Goal: Task Accomplishment & Management: Manage account settings

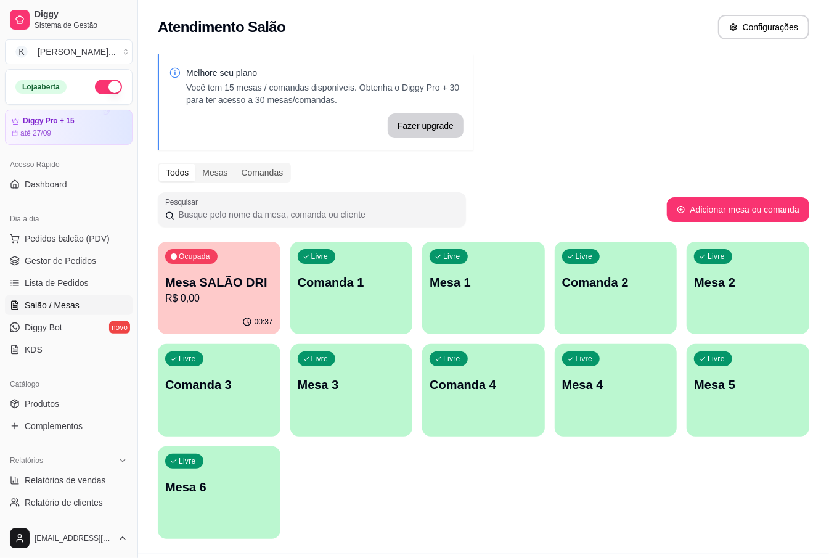
drag, startPoint x: 728, startPoint y: 452, endPoint x: 714, endPoint y: 457, distance: 15.0
click at [714, 460] on div "Ocupada Mesa SALÃO DRI R$ 0,00 00:37 Livre Comanda 1 Livre Mesa 1 Livre Comanda…" at bounding box center [483, 390] width 651 height 297
click at [464, 302] on div "Livre Mesa 1" at bounding box center [483, 280] width 119 height 75
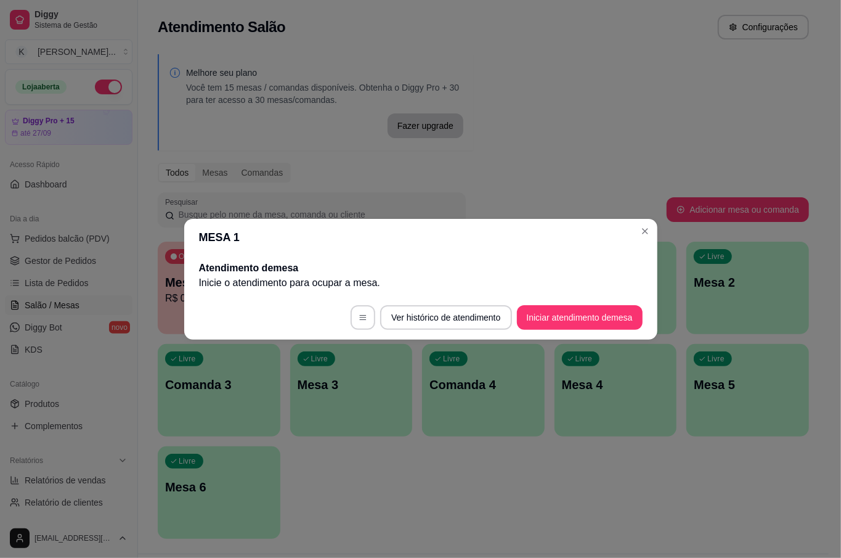
click at [601, 306] on button "Iniciar atendimento de mesa" at bounding box center [580, 317] width 126 height 25
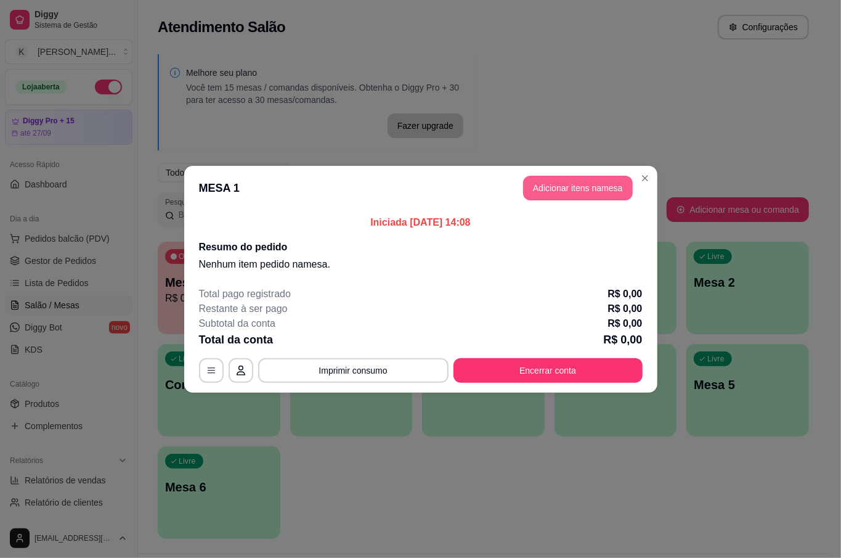
click at [558, 198] on button "Adicionar itens na mesa" at bounding box center [578, 188] width 110 height 25
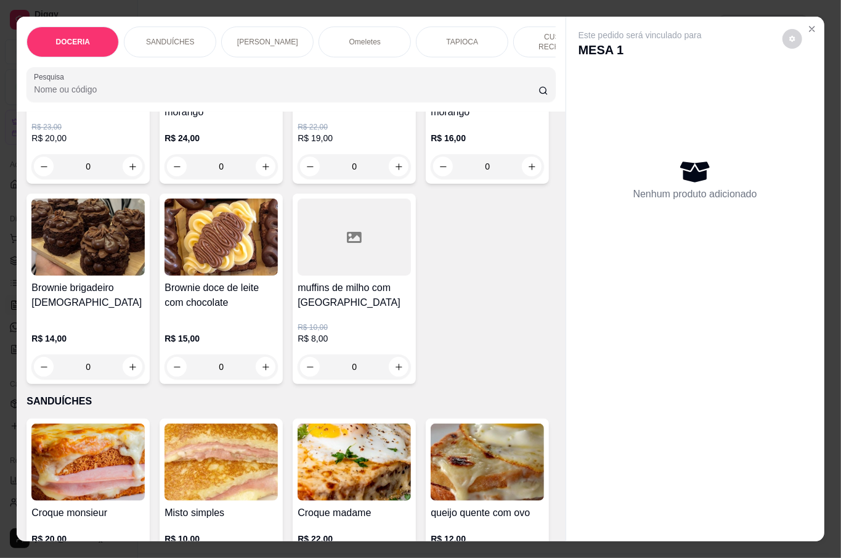
scroll to position [247, 0]
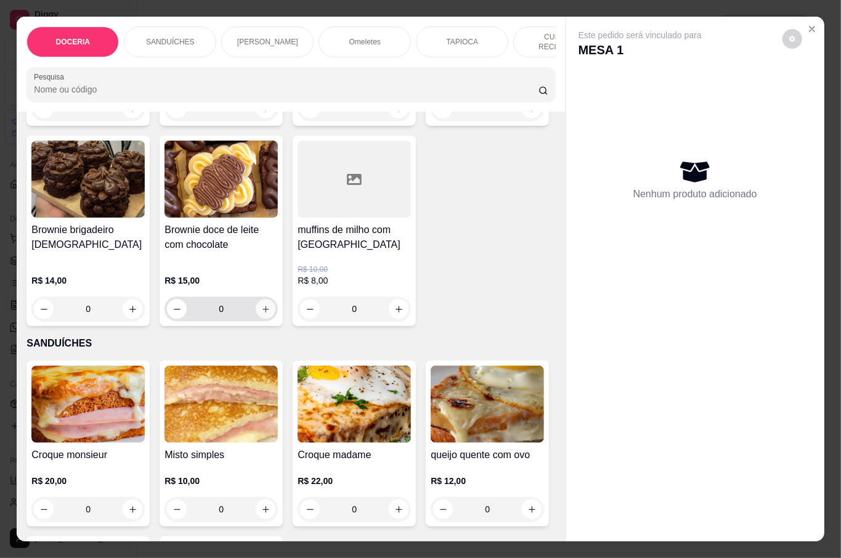
click at [275, 306] on div "0" at bounding box center [221, 308] width 108 height 25
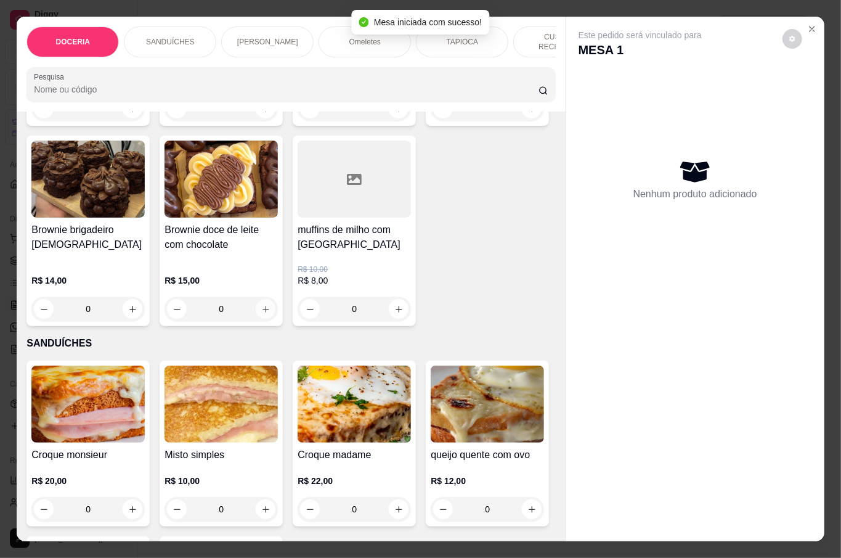
click at [271, 304] on icon "increase-product-quantity" at bounding box center [265, 308] width 9 height 9
type input "1"
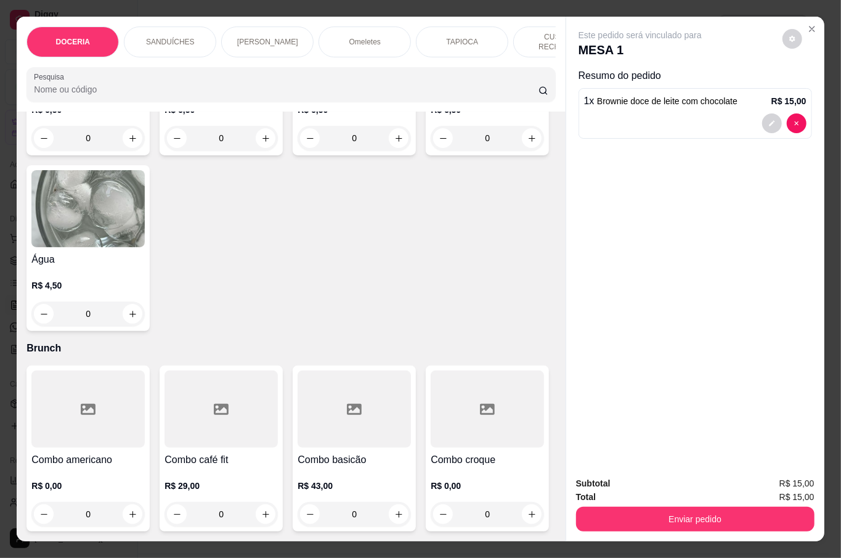
scroll to position [3369, 0]
click at [128, 143] on icon "increase-product-quantity" at bounding box center [132, 138] width 9 height 9
type input "1"
click at [698, 521] on button "Enviar pedido" at bounding box center [695, 519] width 239 height 25
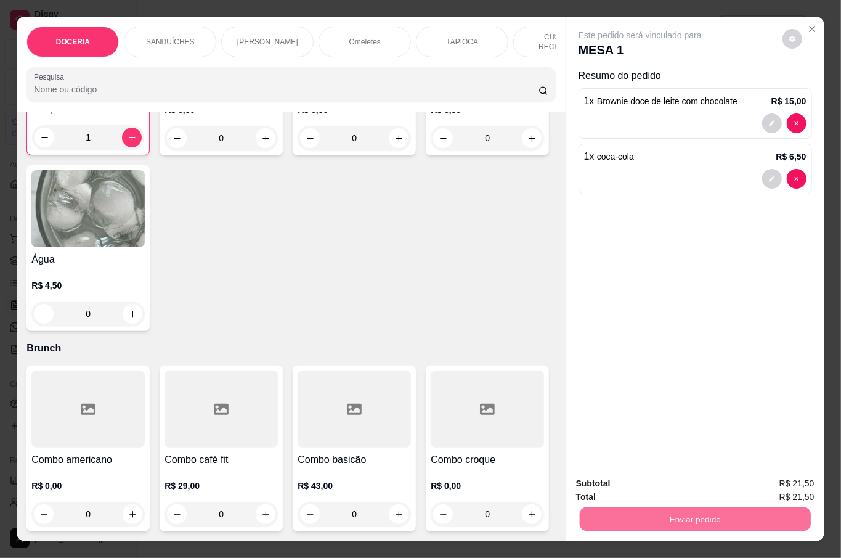
click at [639, 481] on button "Não registrar e enviar pedido" at bounding box center [653, 482] width 124 height 23
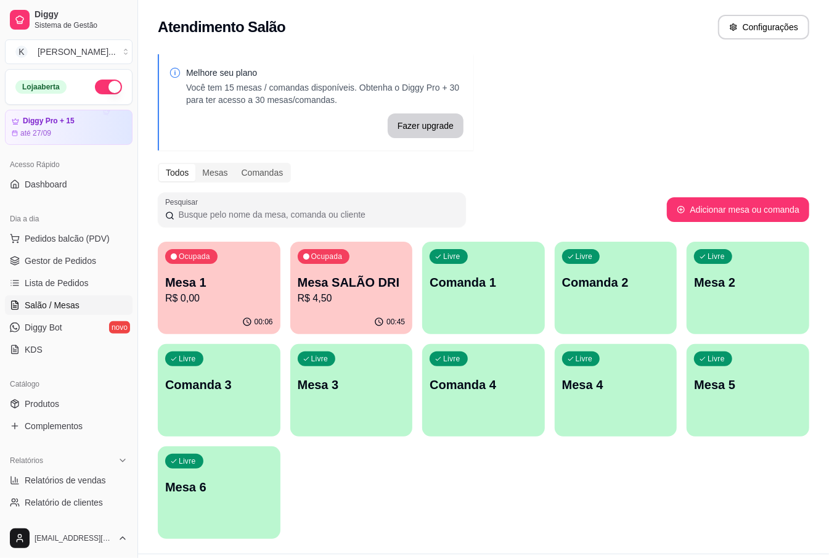
click at [218, 280] on p "Mesa 1" at bounding box center [219, 282] width 108 height 17
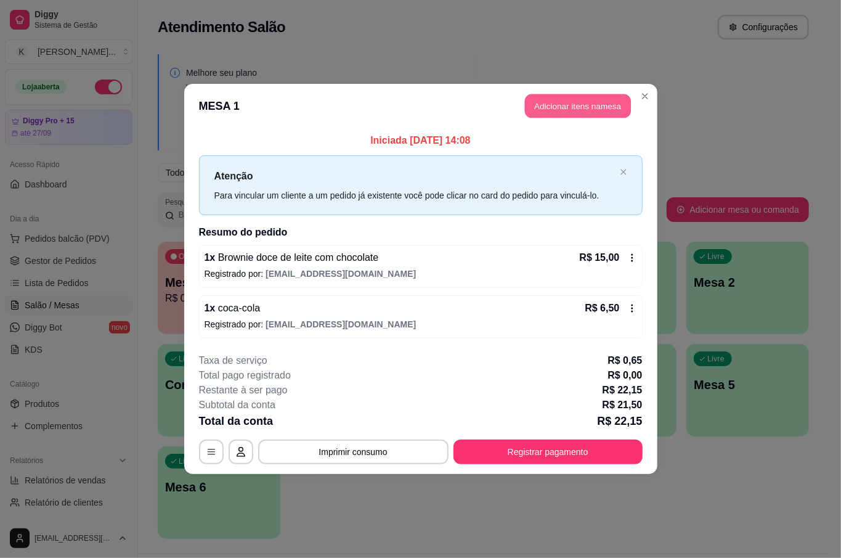
click at [595, 111] on button "Adicionar itens na mesa" at bounding box center [578, 106] width 106 height 24
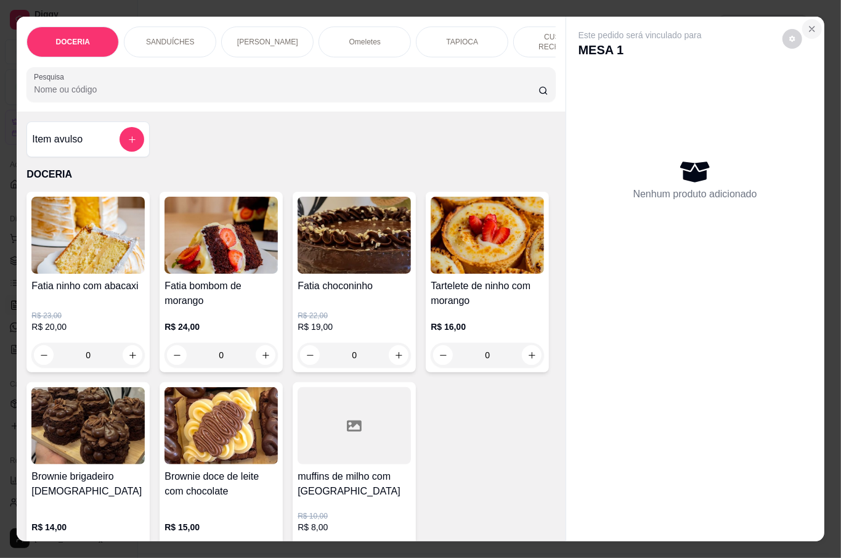
click at [811, 19] on button "Close" at bounding box center [812, 29] width 20 height 20
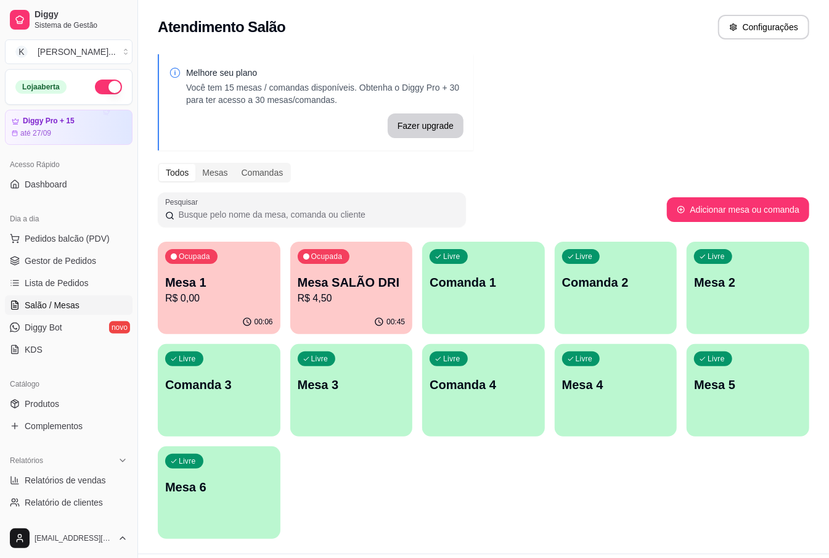
click at [338, 306] on div "Ocupada Mesa SALÃO DRI R$ 4,50" at bounding box center [351, 276] width 123 height 68
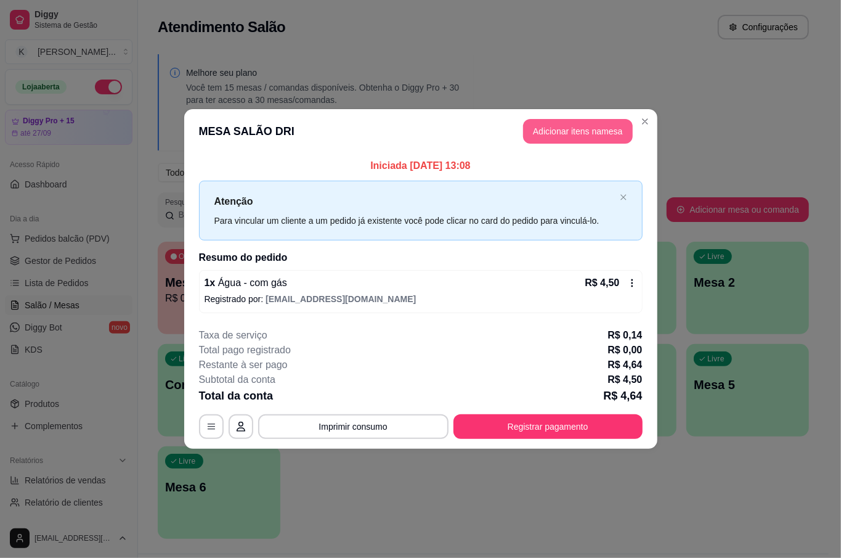
click at [574, 142] on button "Adicionar itens na mesa" at bounding box center [578, 131] width 110 height 25
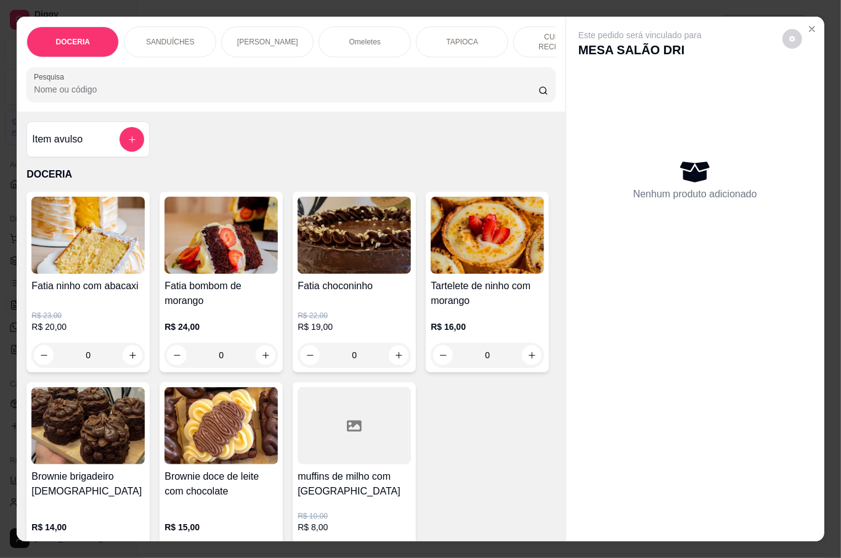
click at [579, 213] on div "Nenhum produto adicionado" at bounding box center [696, 180] width 234 height 242
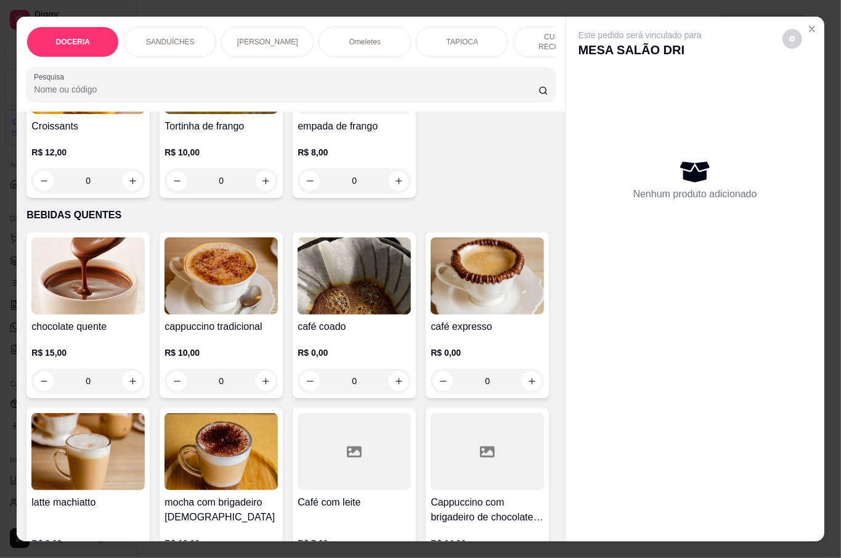
scroll to position [2136, 0]
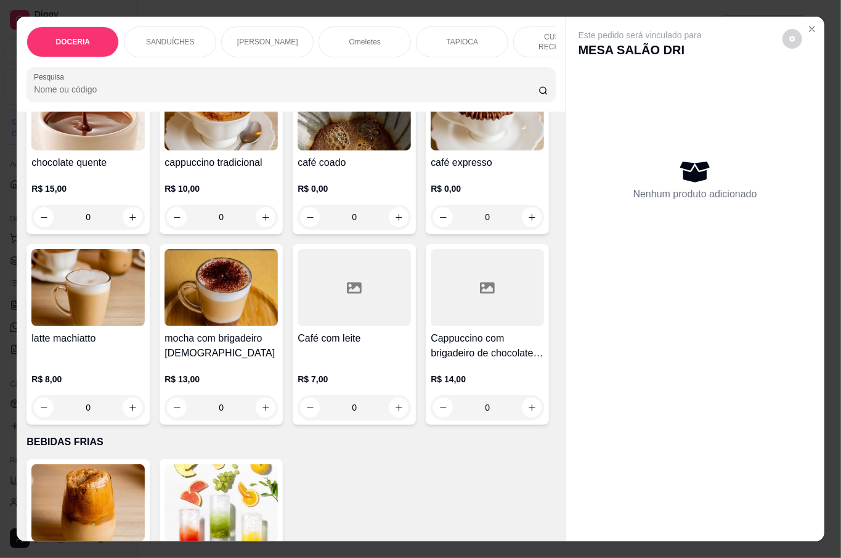
click at [261, 22] on icon "increase-product-quantity" at bounding box center [265, 16] width 9 height 9
type input "1"
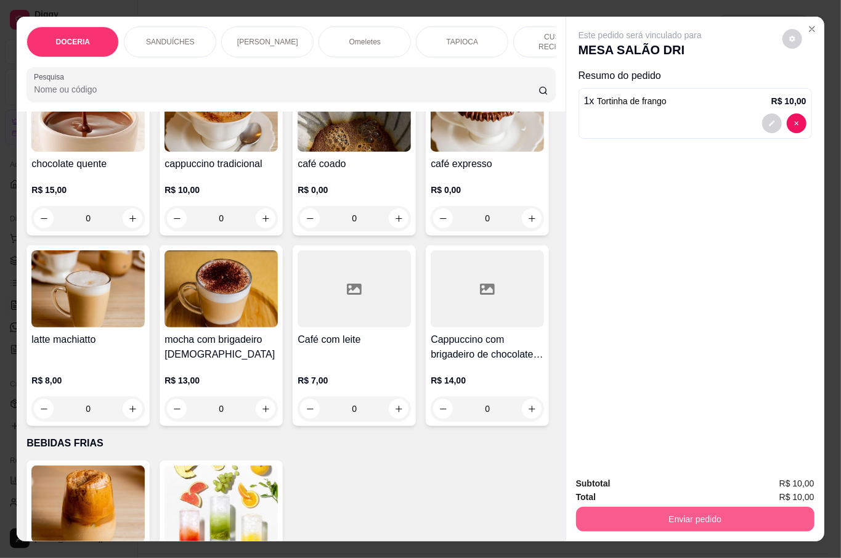
click at [725, 508] on button "Enviar pedido" at bounding box center [695, 519] width 239 height 25
click at [677, 482] on button "Não registrar e enviar pedido" at bounding box center [653, 482] width 124 height 23
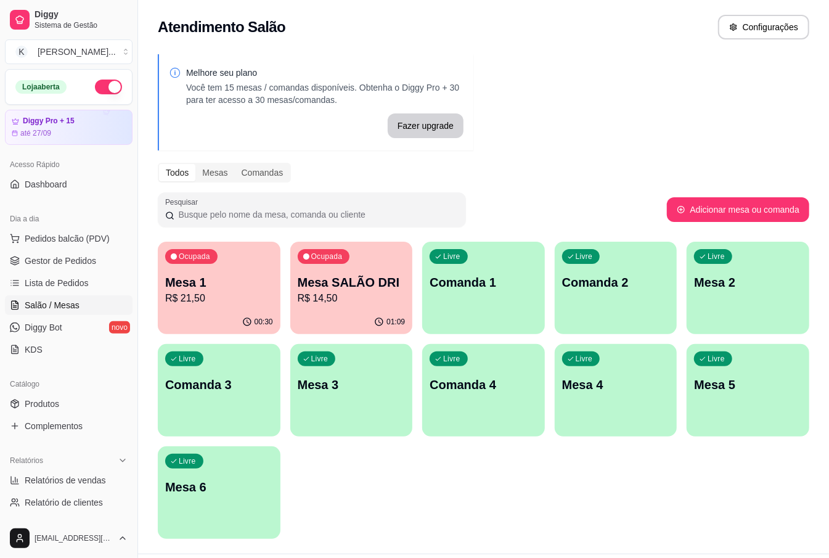
click at [691, 510] on div "Ocupada Mesa 1 R$ 21,50 00:30 Ocupada Mesa SALÃO DRI R$ 14,50 01:09 Livre Coman…" at bounding box center [483, 390] width 651 height 297
click at [363, 382] on p "Mesa 3" at bounding box center [352, 384] width 108 height 17
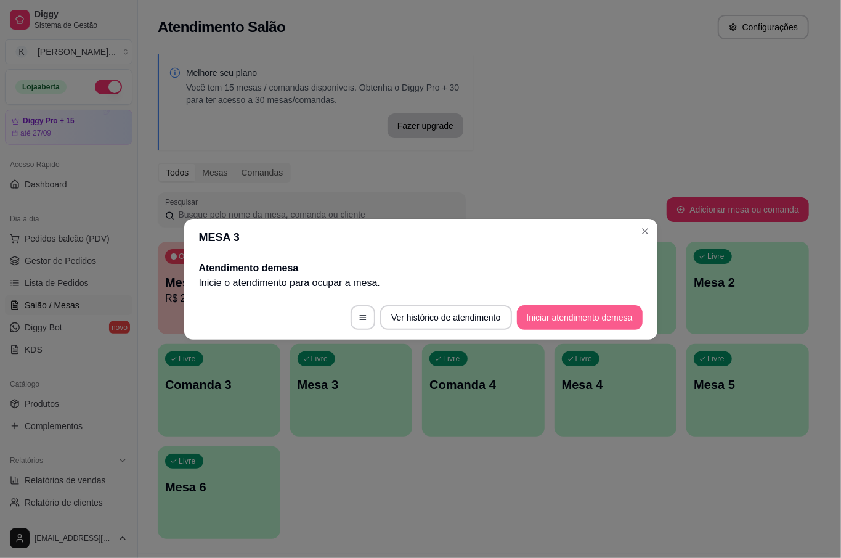
click at [573, 321] on button "Iniciar atendimento de mesa" at bounding box center [580, 317] width 126 height 25
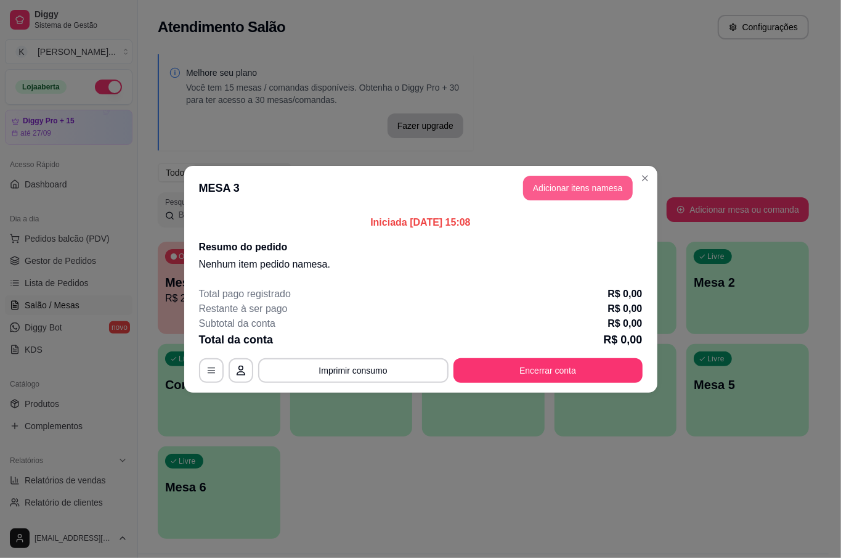
click at [543, 177] on button "Adicionar itens na mesa" at bounding box center [578, 188] width 110 height 25
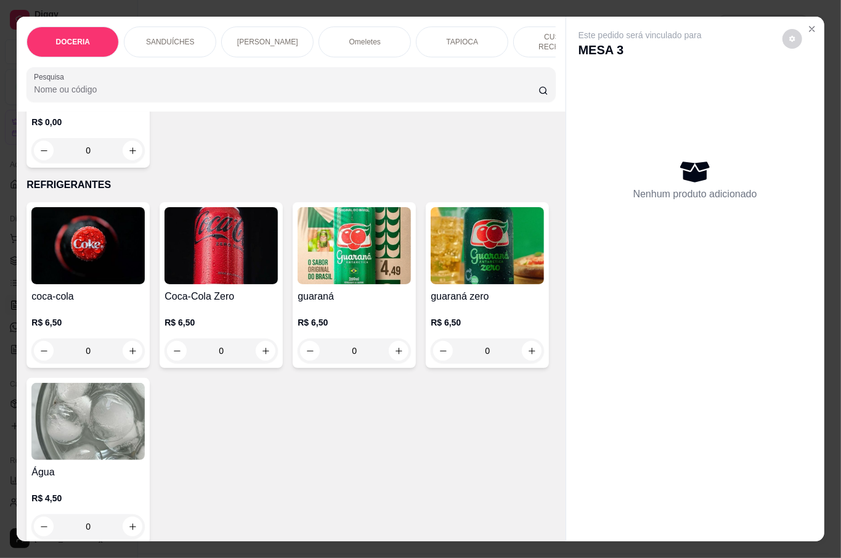
scroll to position [2547, 0]
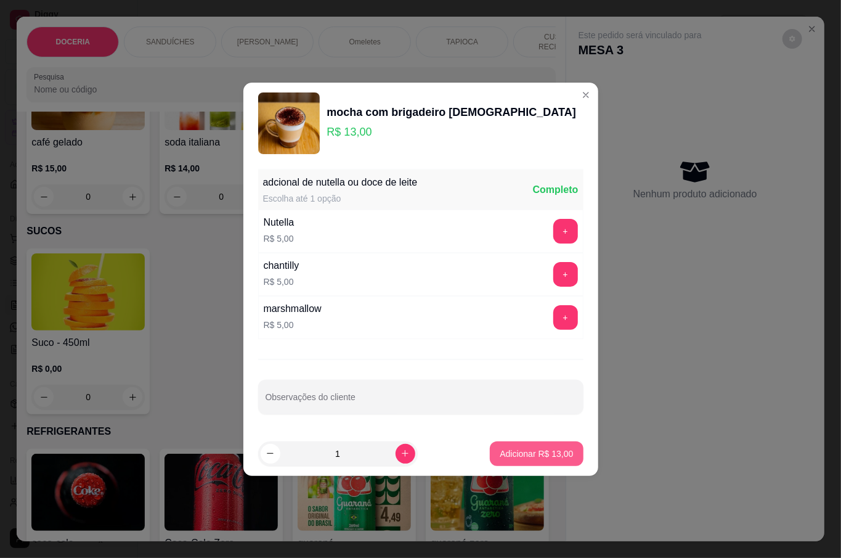
click at [533, 455] on p "Adicionar R$ 13,00" at bounding box center [536, 453] width 73 height 12
type input "1"
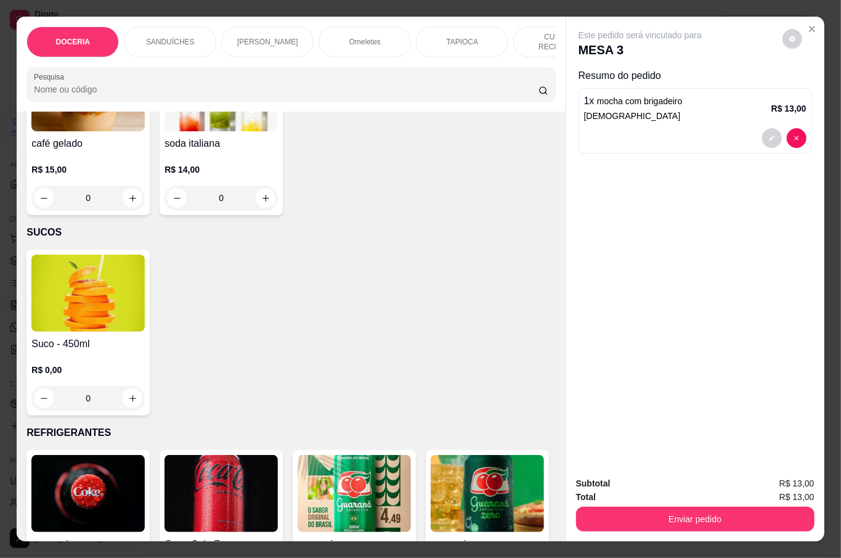
click at [711, 516] on button "Enviar pedido" at bounding box center [695, 519] width 239 height 25
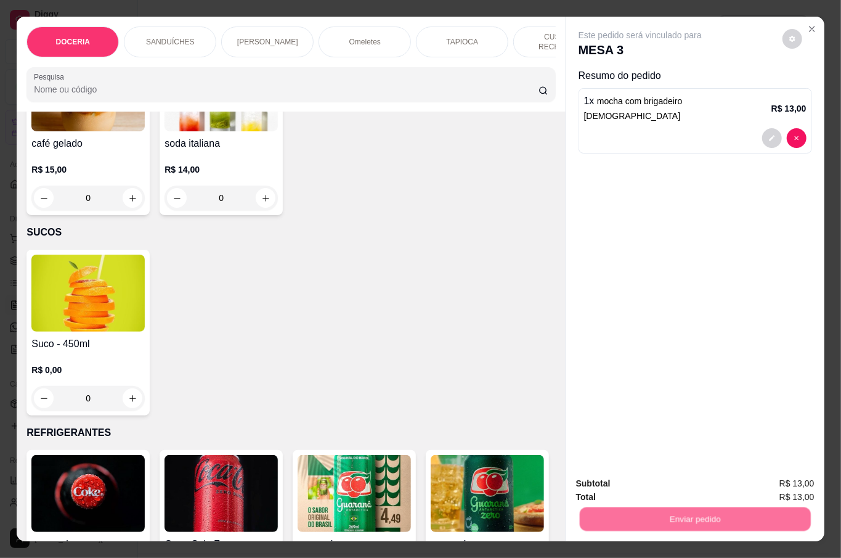
click at [634, 481] on button "Não registrar e enviar pedido" at bounding box center [653, 482] width 128 height 23
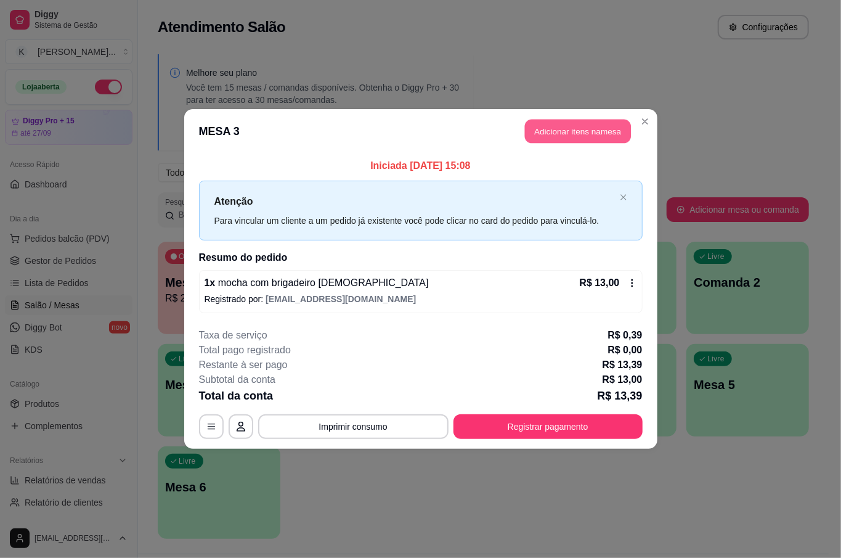
click at [574, 129] on button "Adicionar itens na mesa" at bounding box center [578, 132] width 106 height 24
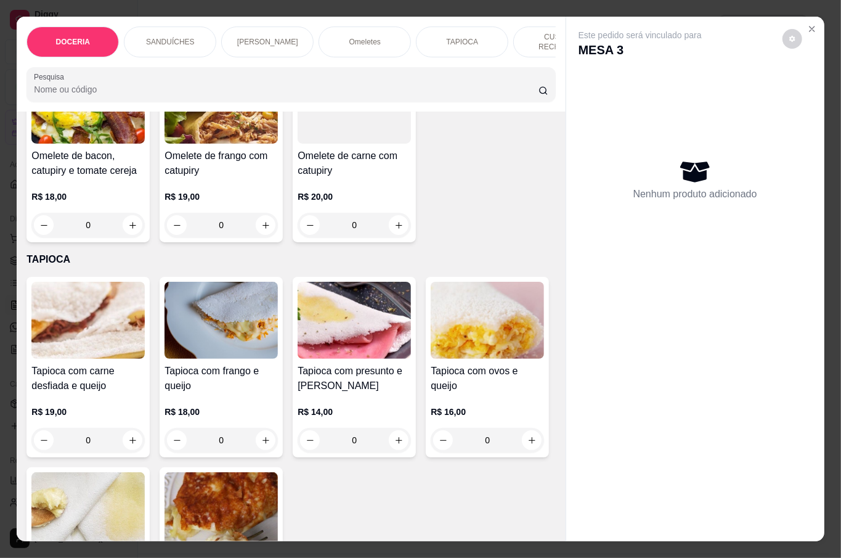
scroll to position [1068, 0]
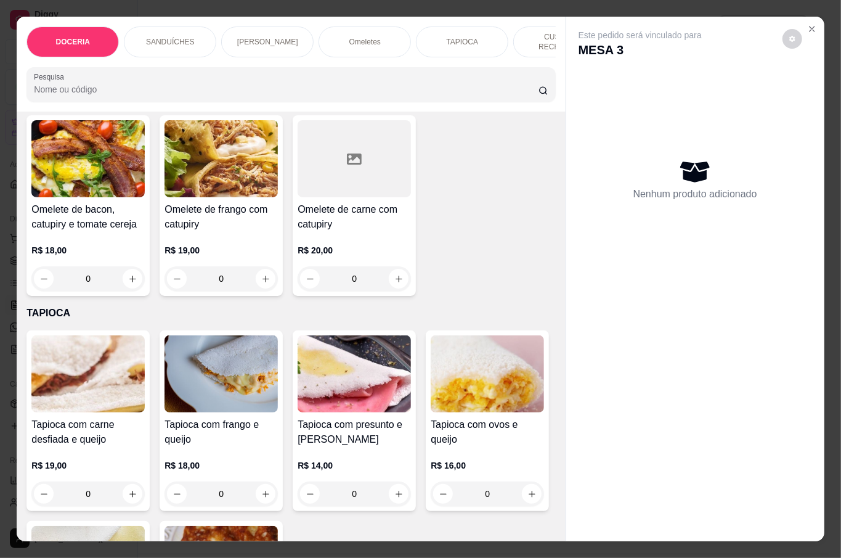
click at [136, 76] on div "0" at bounding box center [87, 63] width 113 height 25
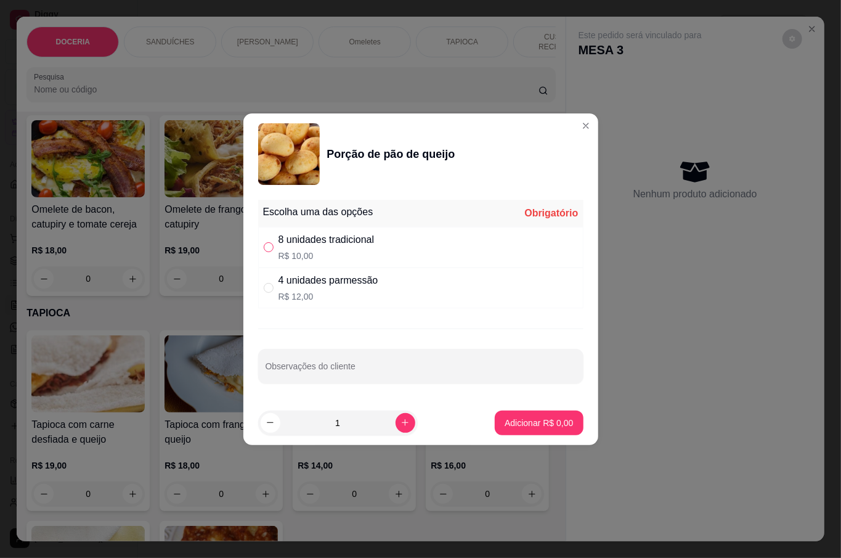
click at [267, 244] on input "" at bounding box center [269, 247] width 10 height 10
radio input "true"
click at [505, 413] on button "Adicionar R$ 10,00" at bounding box center [536, 422] width 93 height 25
type input "1"
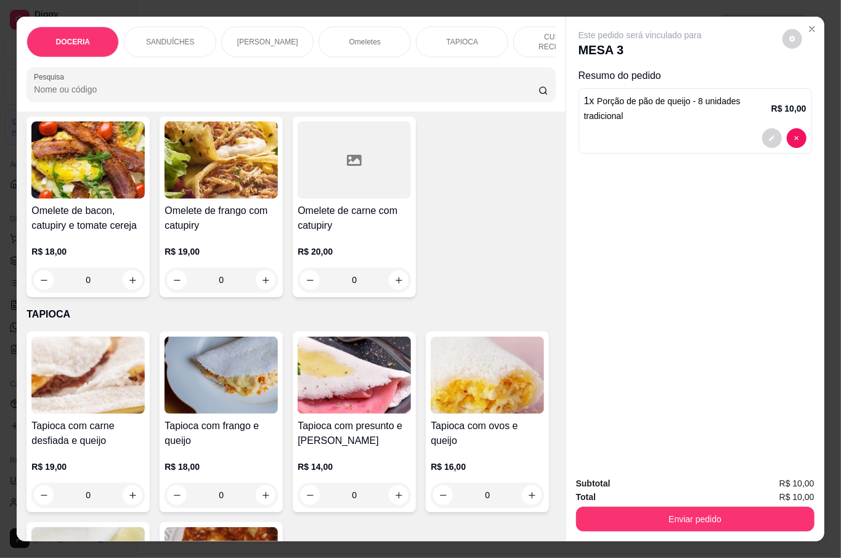
scroll to position [1069, 0]
click at [691, 511] on button "Enviar pedido" at bounding box center [695, 519] width 239 height 25
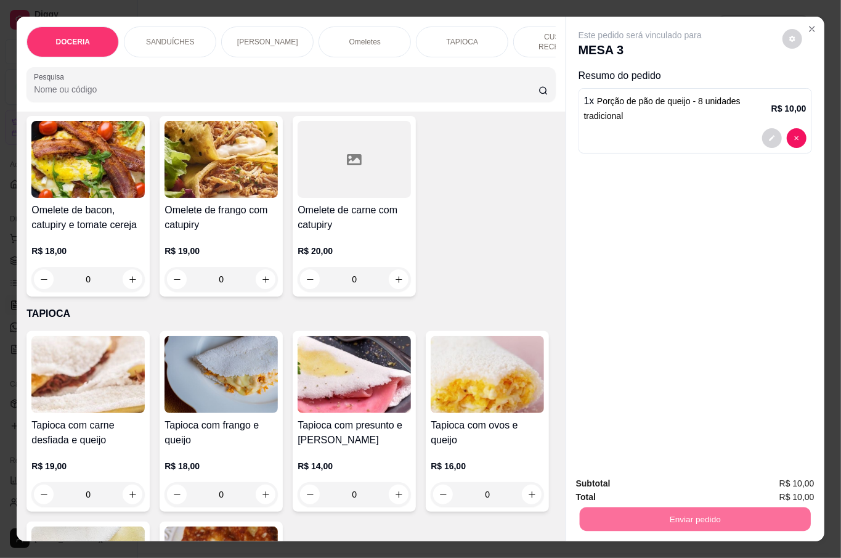
click at [682, 479] on button "Não registrar e enviar pedido" at bounding box center [653, 482] width 128 height 23
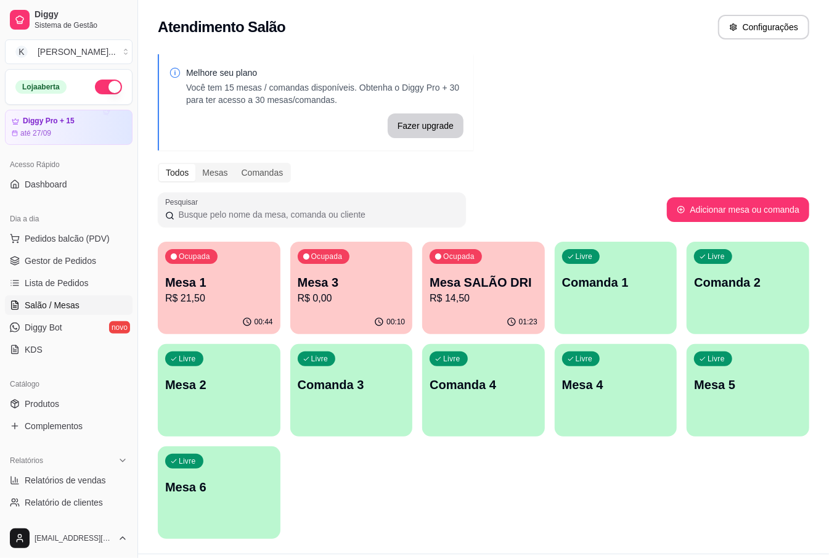
click at [642, 104] on div "Melhore seu plano Você tem 15 mesas / comandas disponíveis. Obtenha o Diggy Pro…" at bounding box center [483, 300] width 691 height 507
click at [43, 235] on span "Pedidos balcão (PDV)" at bounding box center [67, 238] width 85 height 12
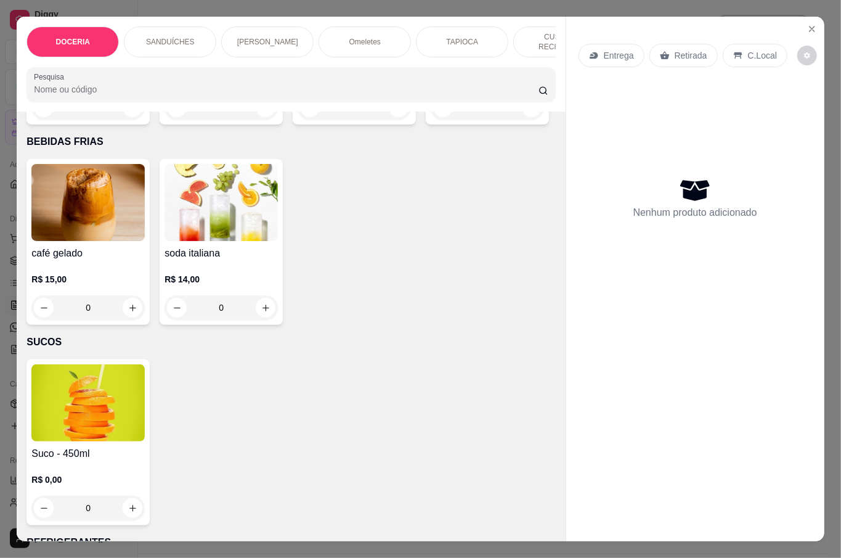
scroll to position [2465, 0]
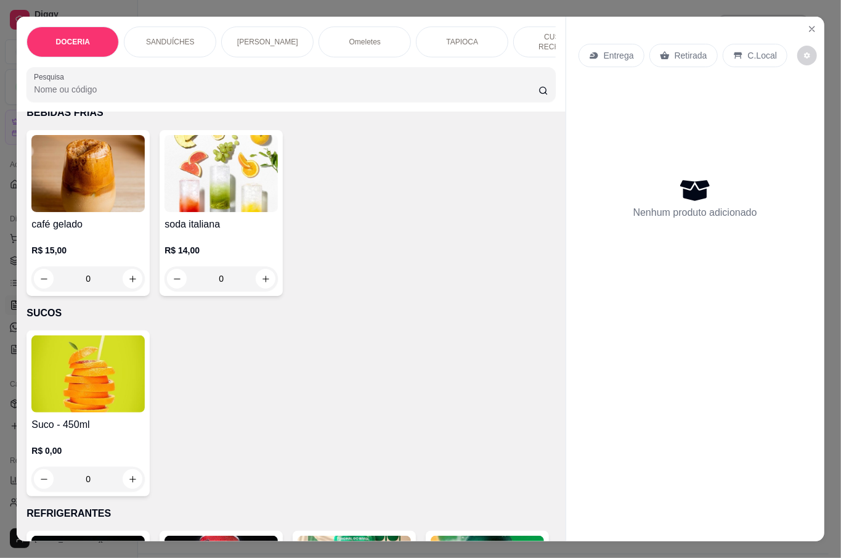
click at [796, 17] on div "Entrega Retirada C.Local Nenhum produto adicionado" at bounding box center [695, 269] width 258 height 505
click at [807, 24] on icon "Close" at bounding box center [812, 29] width 10 height 10
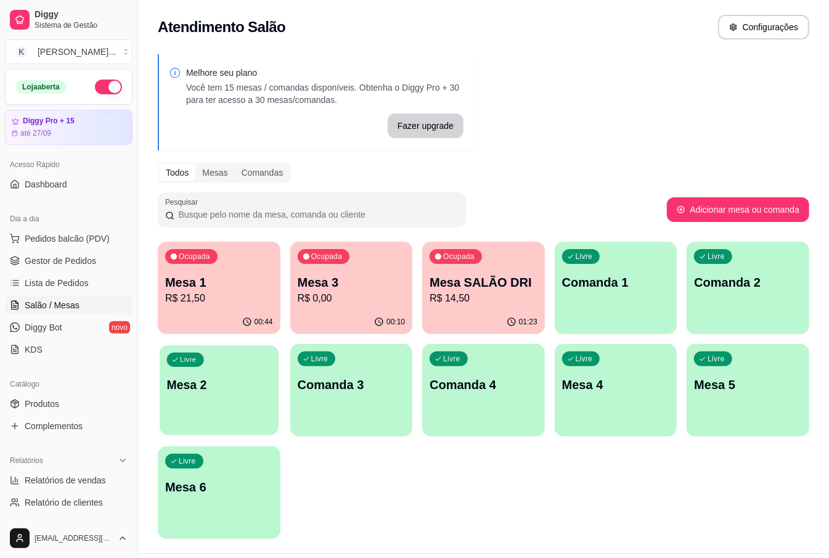
click at [218, 393] on p "Mesa 2" at bounding box center [219, 385] width 104 height 17
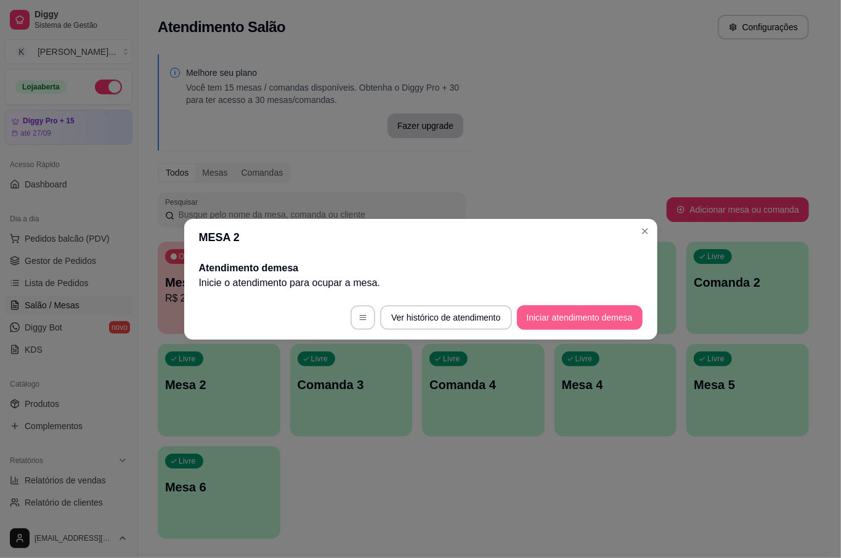
click at [600, 309] on button "Iniciar atendimento de mesa" at bounding box center [580, 317] width 126 height 25
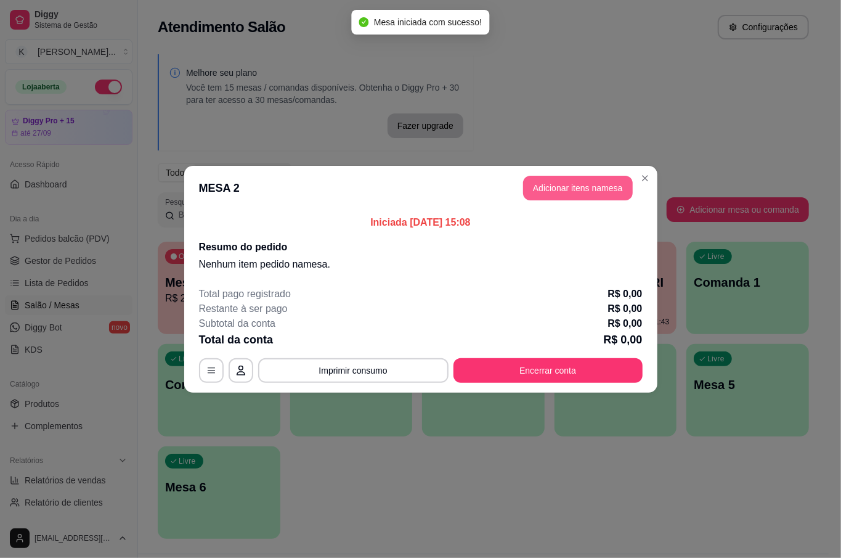
click at [588, 190] on button "Adicionar itens na mesa" at bounding box center [578, 188] width 110 height 25
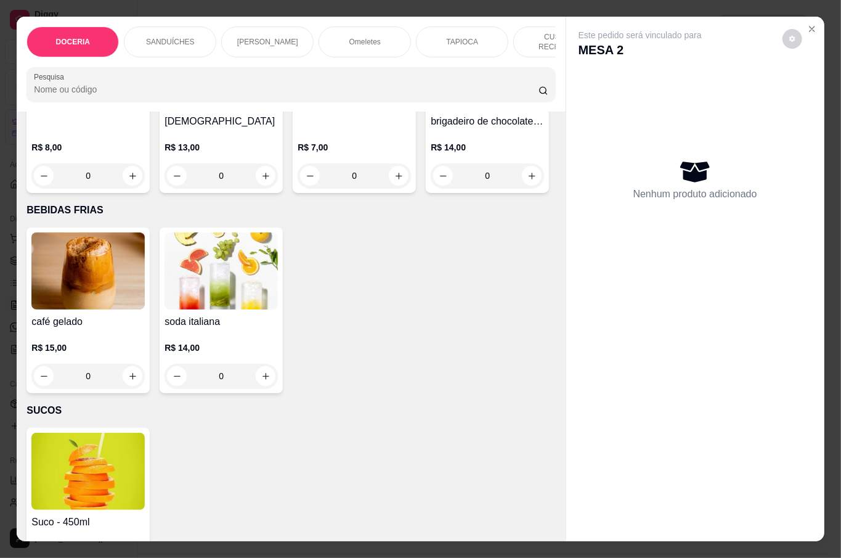
scroll to position [2383, 0]
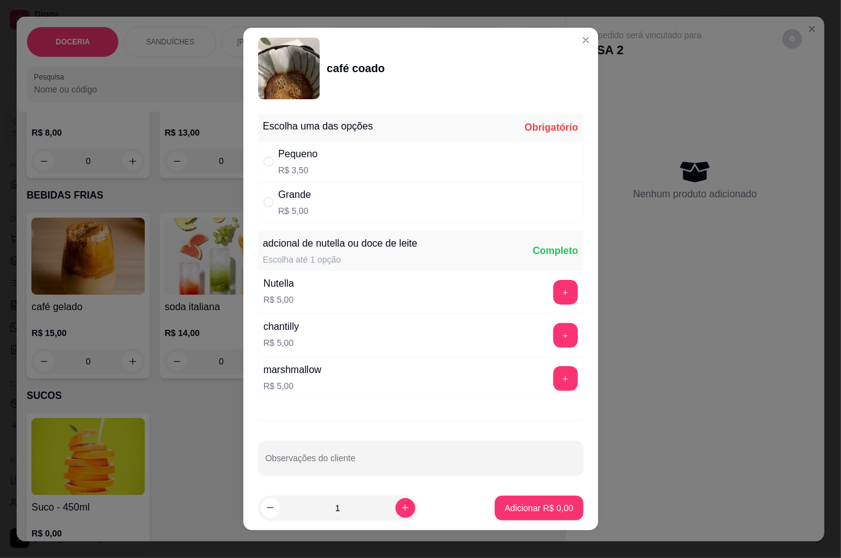
click at [289, 161] on div "Pequeno R$ 3,50" at bounding box center [298, 162] width 39 height 30
radio input "true"
click at [541, 504] on p "Adicionar R$ 3,50" at bounding box center [539, 508] width 68 height 12
type input "1"
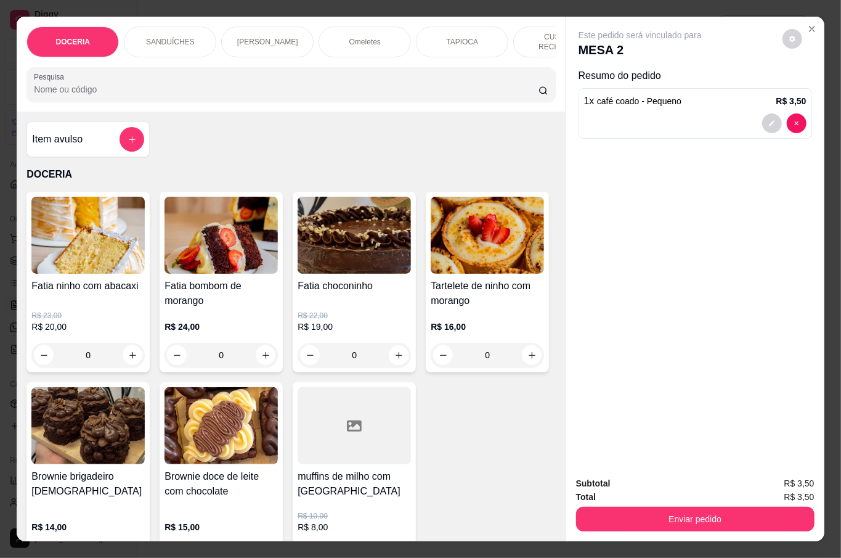
scroll to position [82, 0]
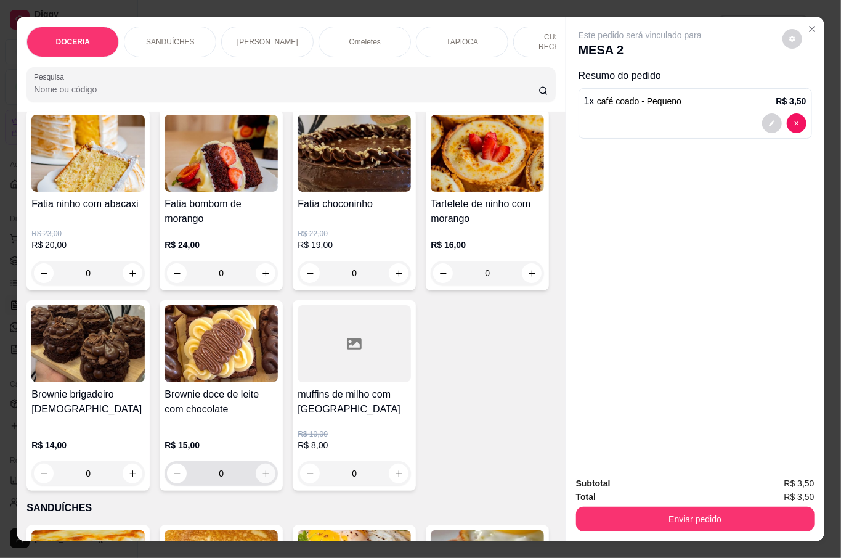
click at [271, 469] on icon "increase-product-quantity" at bounding box center [265, 473] width 9 height 9
type input "1"
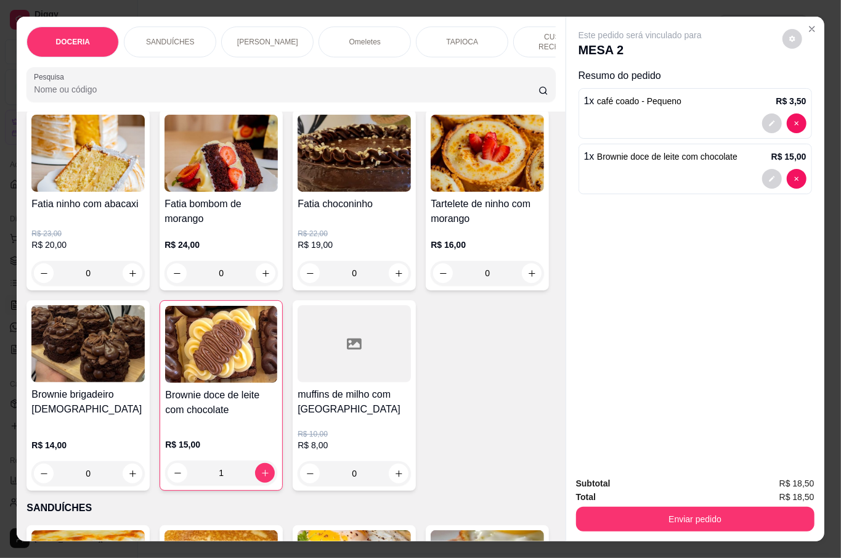
click at [629, 504] on div "Enviar pedido" at bounding box center [695, 518] width 239 height 28
click at [693, 509] on button "Enviar pedido" at bounding box center [695, 519] width 239 height 25
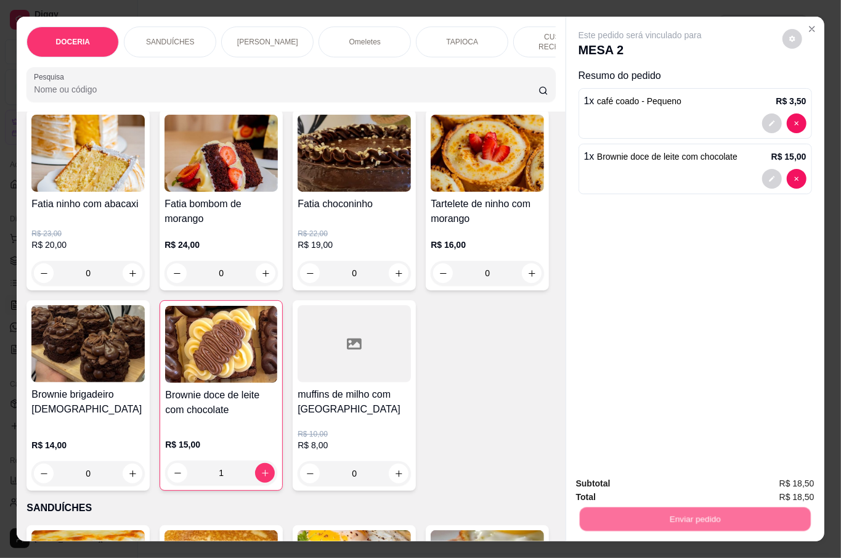
click at [629, 479] on button "Não registrar e enviar pedido" at bounding box center [653, 482] width 128 height 23
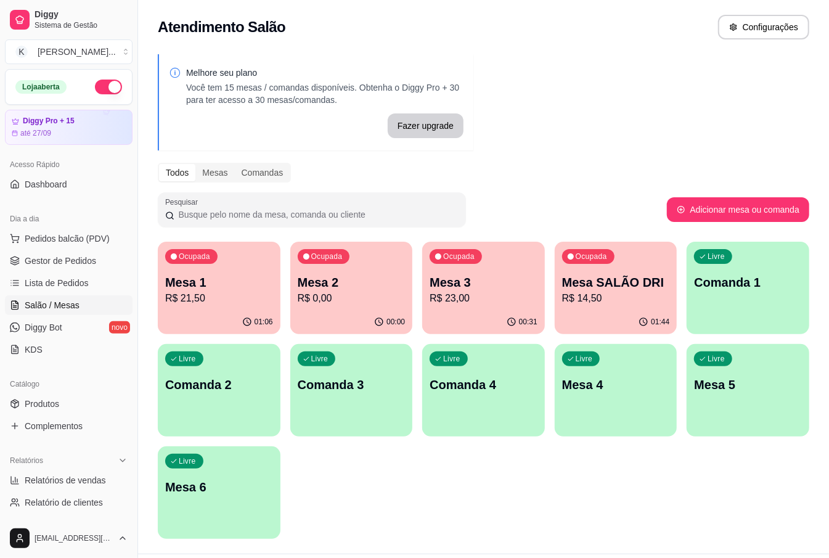
click at [579, 316] on div "01:44" at bounding box center [616, 322] width 123 height 24
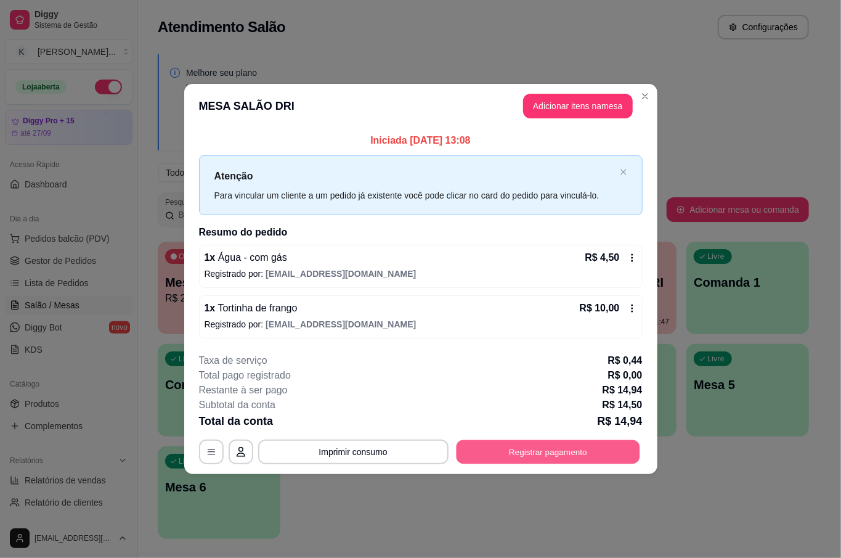
click at [520, 447] on button "Registrar pagamento" at bounding box center [548, 452] width 184 height 24
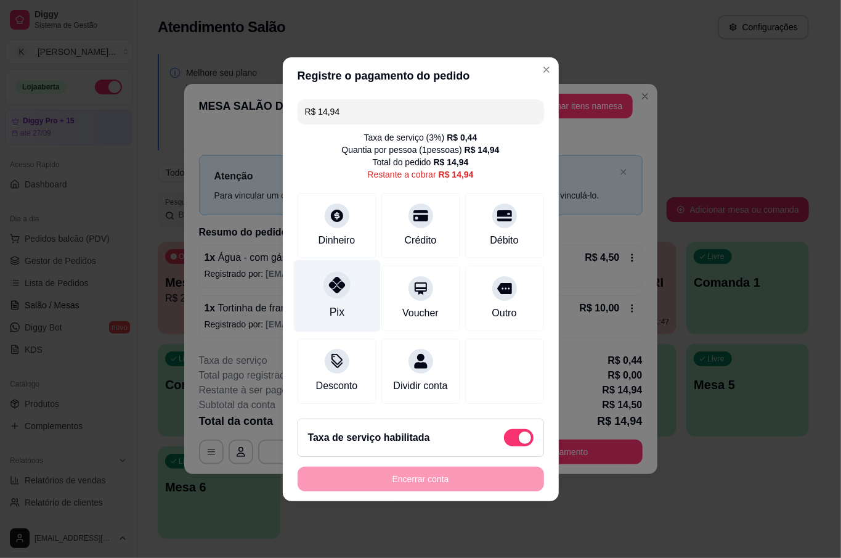
click at [353, 290] on div "Pix" at bounding box center [336, 295] width 87 height 72
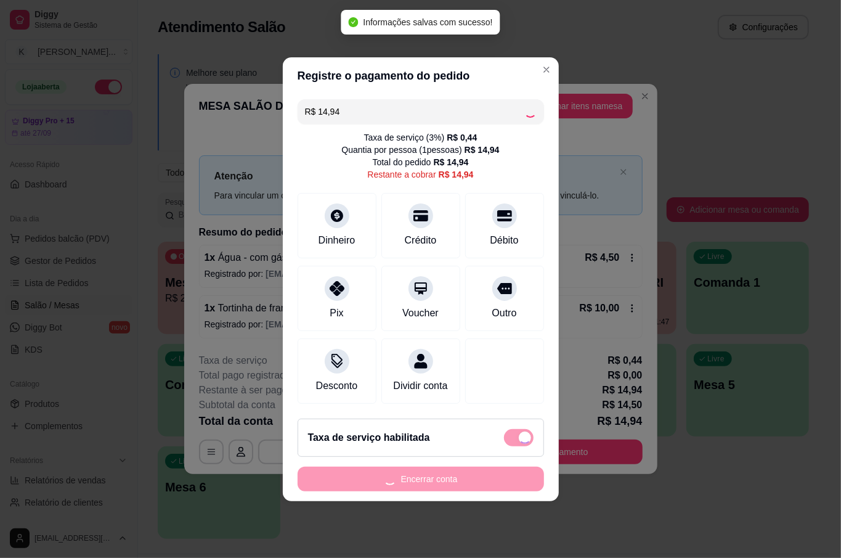
type input "R$ 0,00"
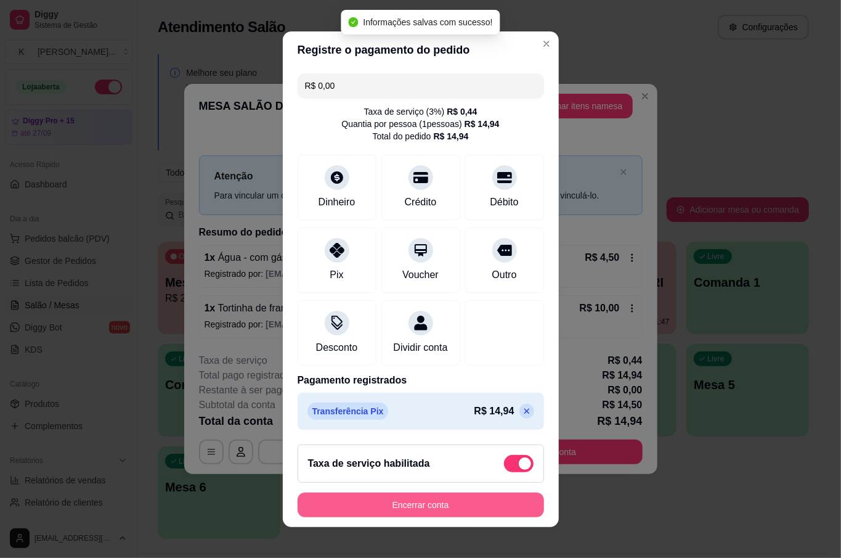
click at [489, 508] on button "Encerrar conta" at bounding box center [421, 504] width 247 height 25
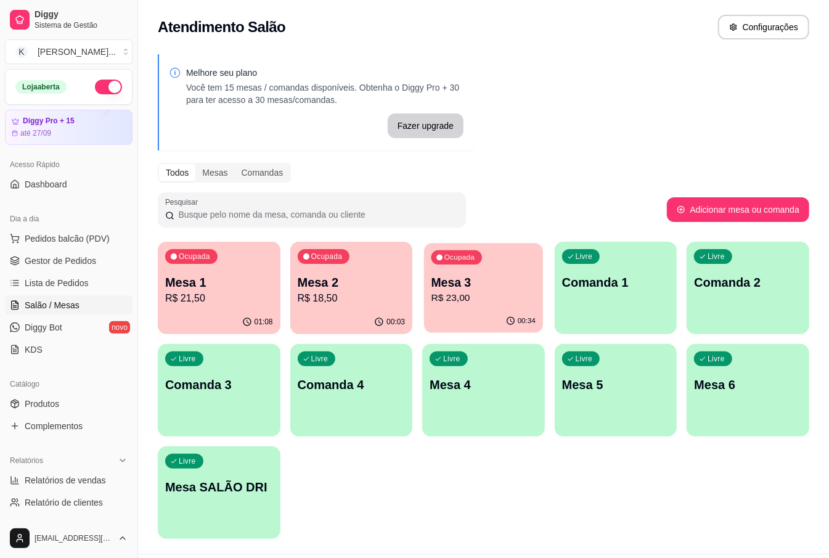
click at [486, 298] on p "R$ 23,00" at bounding box center [483, 298] width 104 height 14
click at [371, 277] on p "Mesa 2" at bounding box center [352, 282] width 108 height 17
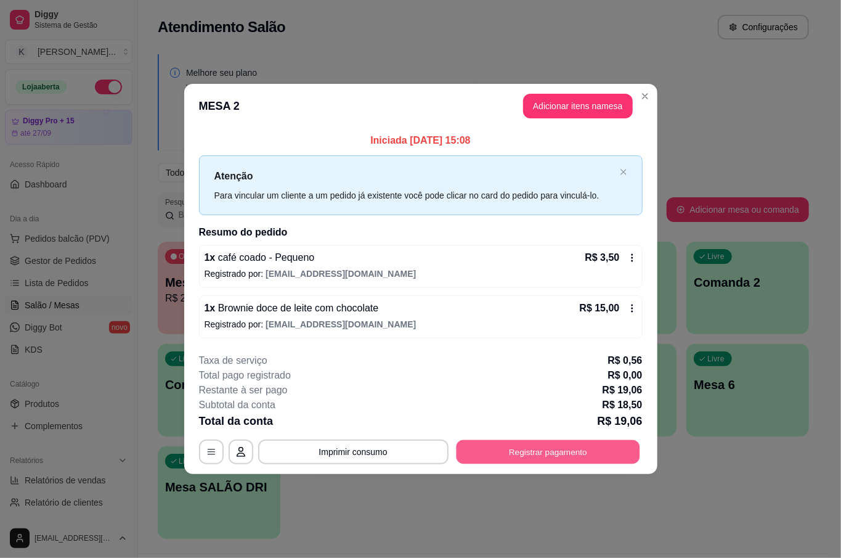
click at [577, 459] on button "Registrar pagamento" at bounding box center [548, 452] width 184 height 24
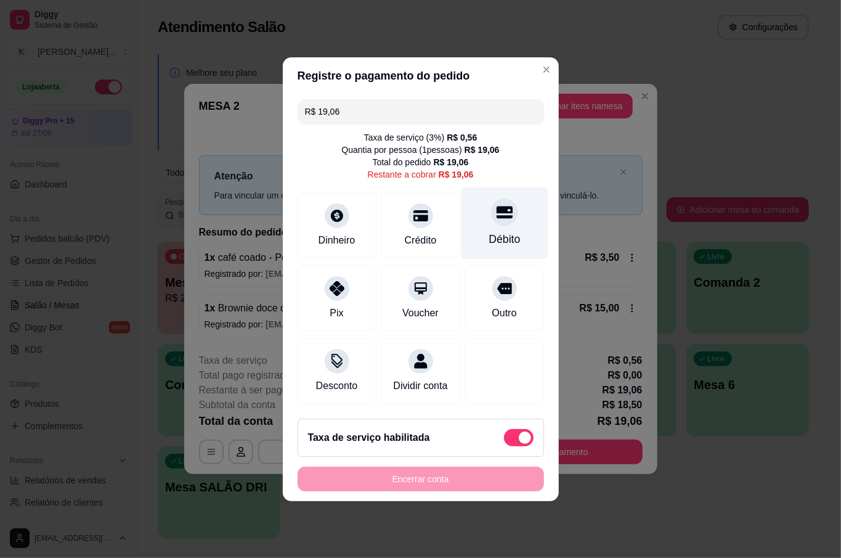
click at [507, 231] on div "Débito" at bounding box center [504, 239] width 31 height 16
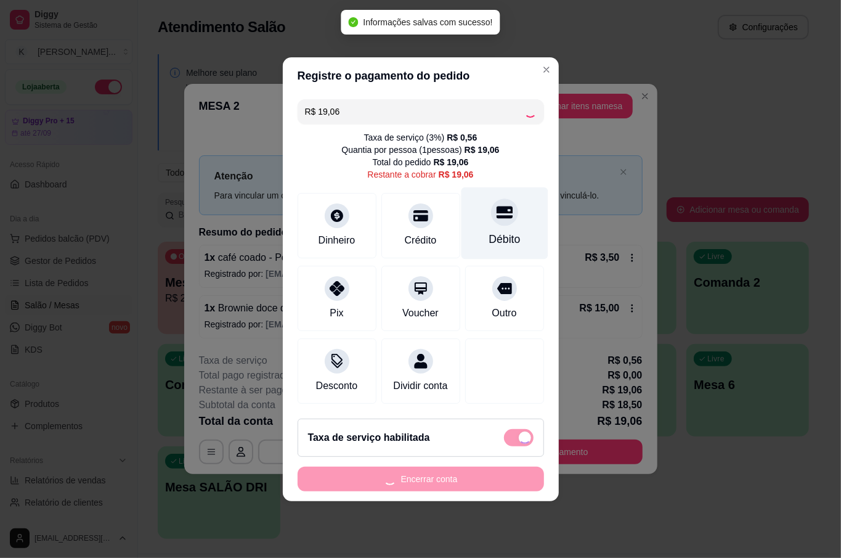
type input "R$ 0,00"
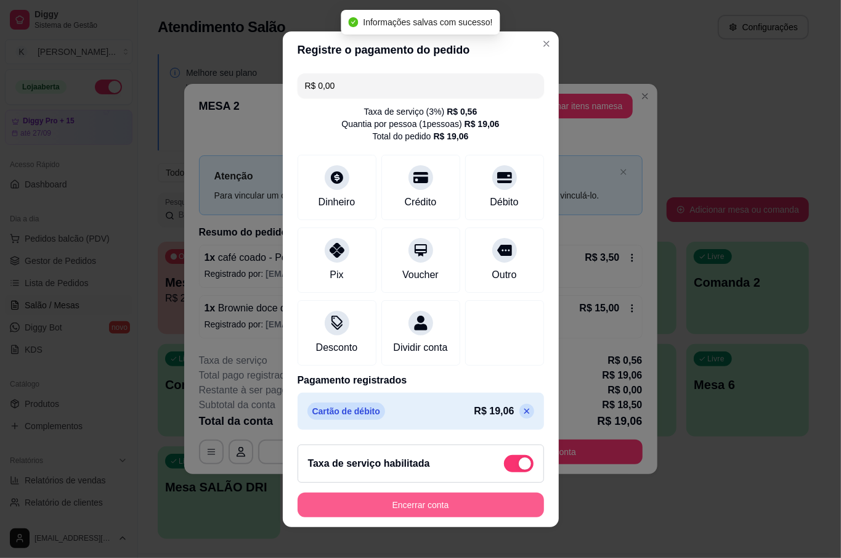
click at [449, 508] on button "Encerrar conta" at bounding box center [421, 504] width 247 height 25
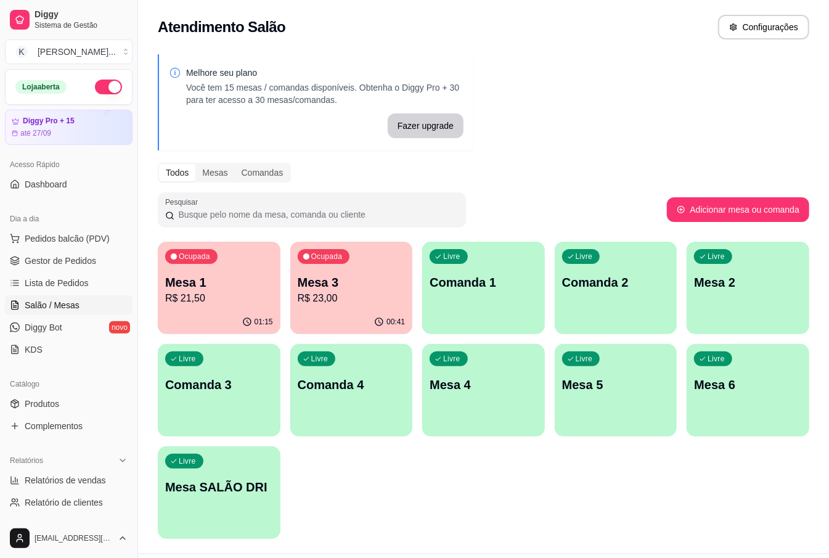
click at [600, 234] on div "Melhore seu plano Você tem 15 mesas / comandas disponíveis. Obtenha o Diggy Pro…" at bounding box center [483, 300] width 691 height 507
click at [631, 410] on div "Livre Mesa 5" at bounding box center [616, 382] width 119 height 75
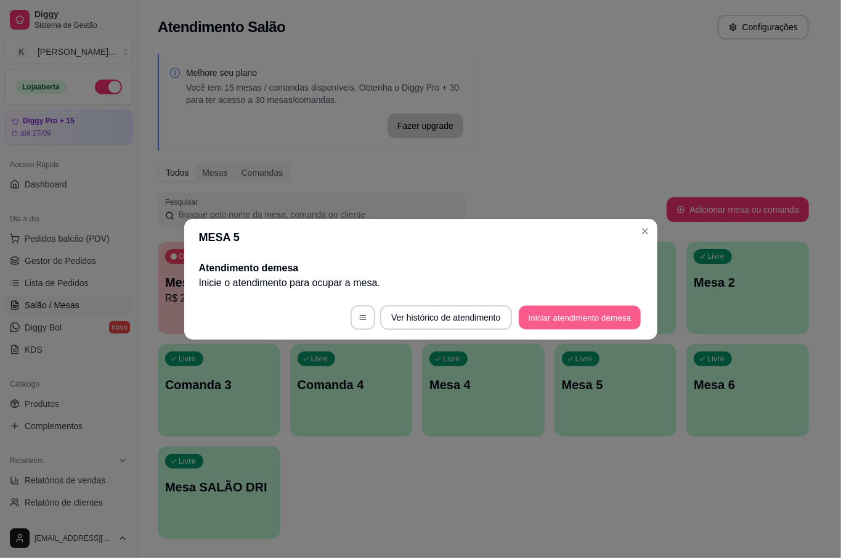
click at [585, 316] on button "Iniciar atendimento de mesa" at bounding box center [580, 317] width 122 height 24
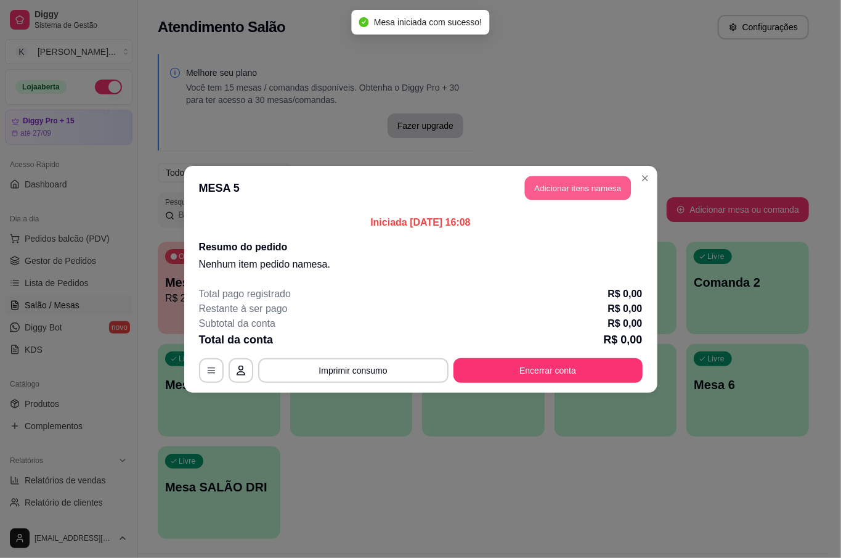
click at [578, 192] on button "Adicionar itens na mesa" at bounding box center [578, 188] width 106 height 24
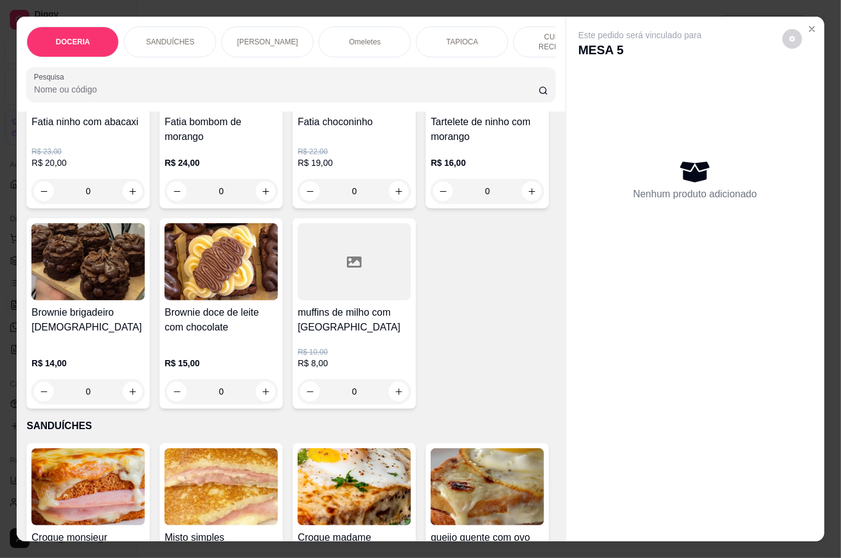
scroll to position [328, 0]
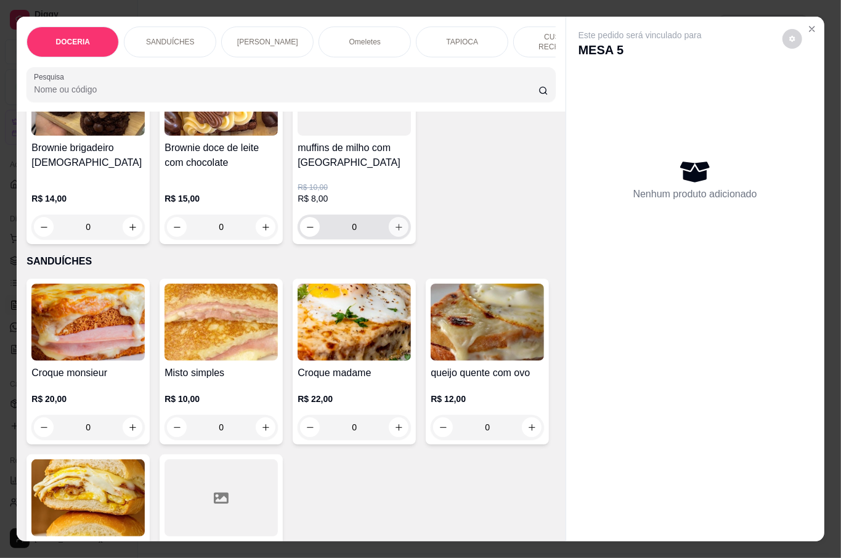
click at [389, 237] on button "increase-product-quantity" at bounding box center [399, 227] width 20 height 20
type input "1"
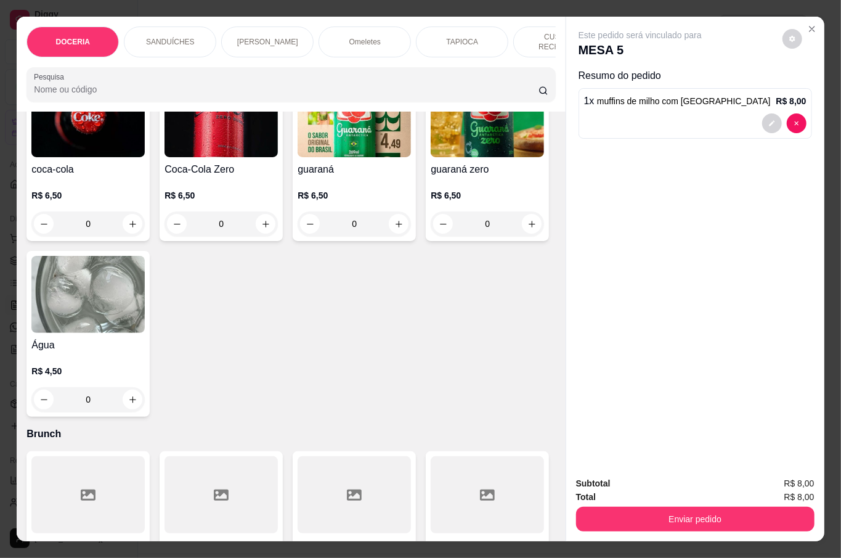
scroll to position [2958, 0]
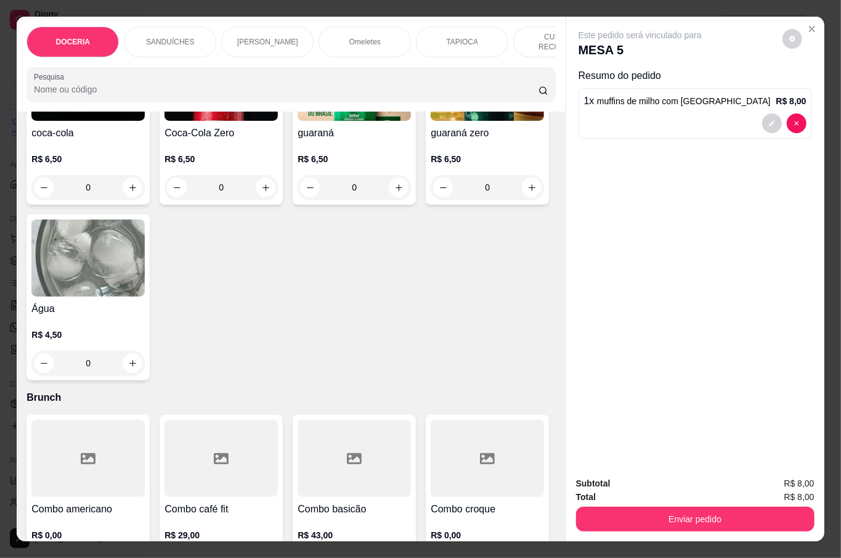
type input "1"
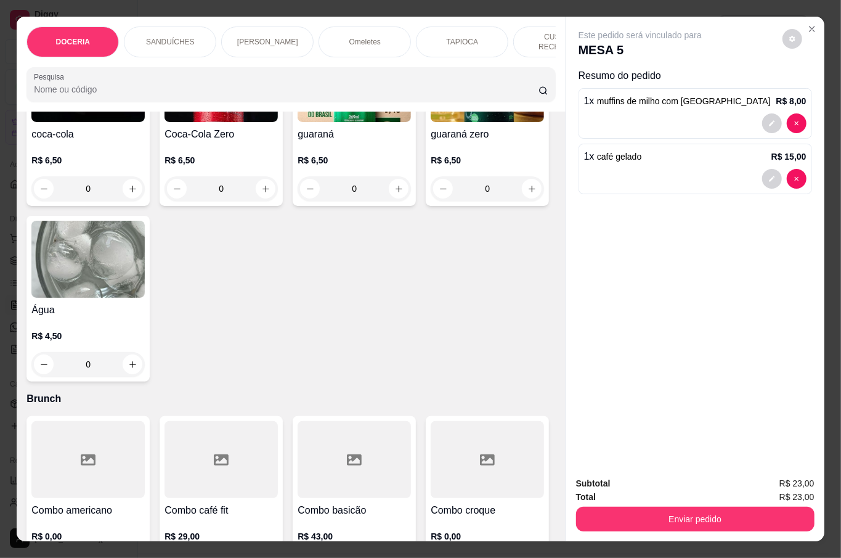
click at [728, 509] on button "Enviar pedido" at bounding box center [695, 519] width 239 height 25
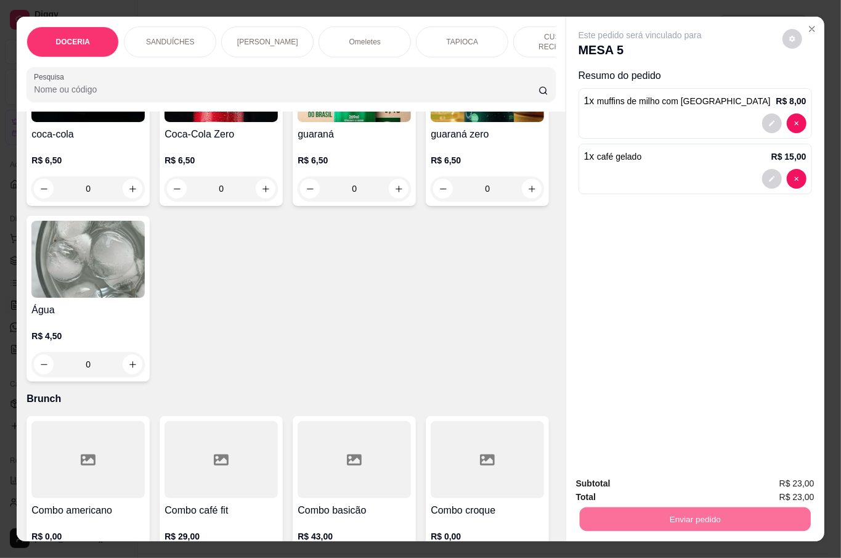
click at [675, 487] on button "Não registrar e enviar pedido" at bounding box center [653, 482] width 128 height 23
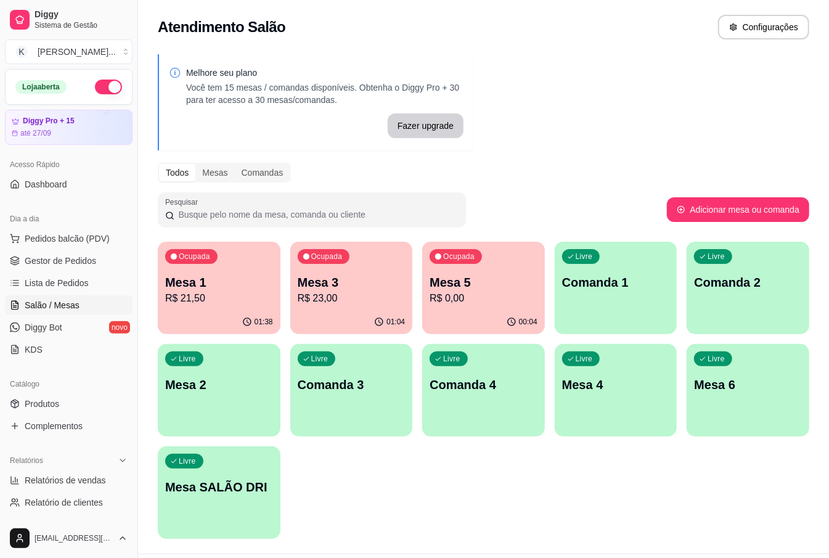
click at [232, 380] on p "Mesa 2" at bounding box center [219, 384] width 108 height 17
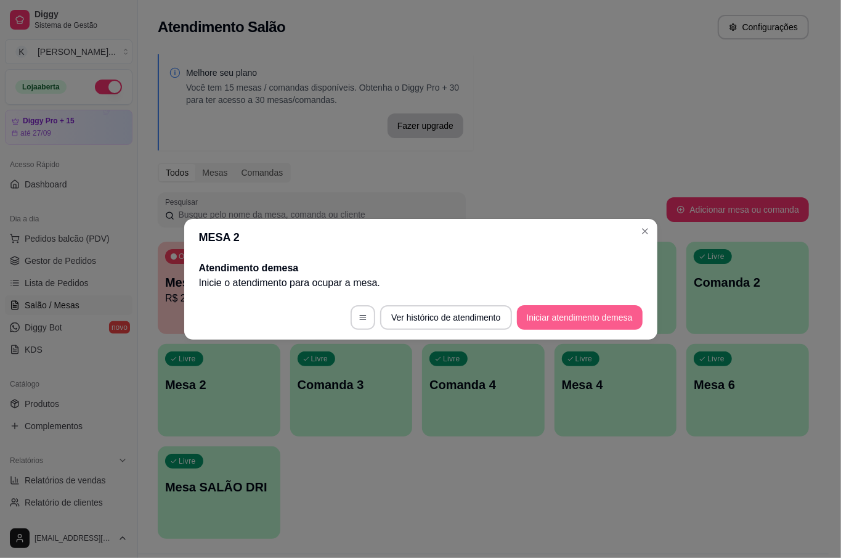
click at [595, 322] on button "Iniciar atendimento de mesa" at bounding box center [580, 317] width 126 height 25
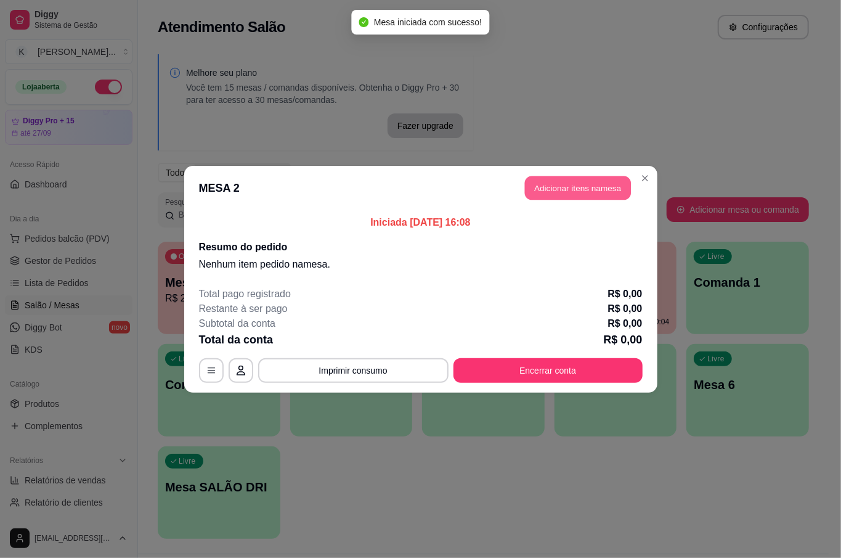
click at [590, 188] on button "Adicionar itens na mesa" at bounding box center [578, 188] width 106 height 24
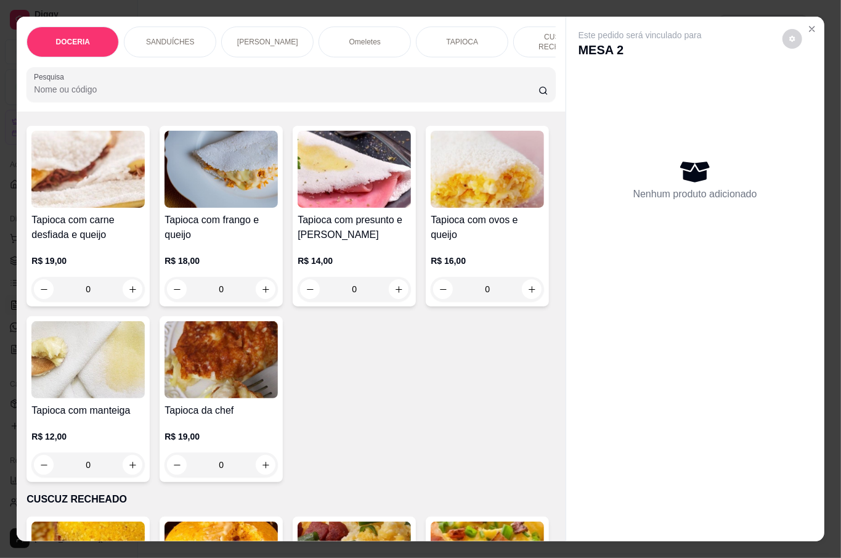
scroll to position [986, 0]
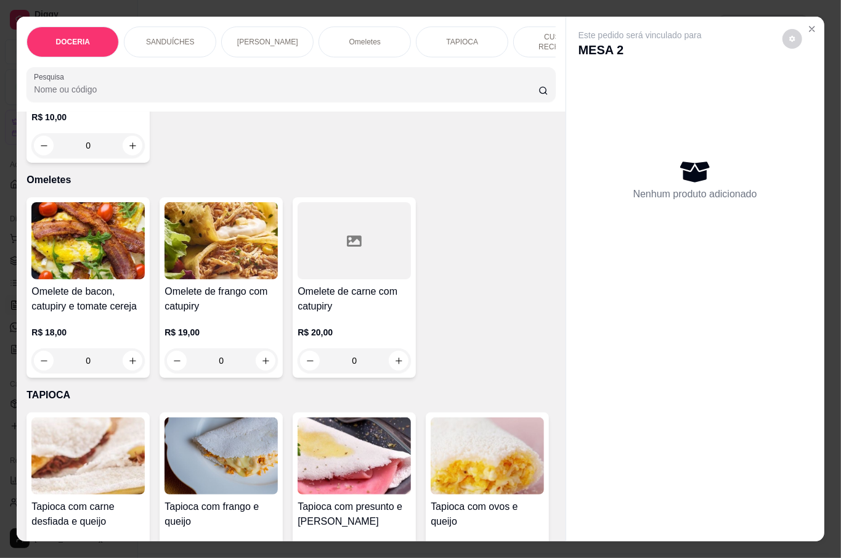
click at [123, 158] on div "0" at bounding box center [87, 145] width 113 height 25
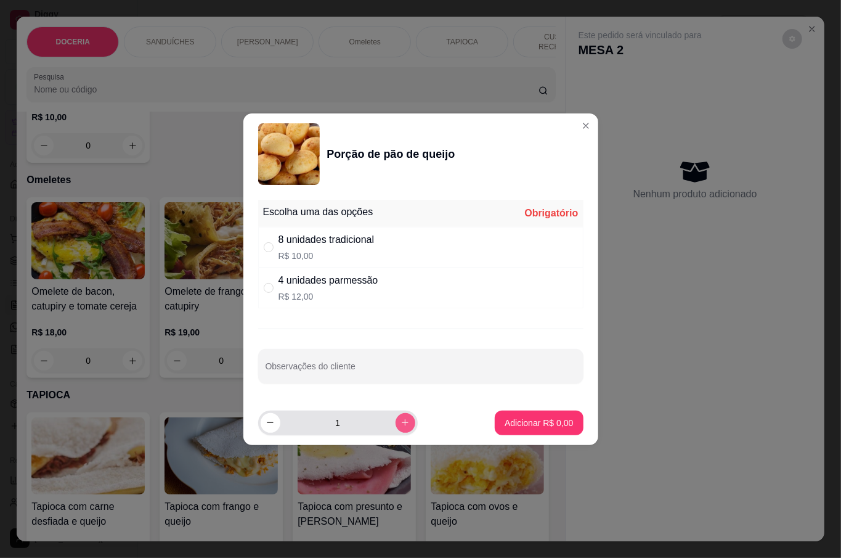
click at [400, 430] on button "increase-product-quantity" at bounding box center [406, 423] width 20 height 20
type input "2"
click at [324, 238] on div "8 unidades tradicional" at bounding box center [327, 239] width 96 height 15
radio input "true"
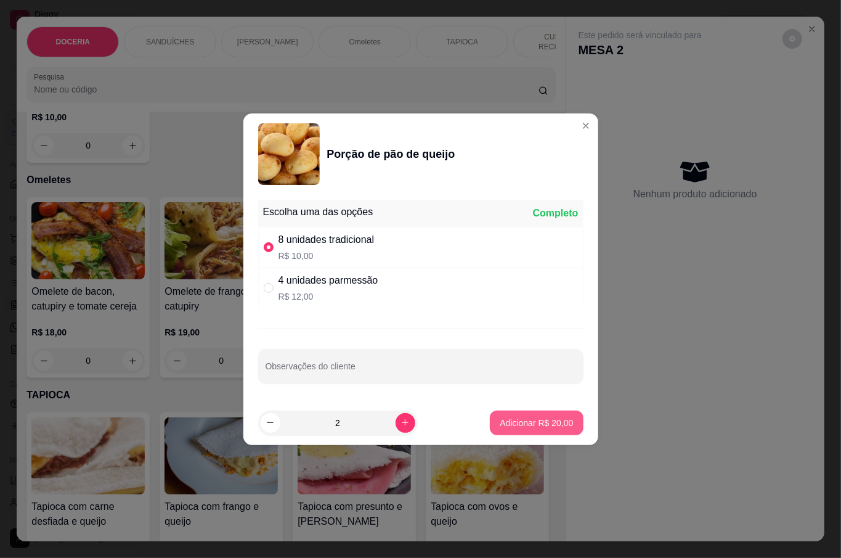
click at [558, 422] on p "Adicionar R$ 20,00" at bounding box center [536, 423] width 73 height 12
type input "2"
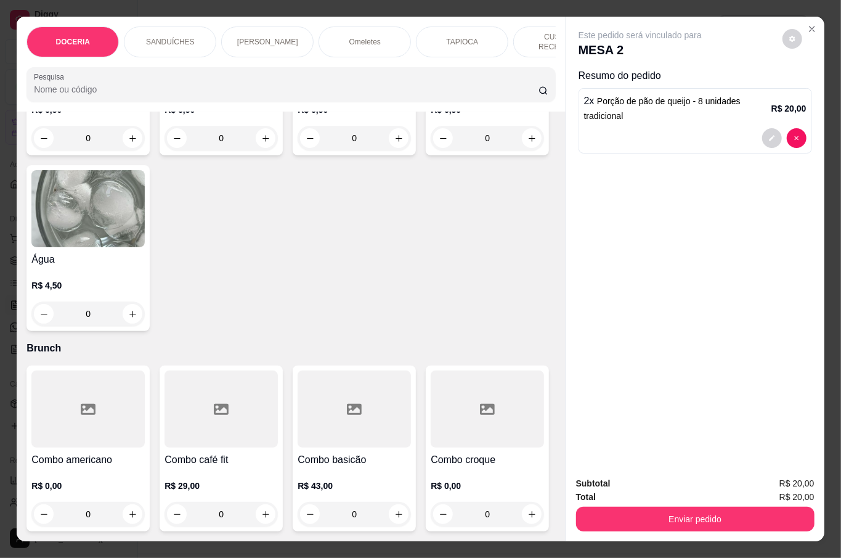
scroll to position [3205, 0]
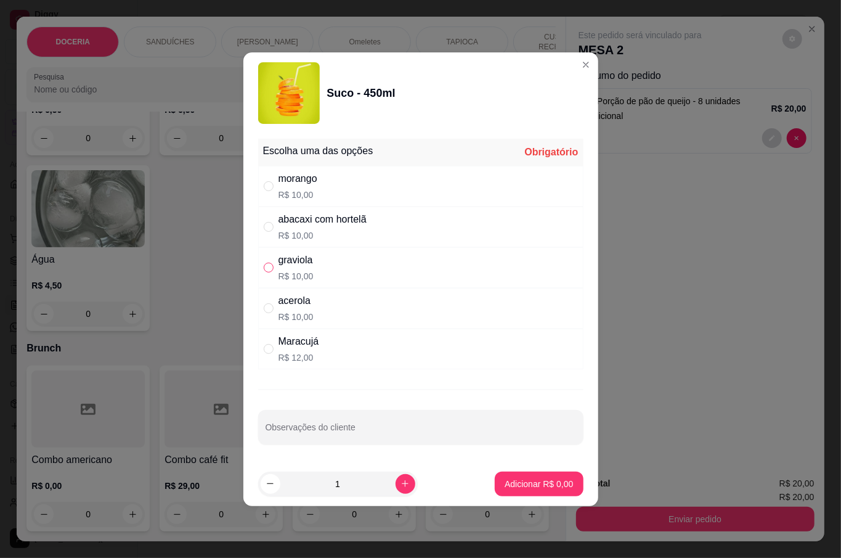
click at [266, 261] on label "" at bounding box center [269, 268] width 10 height 14
click at [266, 263] on input "" at bounding box center [269, 268] width 10 height 10
click at [274, 270] on div "" at bounding box center [271, 268] width 15 height 14
radio input "true"
click at [543, 488] on p "Adicionar R$ 10,00" at bounding box center [536, 484] width 73 height 12
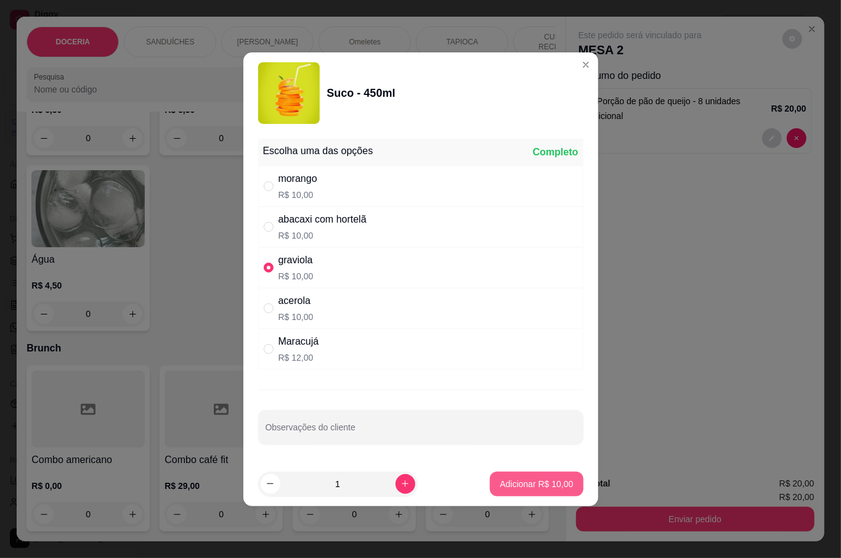
type input "1"
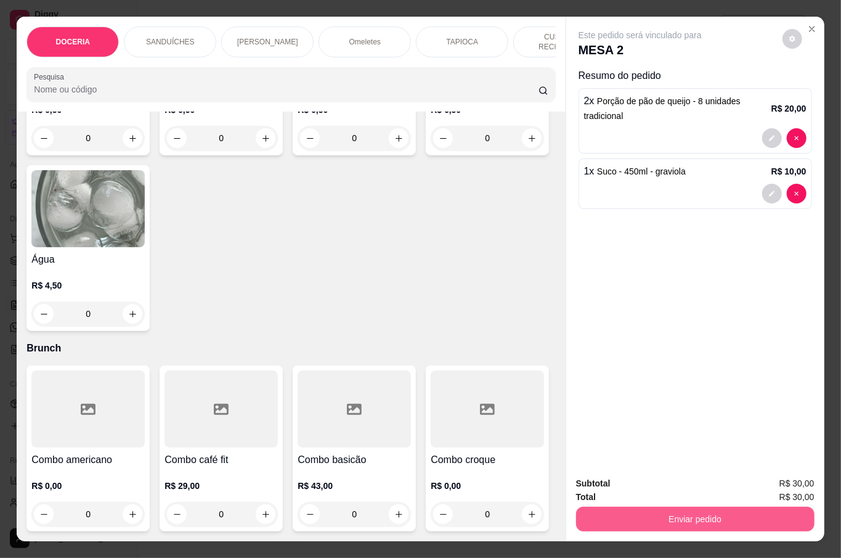
click at [705, 516] on button "Enviar pedido" at bounding box center [695, 519] width 239 height 25
click at [664, 489] on button "Não registrar e enviar pedido" at bounding box center [653, 482] width 128 height 23
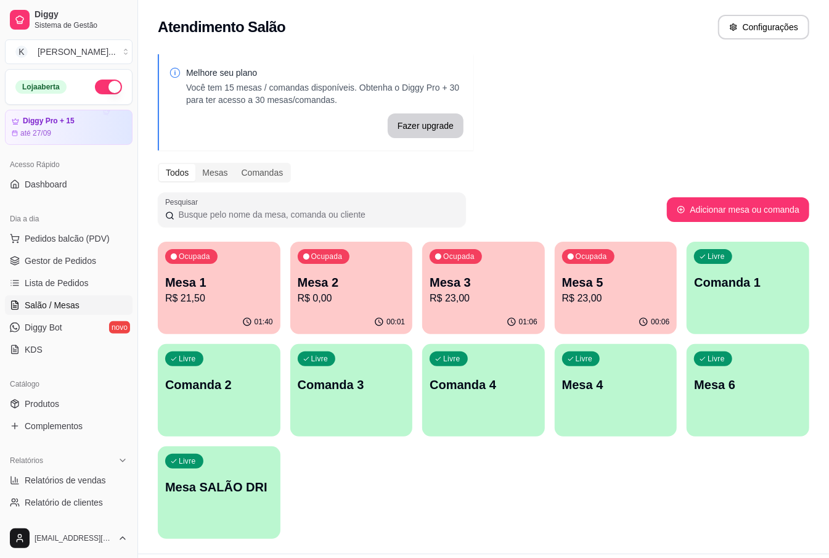
click at [455, 291] on p "R$ 23,00" at bounding box center [484, 298] width 108 height 15
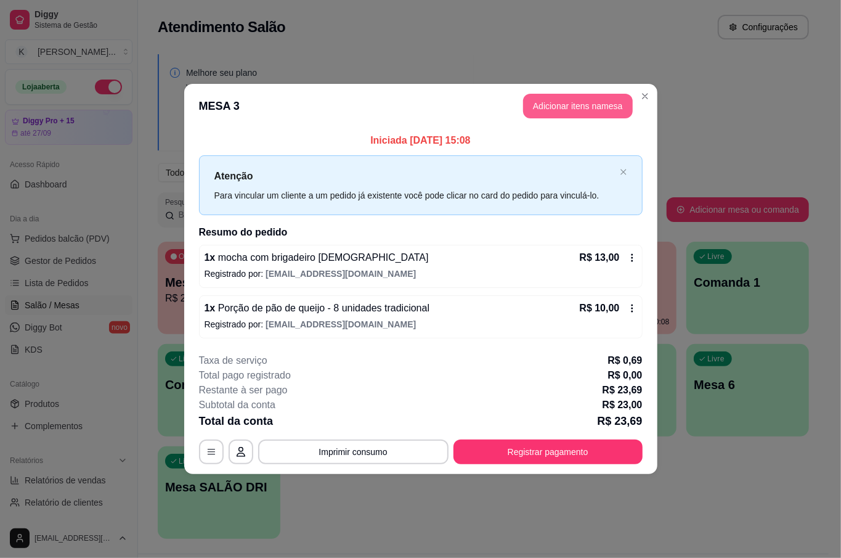
click at [565, 100] on button "Adicionar itens na mesa" at bounding box center [578, 106] width 110 height 25
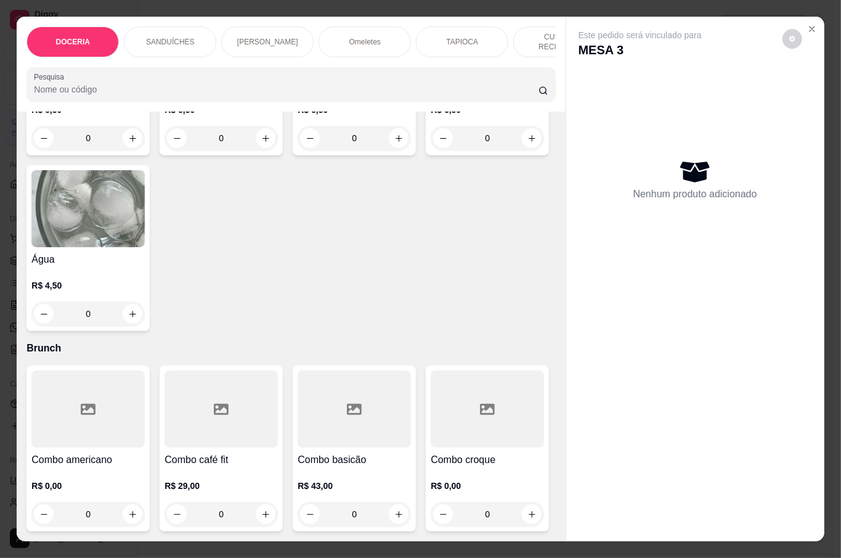
scroll to position [3533, 0]
click at [145, 326] on div "0" at bounding box center [87, 313] width 113 height 25
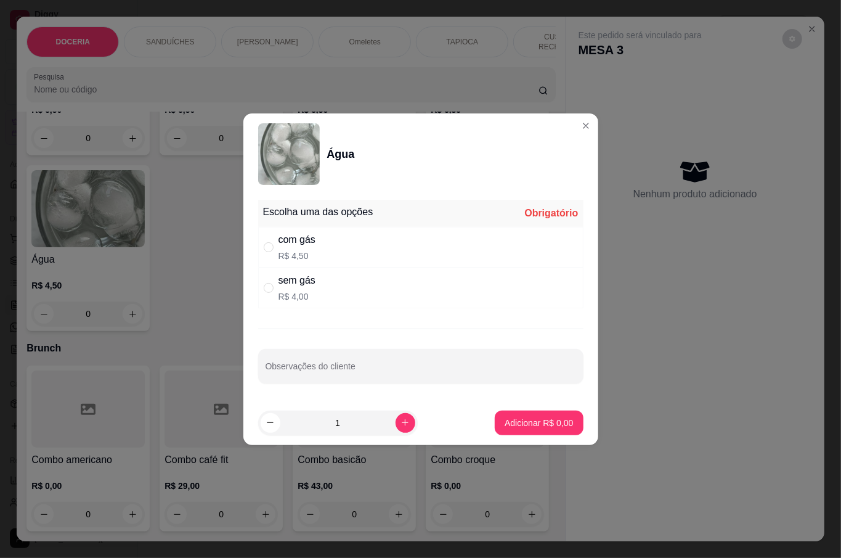
click at [294, 245] on div "com gás" at bounding box center [297, 239] width 37 height 15
radio input "true"
click at [534, 410] on footer "1 Adicionar R$ 4,50" at bounding box center [420, 423] width 355 height 44
click at [537, 423] on p "Adicionar R$ 4,50" at bounding box center [539, 423] width 67 height 12
type input "1"
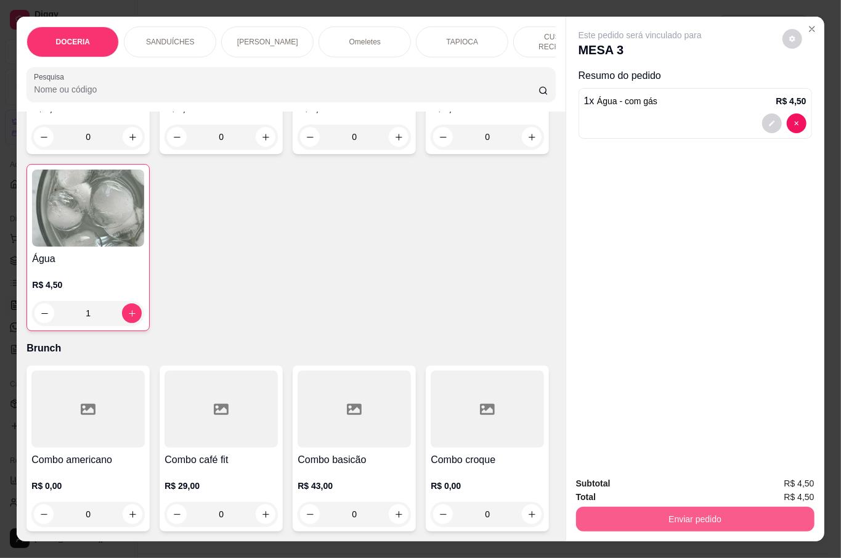
click at [698, 507] on button "Enviar pedido" at bounding box center [695, 519] width 239 height 25
click at [674, 481] on button "Não registrar e enviar pedido" at bounding box center [653, 482] width 128 height 23
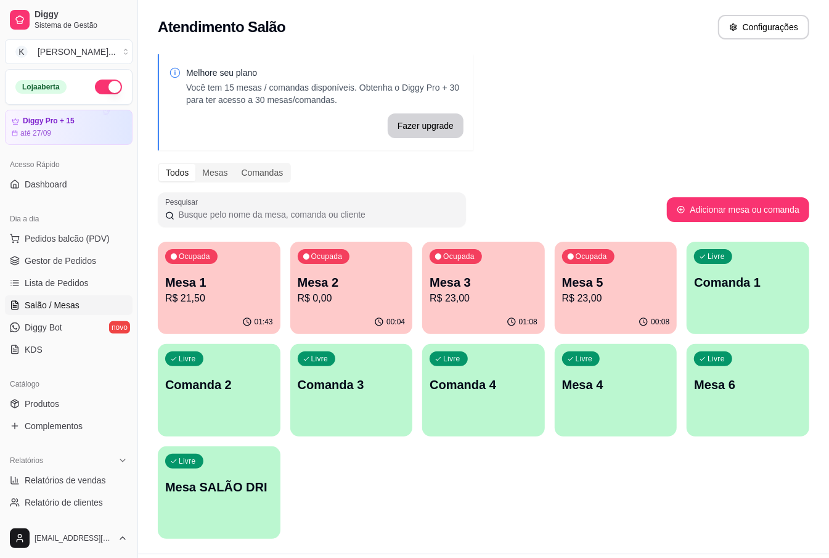
click at [467, 287] on p "Mesa 3" at bounding box center [484, 282] width 108 height 17
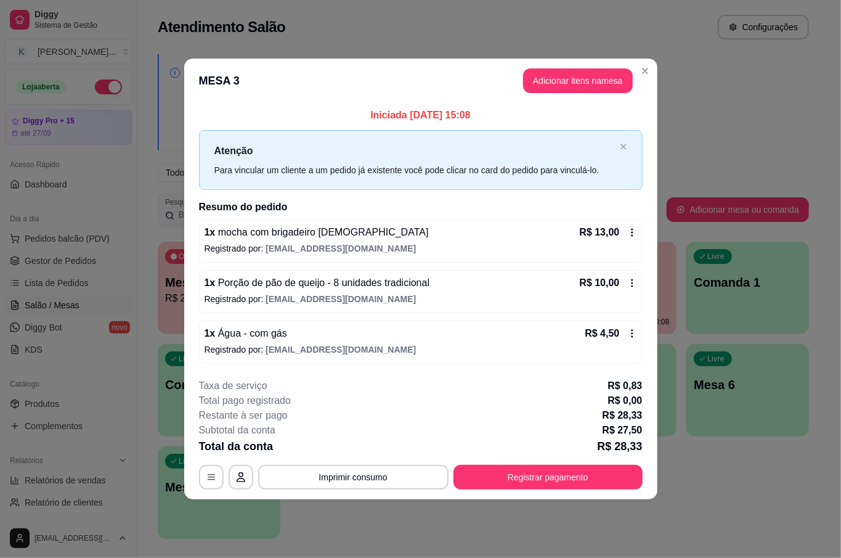
click at [540, 473] on button "Registrar pagamento" at bounding box center [548, 477] width 189 height 25
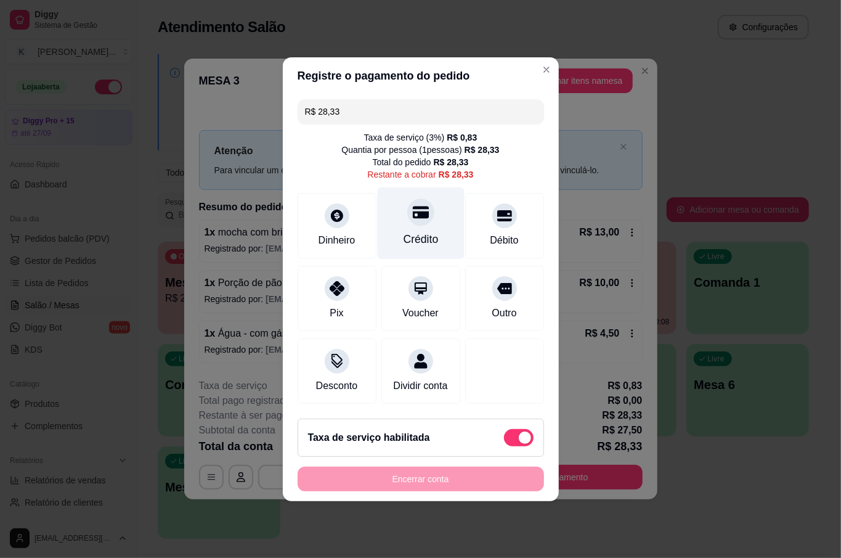
click at [415, 231] on div "Crédito" at bounding box center [420, 239] width 35 height 16
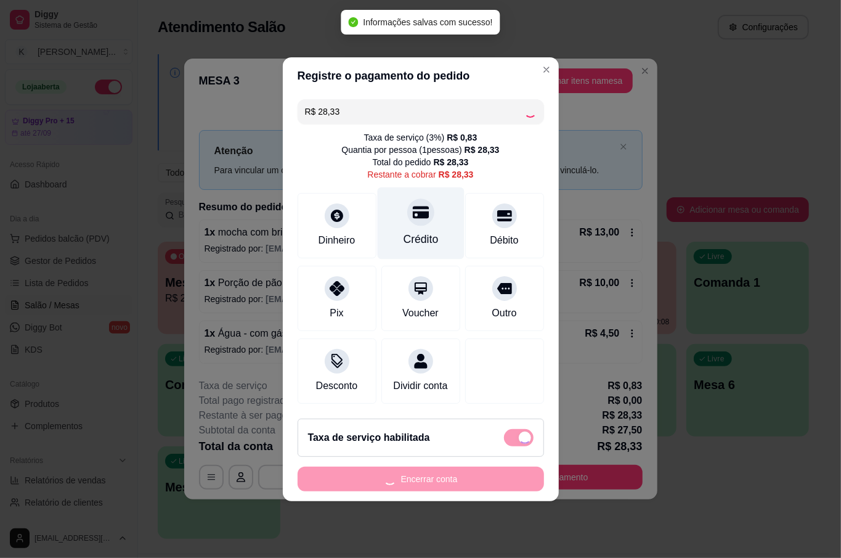
type input "R$ 0,00"
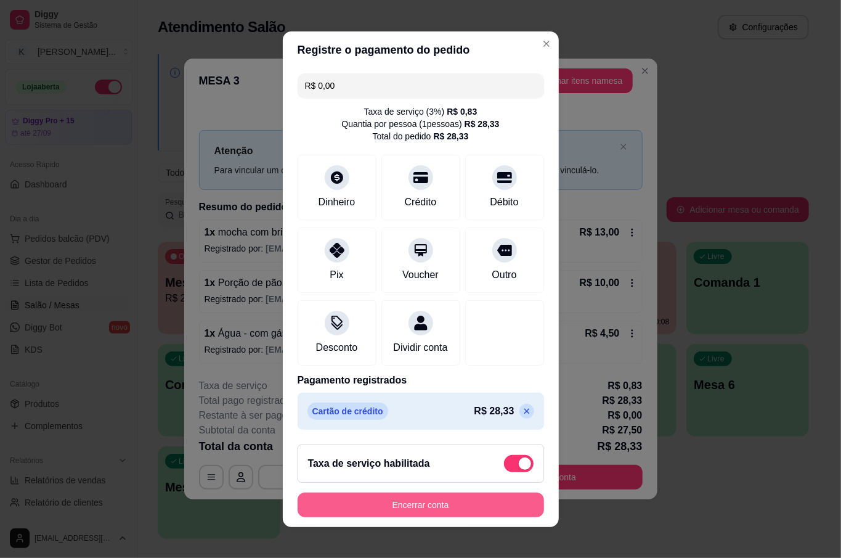
click at [449, 512] on button "Encerrar conta" at bounding box center [421, 504] width 247 height 25
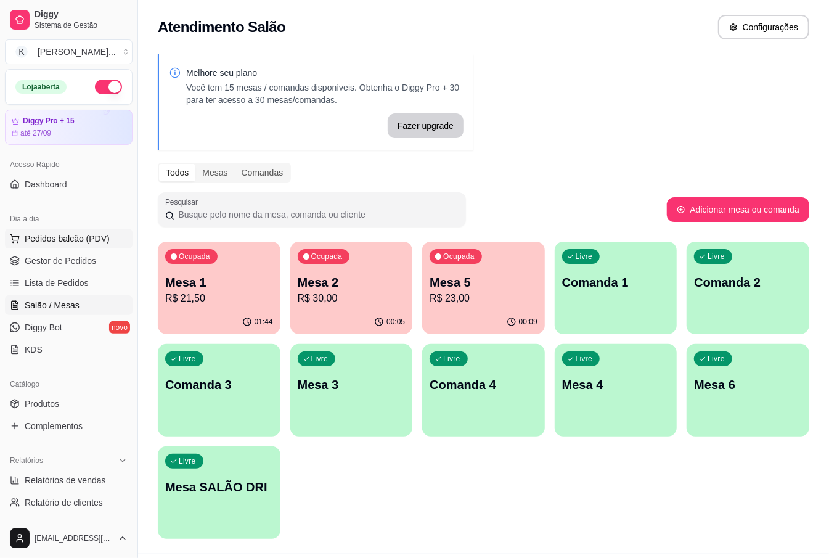
click at [69, 233] on span "Pedidos balcão (PDV)" at bounding box center [67, 238] width 85 height 12
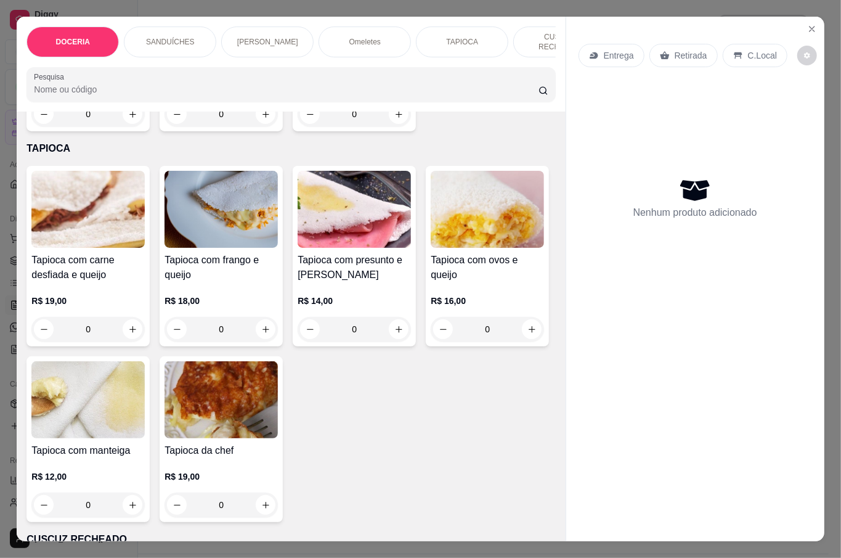
scroll to position [1315, 0]
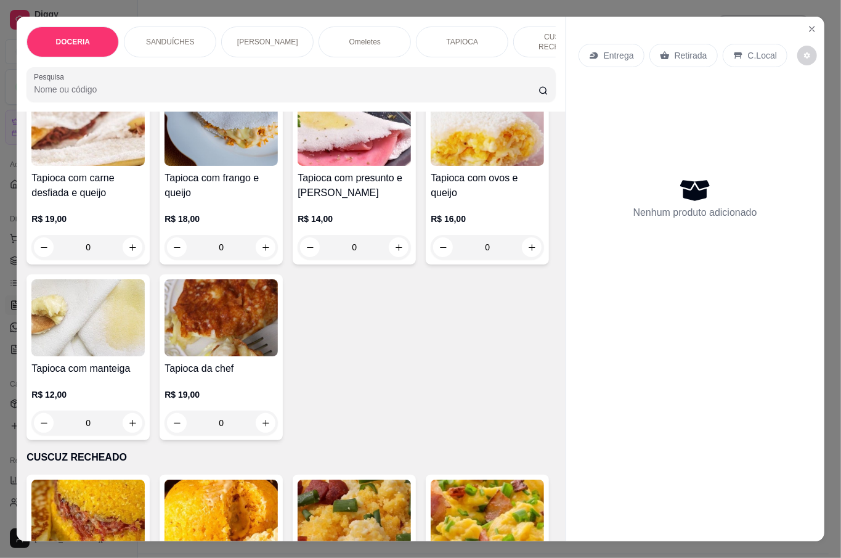
click at [263, 259] on div "0" at bounding box center [221, 247] width 113 height 25
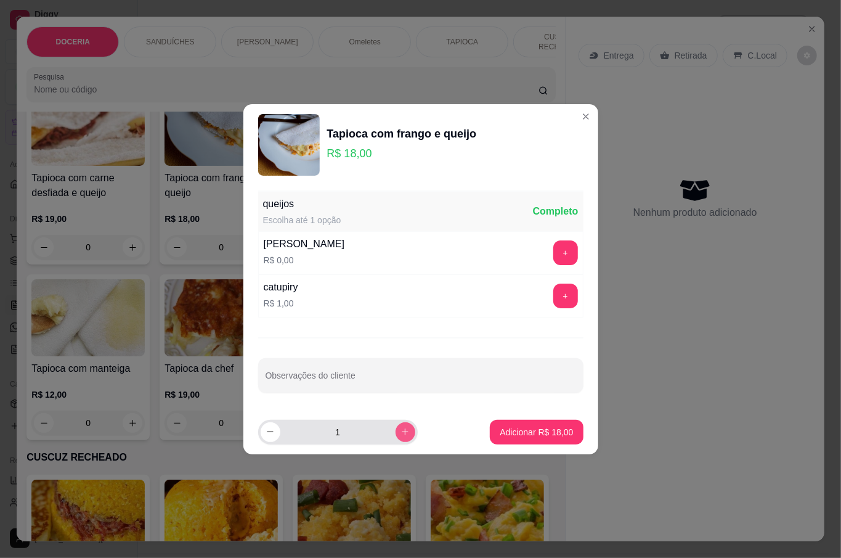
click at [401, 432] on icon "increase-product-quantity" at bounding box center [405, 431] width 9 height 9
type input "2"
click at [508, 426] on p "Adicionar R$ 36,00" at bounding box center [536, 432] width 71 height 12
type input "2"
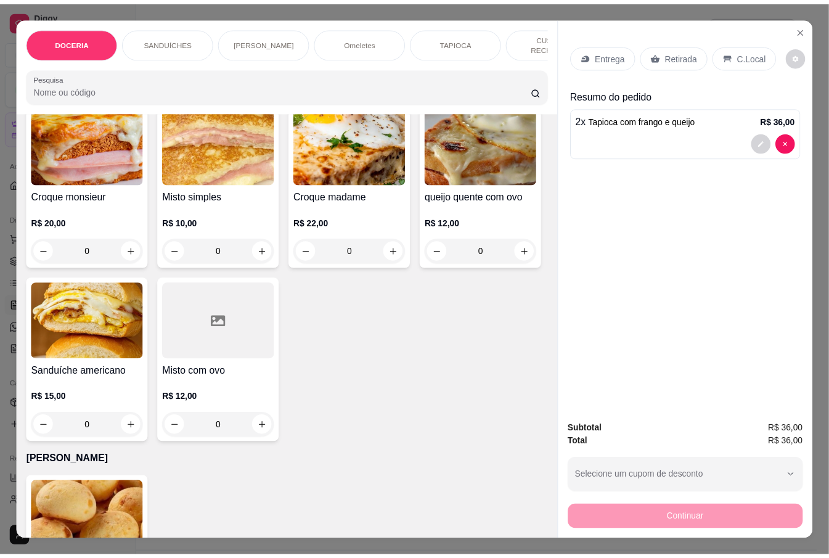
scroll to position [493, 0]
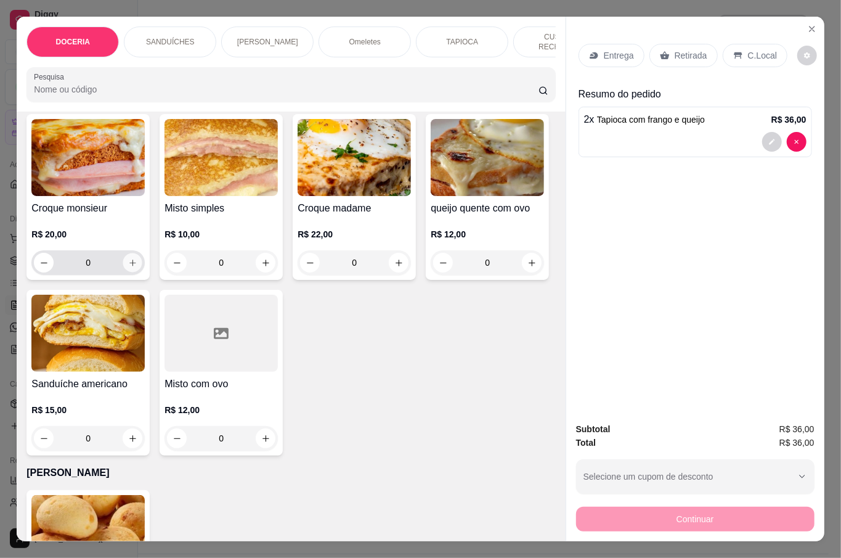
click at [128, 272] on button "increase-product-quantity" at bounding box center [132, 262] width 19 height 19
type input "1"
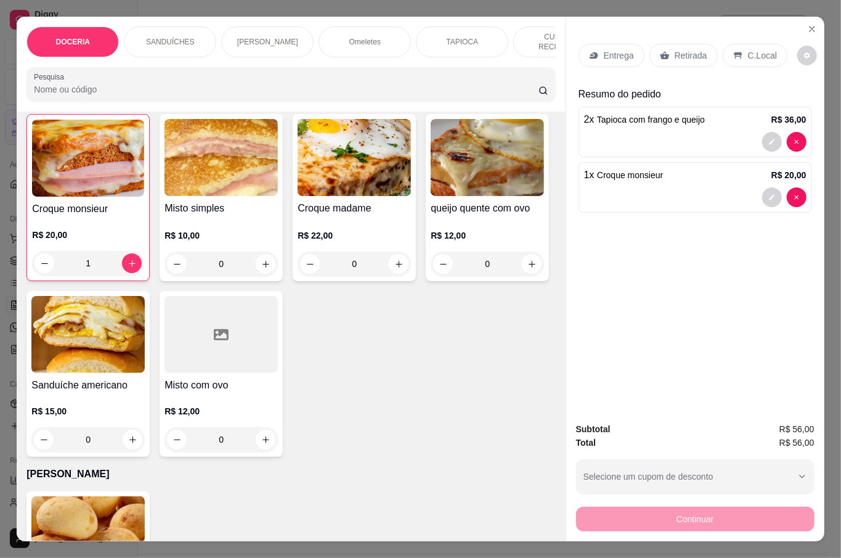
click at [682, 49] on p "Retirada" at bounding box center [691, 55] width 33 height 12
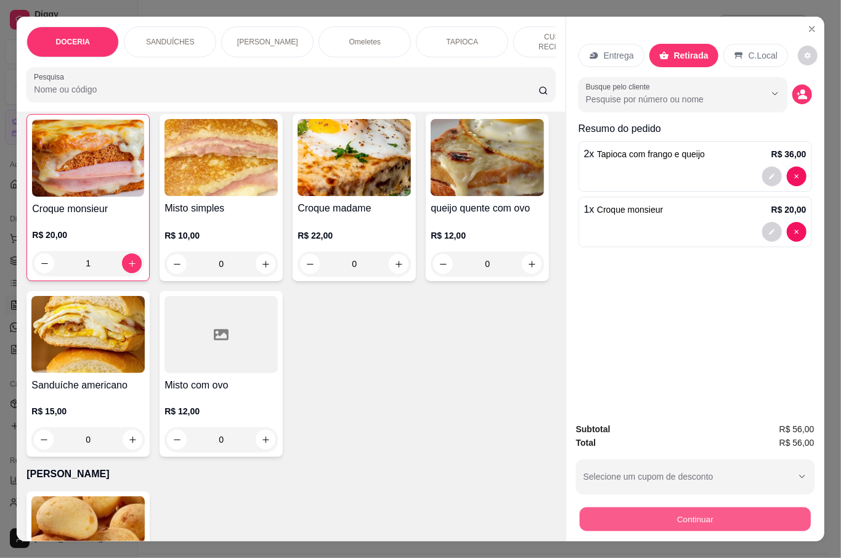
click at [709, 513] on button "Continuar" at bounding box center [694, 519] width 231 height 24
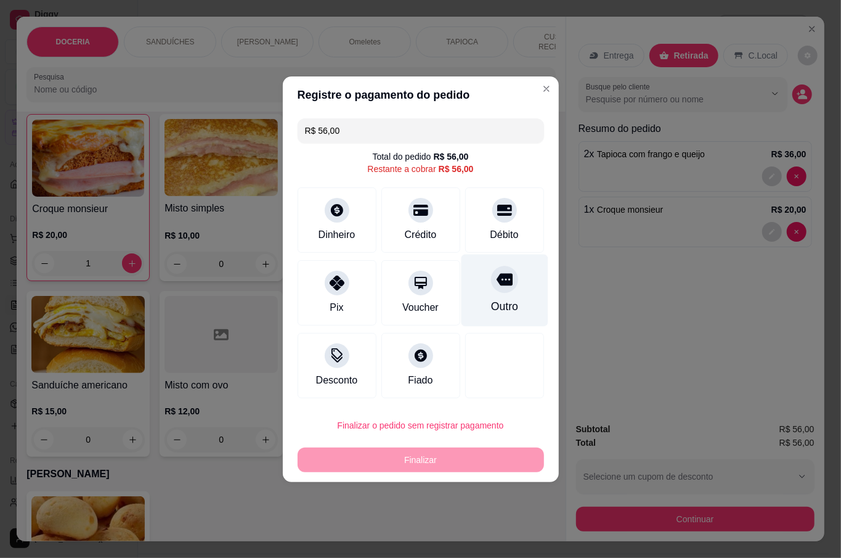
click at [491, 284] on div at bounding box center [504, 279] width 27 height 27
type input "R$ 0,00"
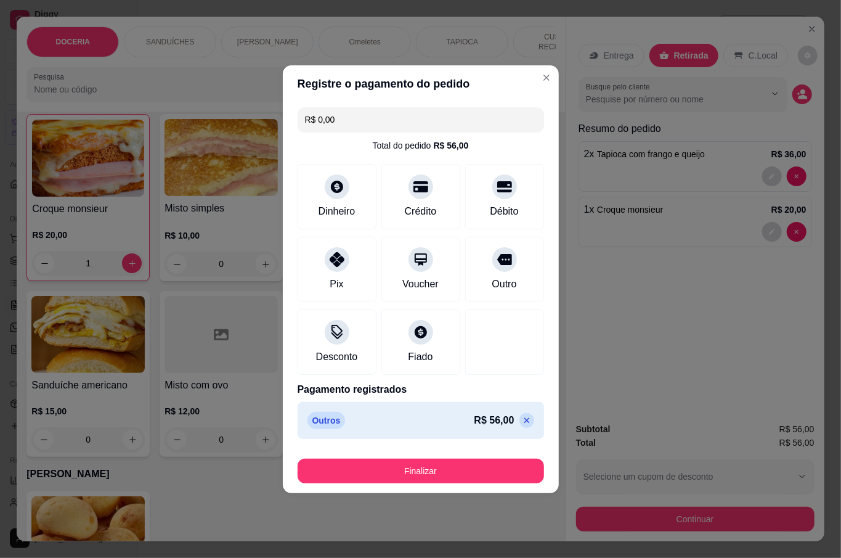
click at [407, 481] on button "Finalizar" at bounding box center [421, 471] width 247 height 25
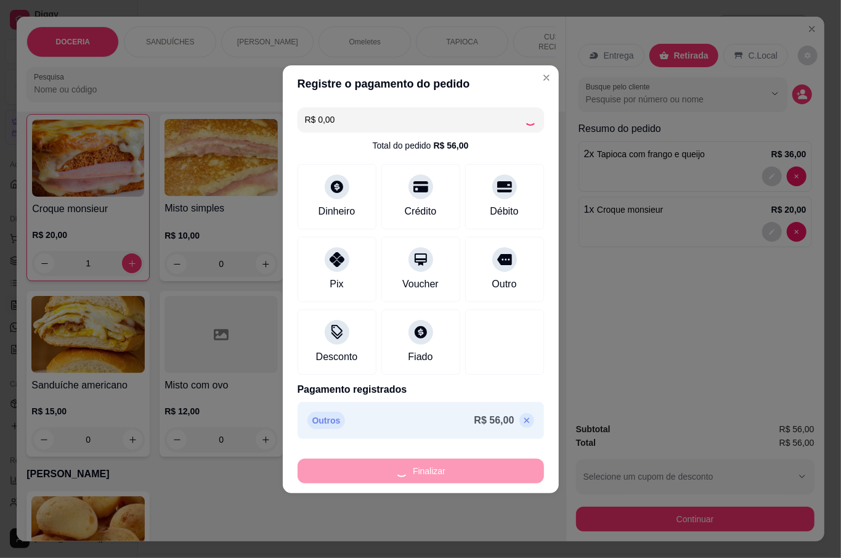
type input "0"
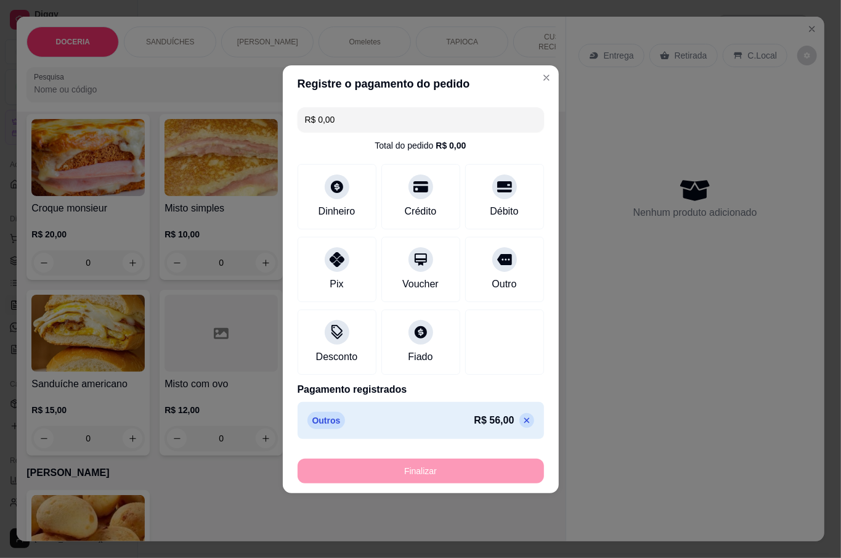
type input "-R$ 56,00"
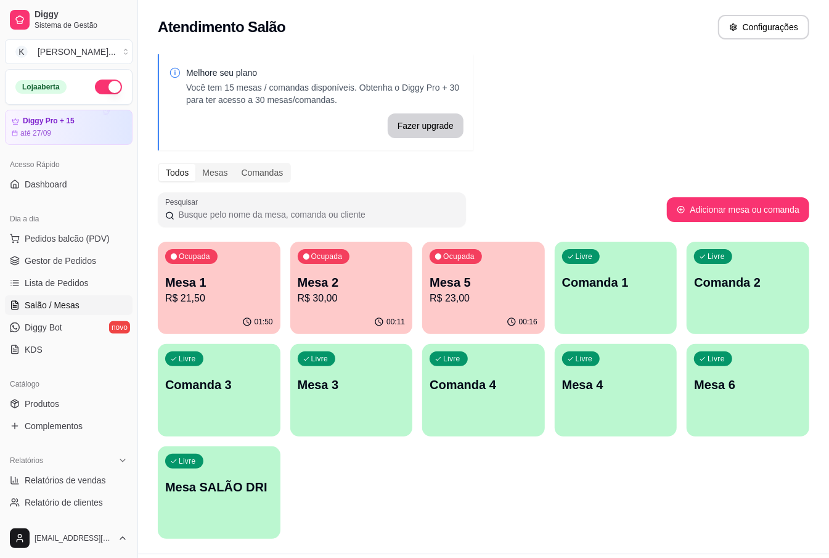
drag, startPoint x: 420, startPoint y: 471, endPoint x: 412, endPoint y: 468, distance: 8.0
click at [419, 472] on div "Ocupada Mesa 1 R$ 21,50 01:50 Ocupada Mesa 2 R$ 30,00 00:11 Ocupada Mesa 5 R$ 2…" at bounding box center [483, 390] width 651 height 297
click at [67, 403] on link "Produtos" at bounding box center [69, 404] width 128 height 20
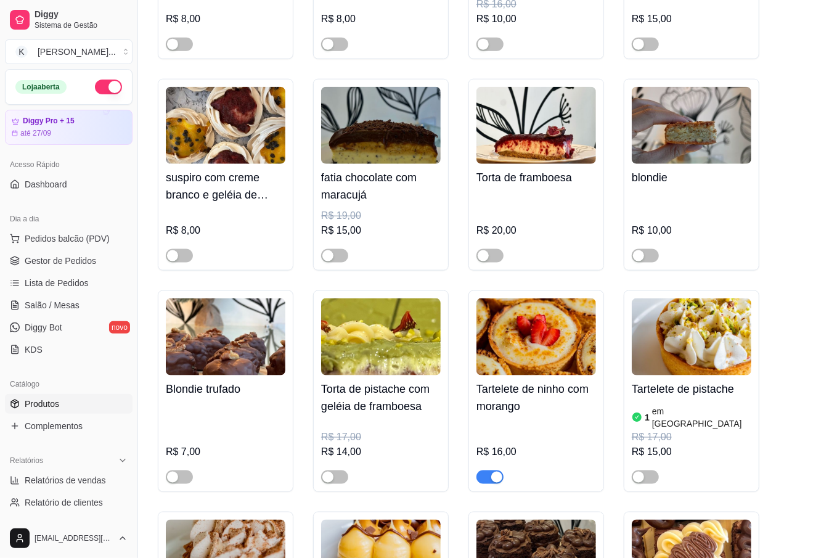
scroll to position [3533, 0]
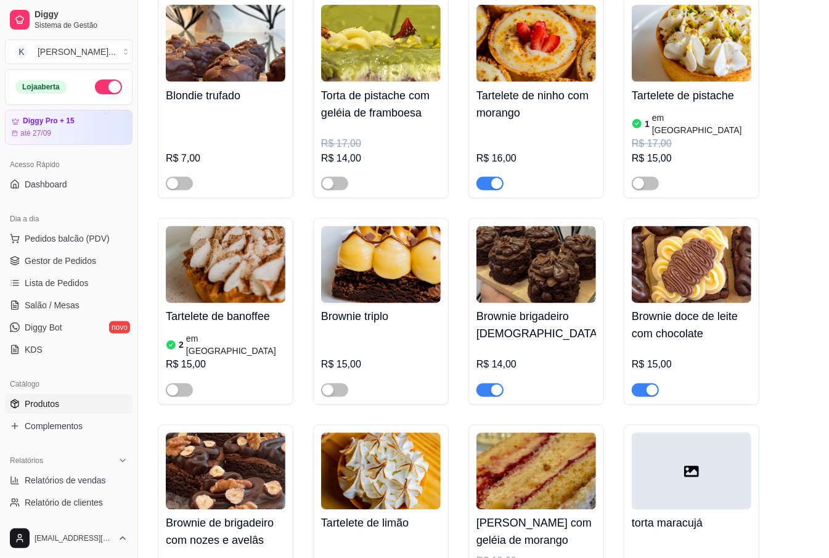
click at [646, 385] on div "button" at bounding box center [651, 390] width 11 height 11
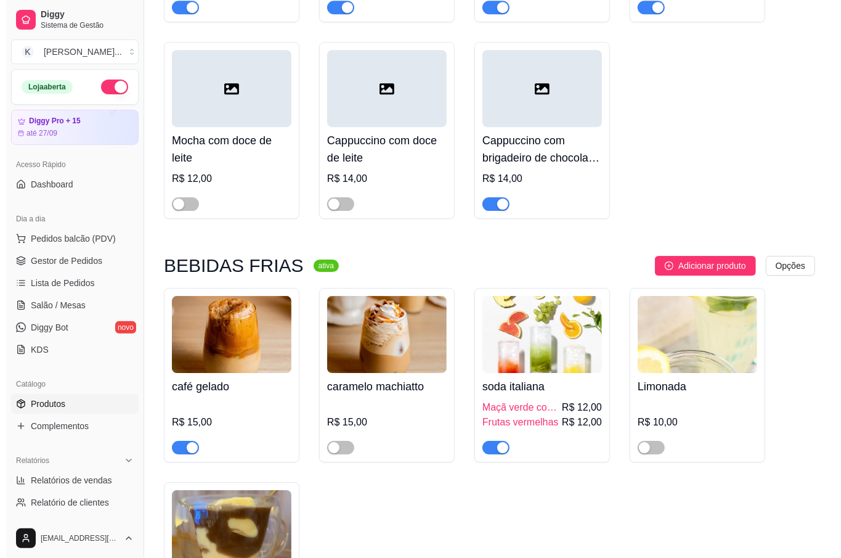
scroll to position [9778, 0]
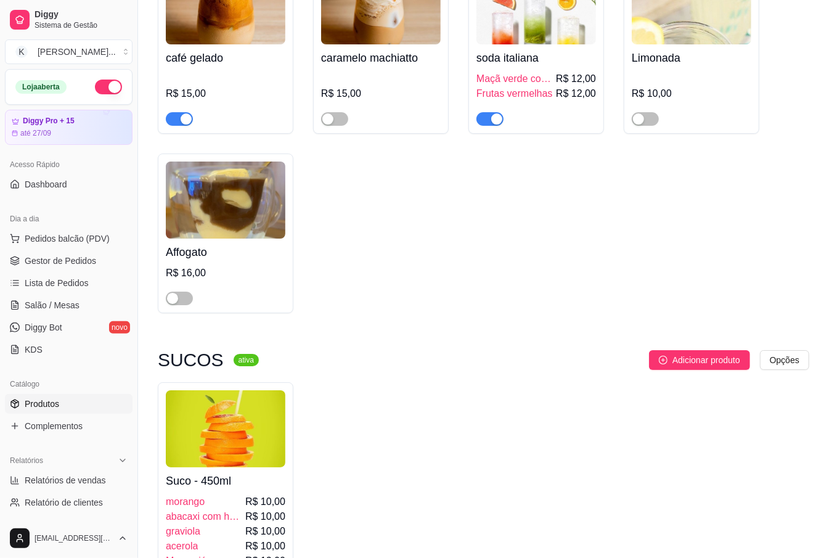
click at [247, 390] on img at bounding box center [226, 428] width 120 height 77
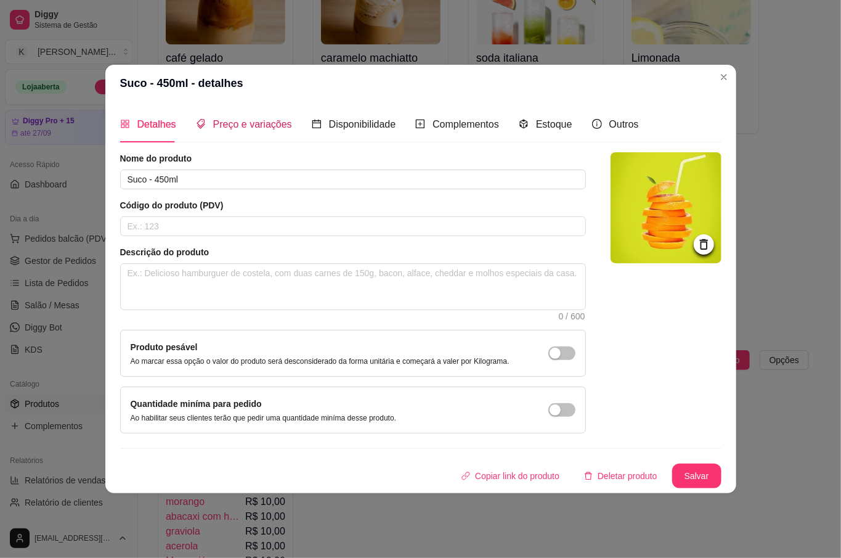
click at [245, 131] on div "Preço e variações" at bounding box center [244, 123] width 96 height 15
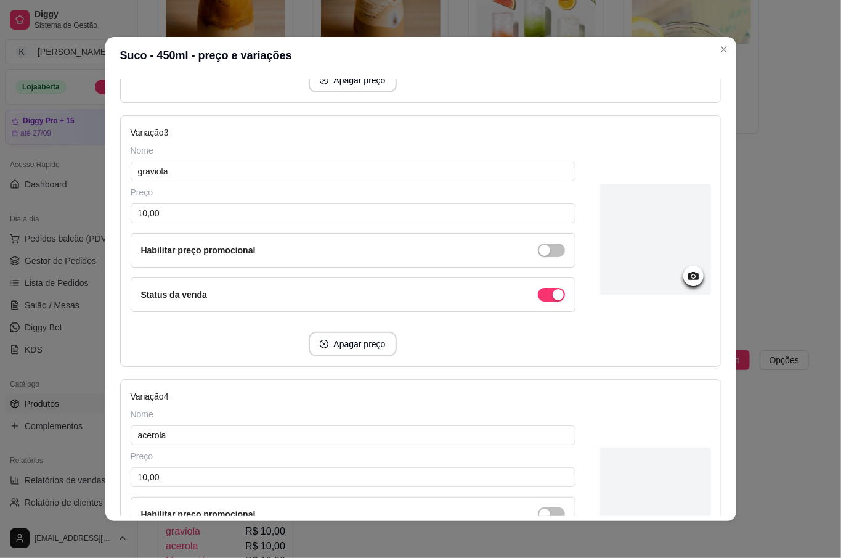
scroll to position [575, 0]
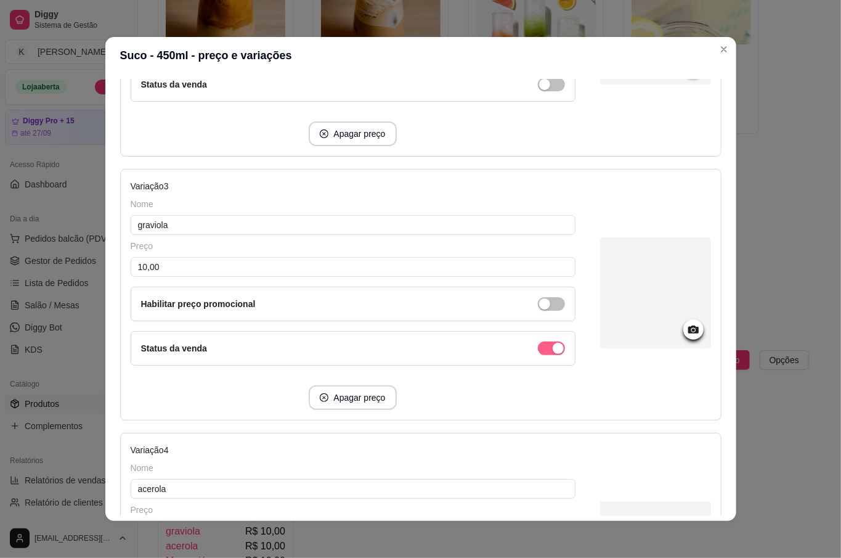
click at [538, 354] on span "button" at bounding box center [551, 348] width 27 height 14
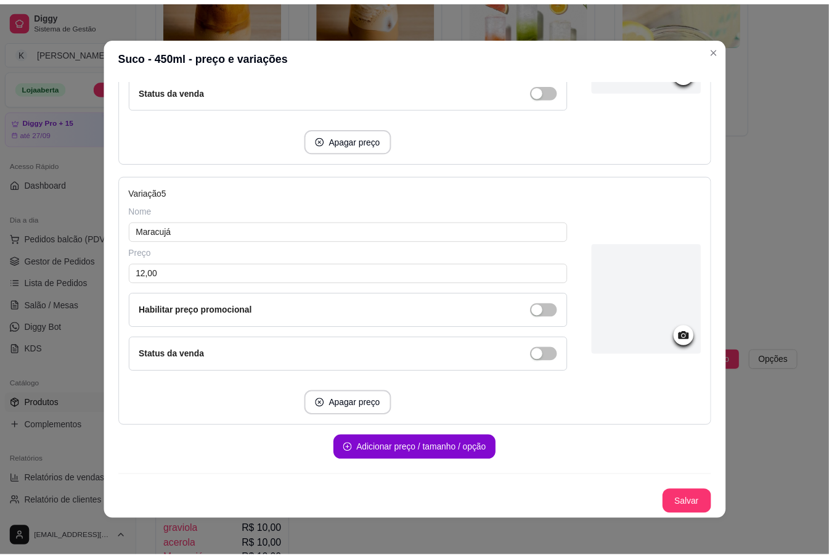
scroll to position [2, 0]
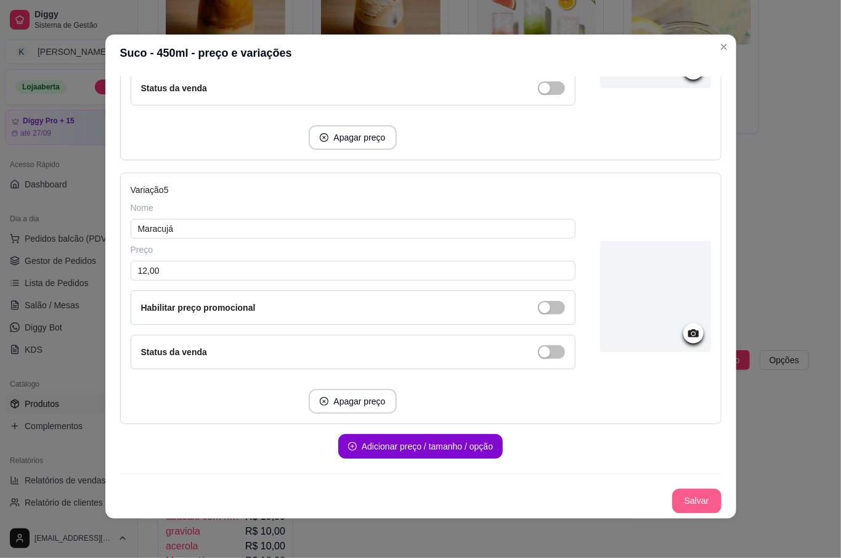
click at [674, 508] on button "Salvar" at bounding box center [696, 501] width 49 height 25
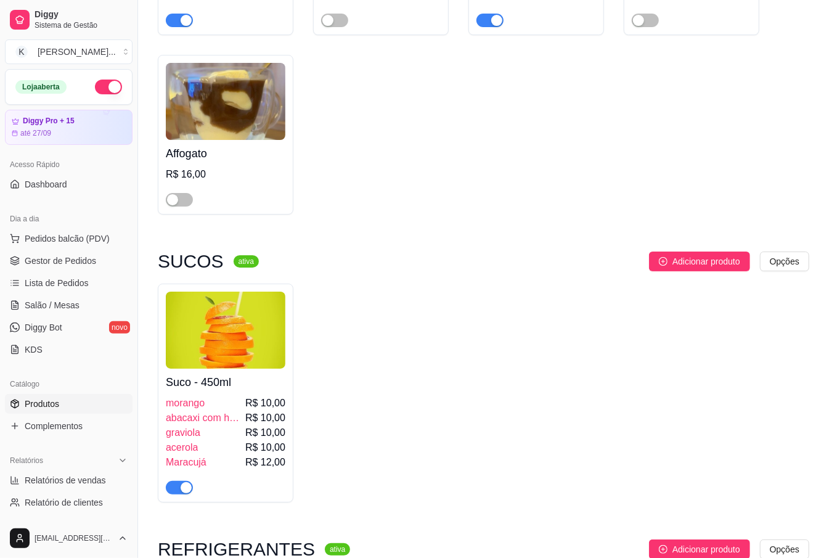
scroll to position [9942, 0]
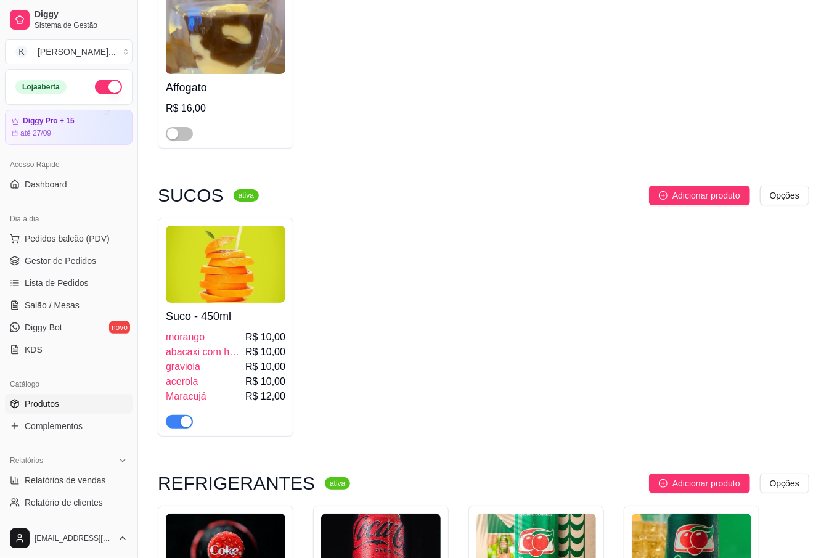
click at [176, 415] on span "button" at bounding box center [179, 422] width 27 height 14
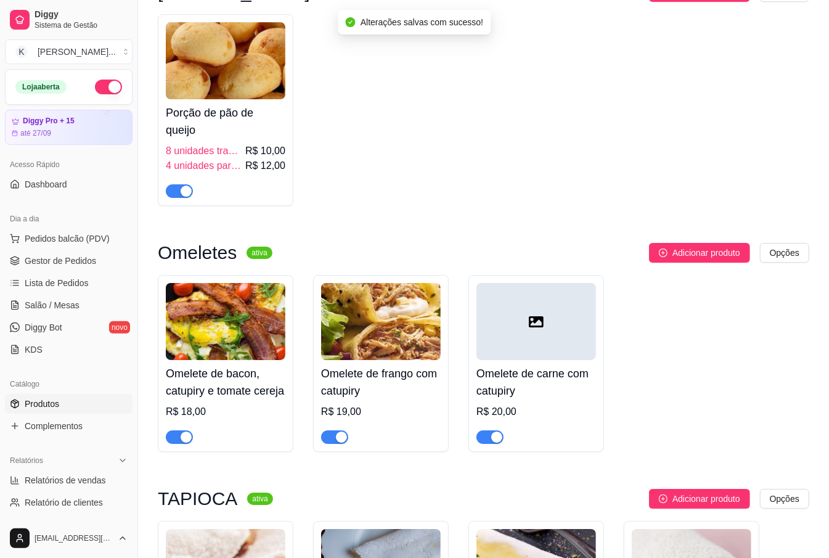
scroll to position [7066, 0]
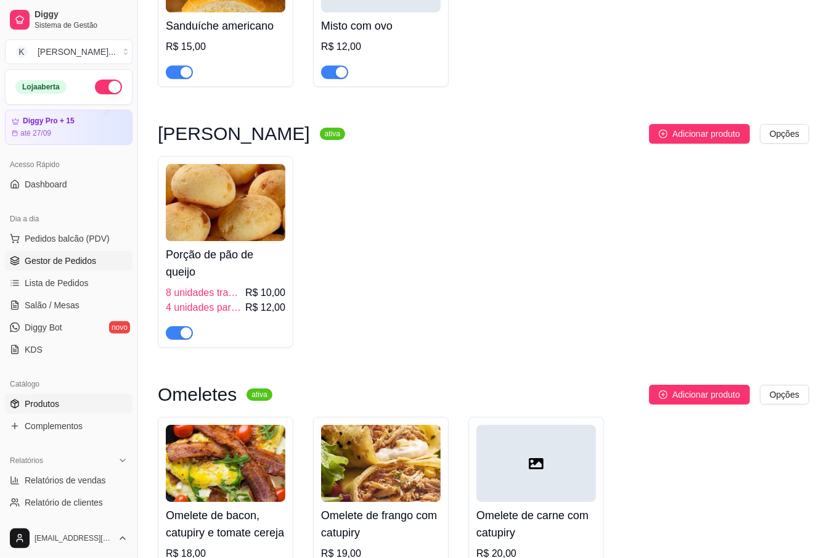
click at [87, 264] on span "Gestor de Pedidos" at bounding box center [60, 261] width 71 height 12
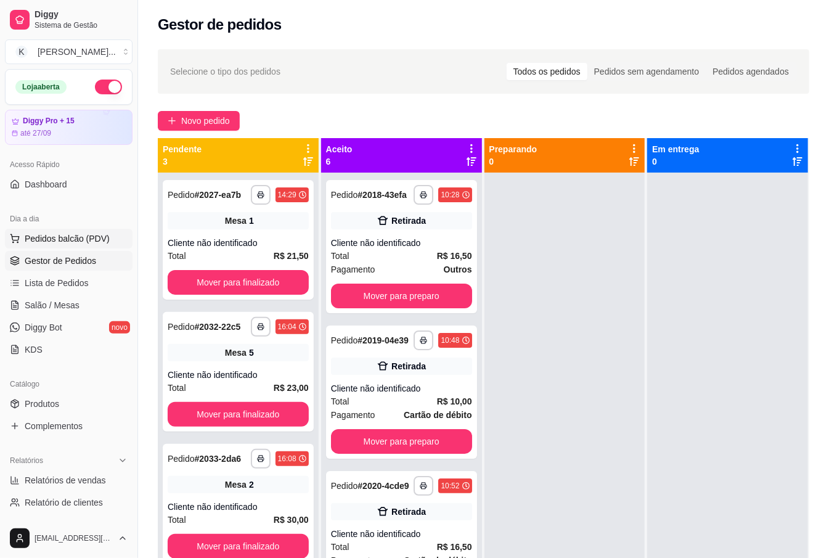
click at [50, 247] on button "Pedidos balcão (PDV)" at bounding box center [69, 239] width 128 height 20
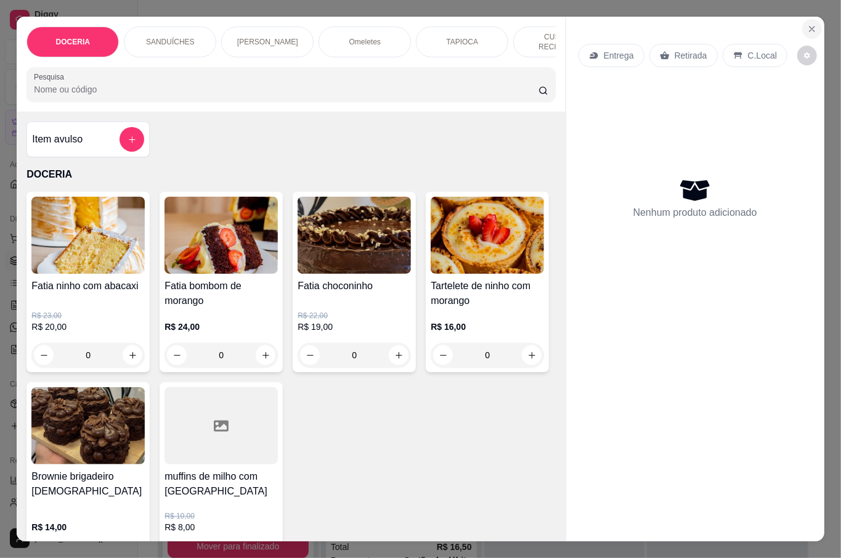
click at [807, 24] on icon "Close" at bounding box center [812, 29] width 10 height 10
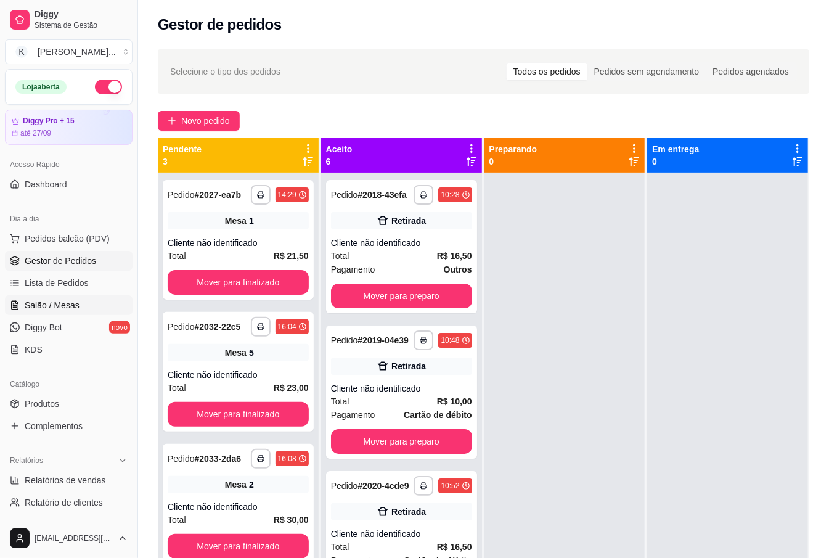
click at [38, 311] on span "Salão / Mesas" at bounding box center [52, 305] width 55 height 12
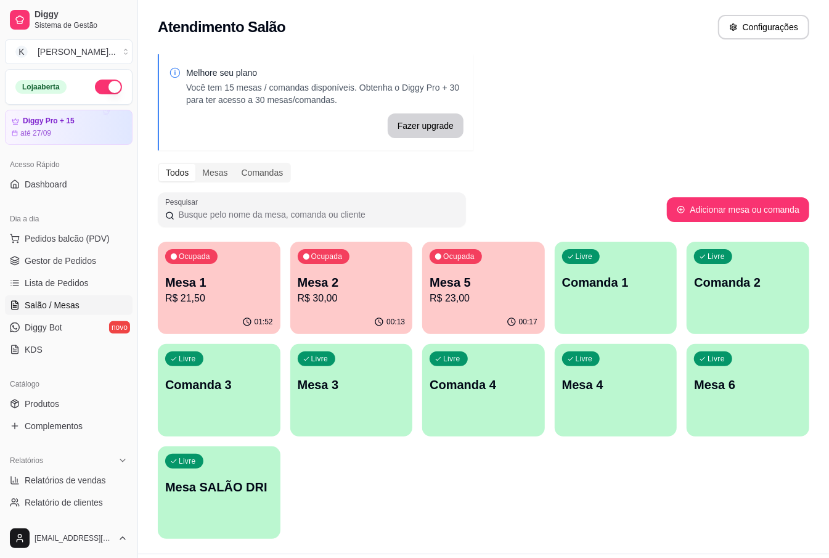
click at [397, 300] on p "R$ 30,00" at bounding box center [352, 298] width 108 height 15
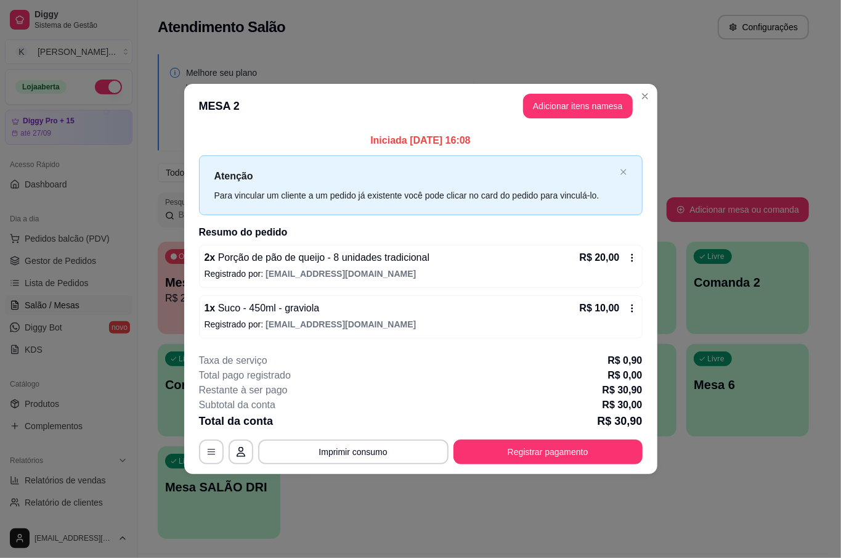
click at [574, 107] on button "Adicionar itens na mesa" at bounding box center [578, 106] width 110 height 25
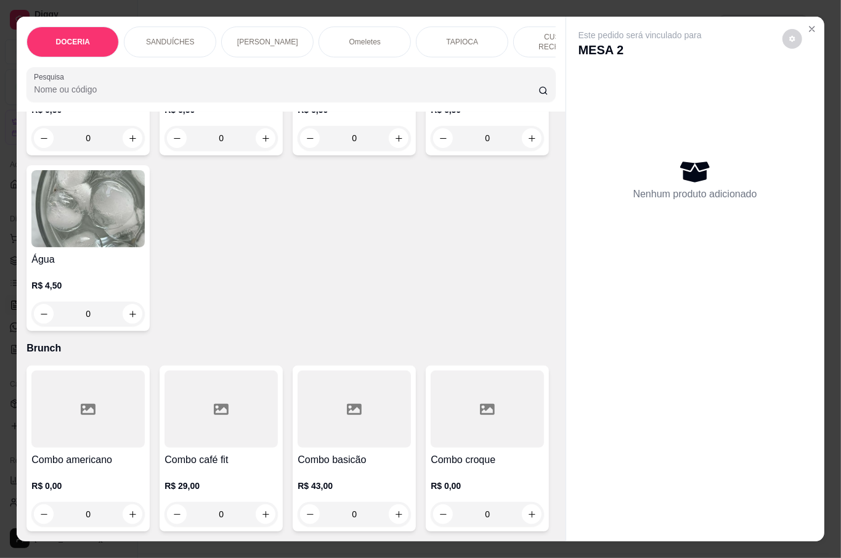
scroll to position [3205, 0]
click at [807, 24] on icon "Close" at bounding box center [812, 29] width 10 height 10
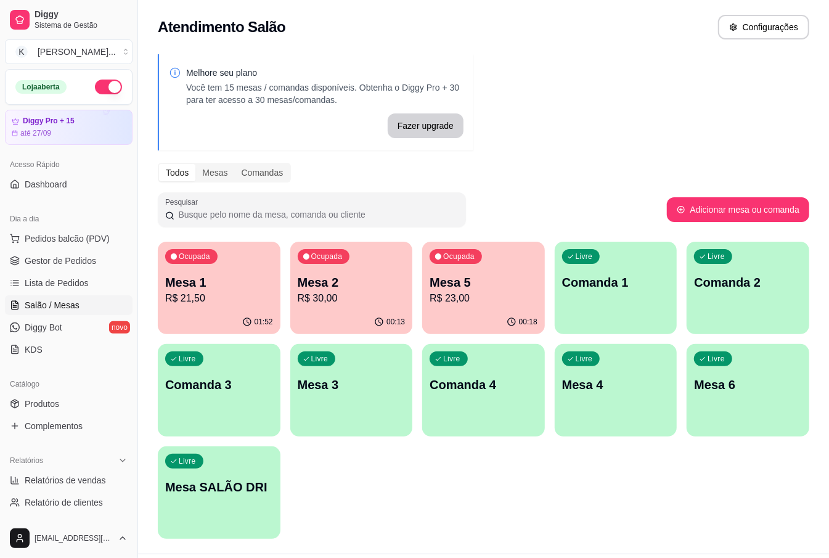
click at [235, 293] on p "R$ 21,50" at bounding box center [219, 298] width 108 height 15
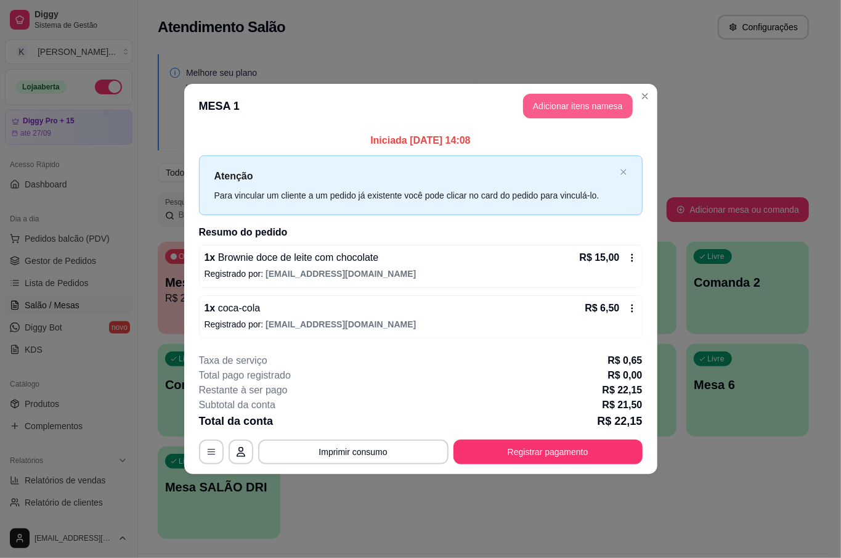
click at [575, 112] on button "Adicionar itens na mesa" at bounding box center [578, 106] width 110 height 25
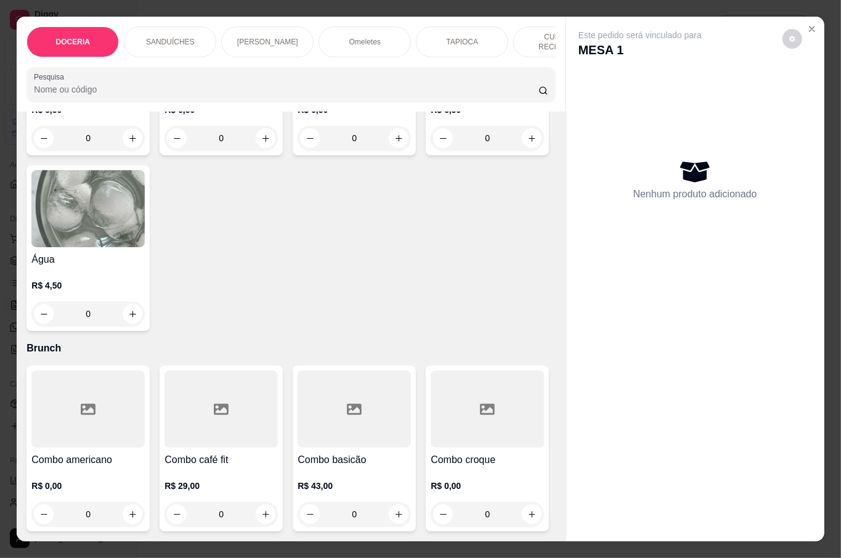
scroll to position [3122, 0]
click at [145, 326] on div "0" at bounding box center [87, 313] width 113 height 25
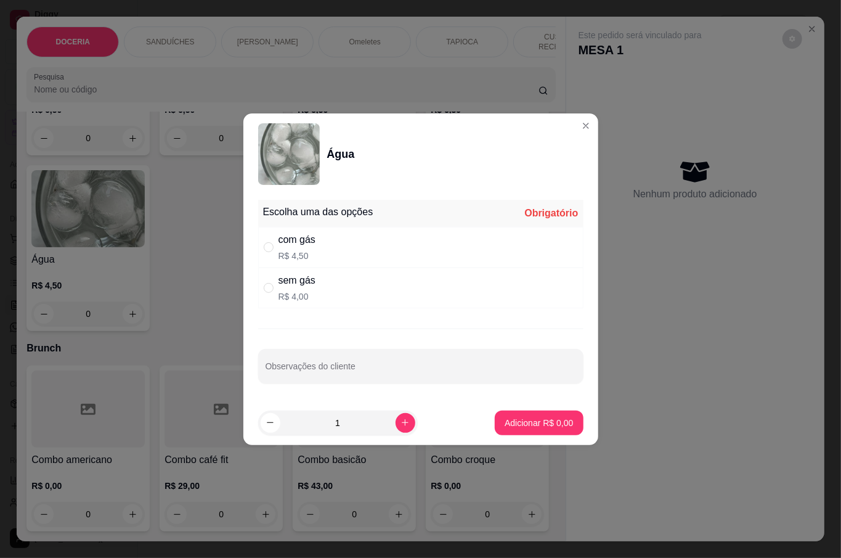
click at [283, 253] on p "R$ 4,50" at bounding box center [297, 256] width 37 height 12
radio input "true"
click at [535, 420] on p "Adicionar R$ 4,50" at bounding box center [539, 423] width 68 height 12
type input "1"
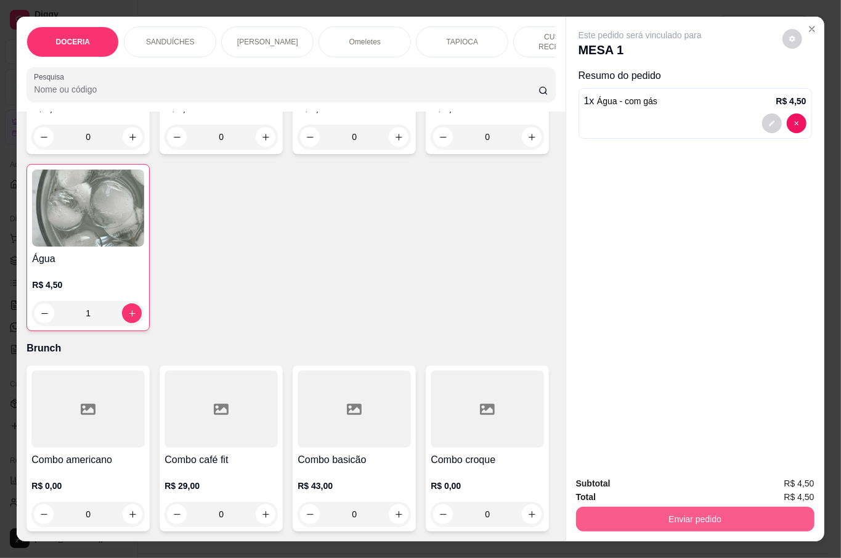
click at [687, 508] on button "Enviar pedido" at bounding box center [695, 519] width 239 height 25
click at [671, 477] on button "Não registrar e enviar pedido" at bounding box center [653, 482] width 124 height 23
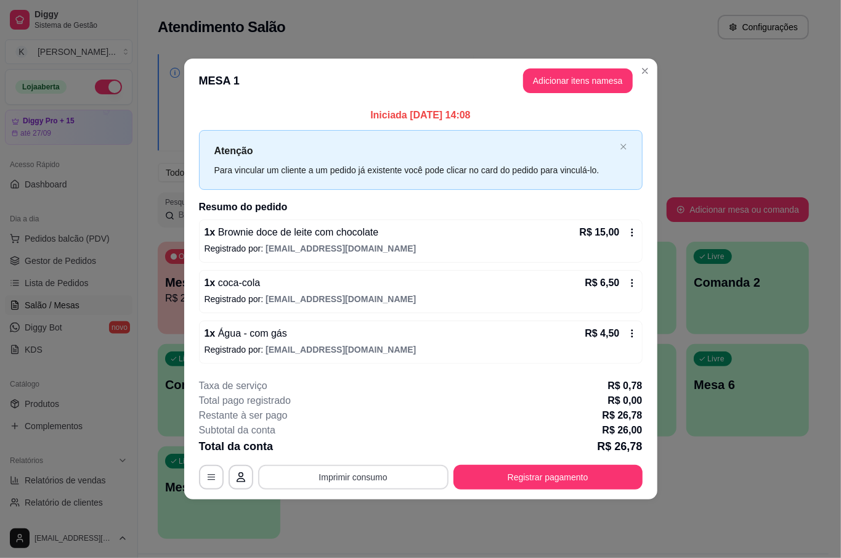
click at [398, 474] on button "Imprimir consumo" at bounding box center [353, 477] width 190 height 25
click at [351, 447] on button "IMPRESSORA" at bounding box center [356, 449] width 89 height 20
click at [580, 69] on button "Adicionar itens na mesa" at bounding box center [578, 80] width 110 height 25
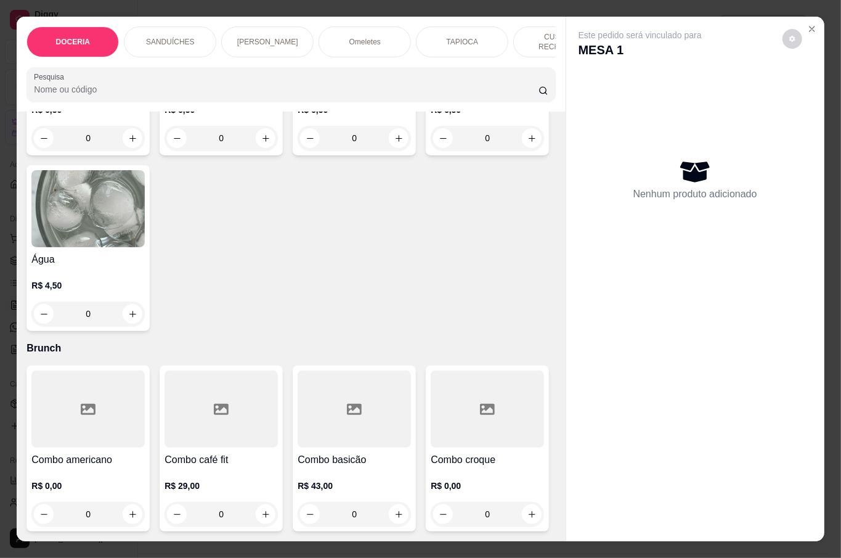
scroll to position [3205, 0]
click at [145, 318] on div "0" at bounding box center [87, 313] width 113 height 25
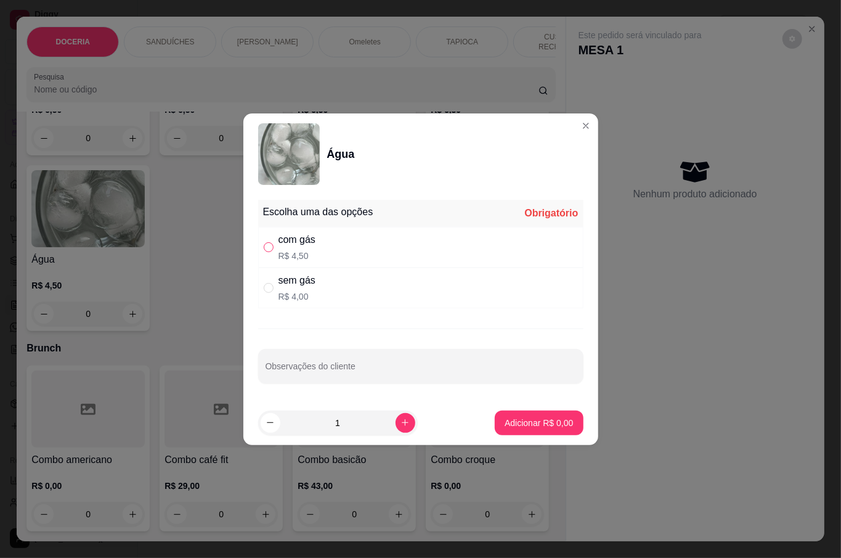
click at [271, 243] on input "" at bounding box center [269, 247] width 10 height 10
radio input "true"
click at [521, 422] on p "Adicionar R$ 4,50" at bounding box center [539, 423] width 68 height 12
type input "1"
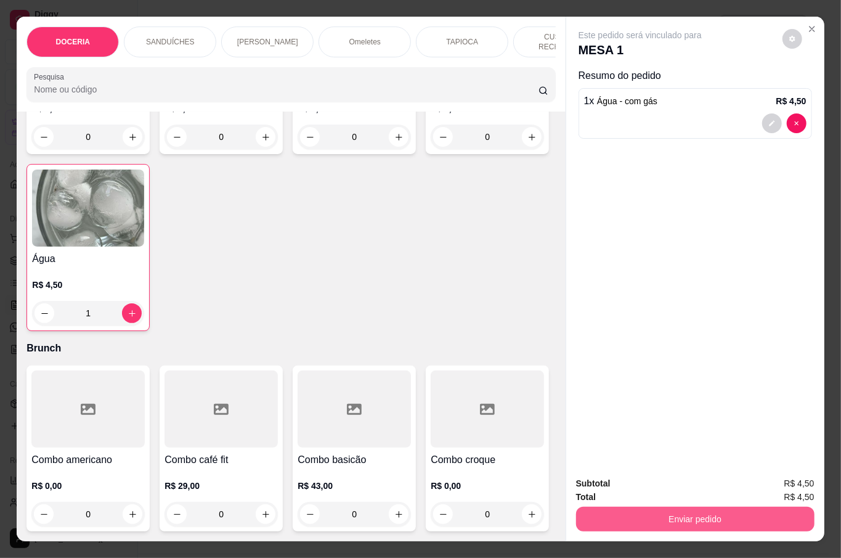
click at [654, 512] on button "Enviar pedido" at bounding box center [695, 519] width 239 height 25
click at [664, 484] on button "Não registrar e enviar pedido" at bounding box center [653, 482] width 124 height 23
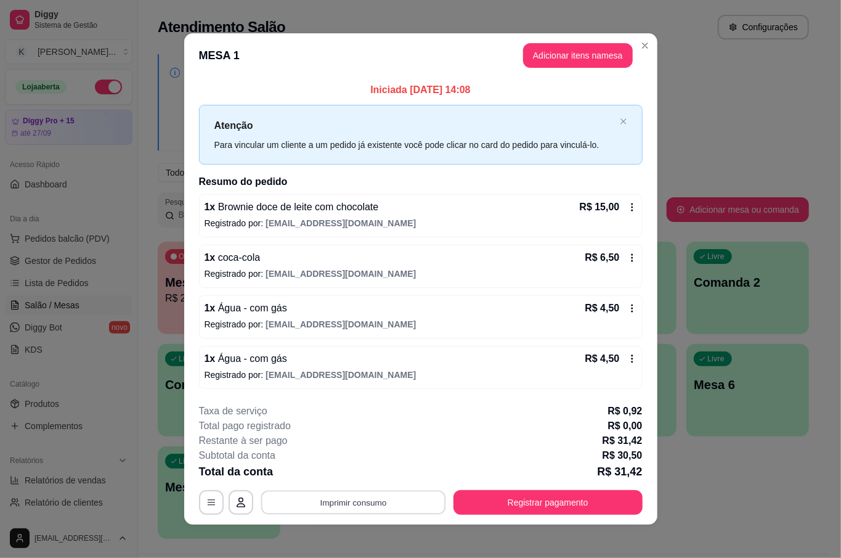
click at [397, 507] on button "Imprimir consumo" at bounding box center [353, 503] width 185 height 24
click at [373, 472] on button "IMPRESSORA" at bounding box center [350, 475] width 89 height 20
click at [581, 492] on button "Registrar pagamento" at bounding box center [548, 502] width 189 height 25
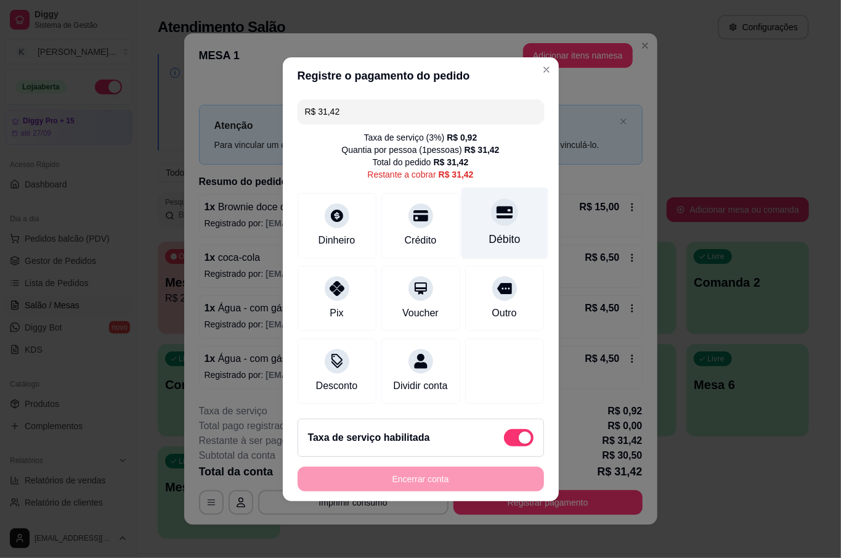
click at [508, 214] on div "Débito" at bounding box center [504, 223] width 87 height 72
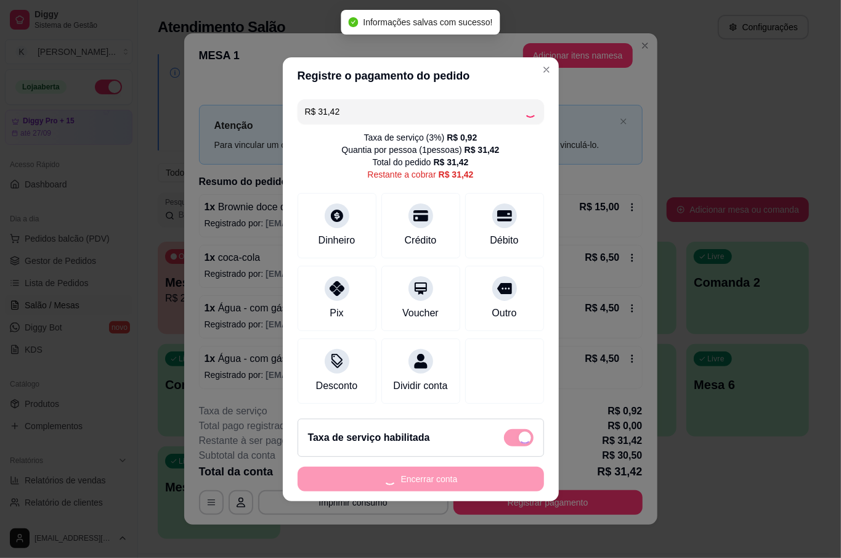
type input "R$ 0,00"
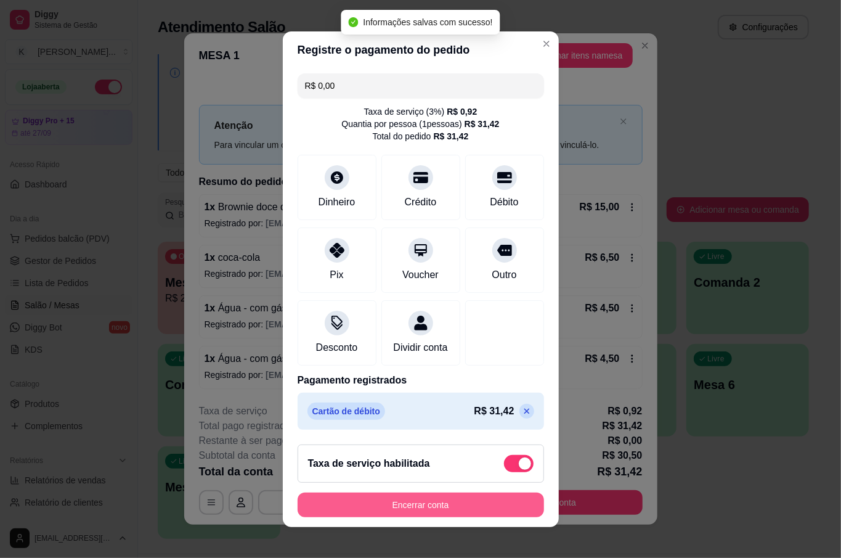
click at [442, 504] on button "Encerrar conta" at bounding box center [421, 504] width 247 height 25
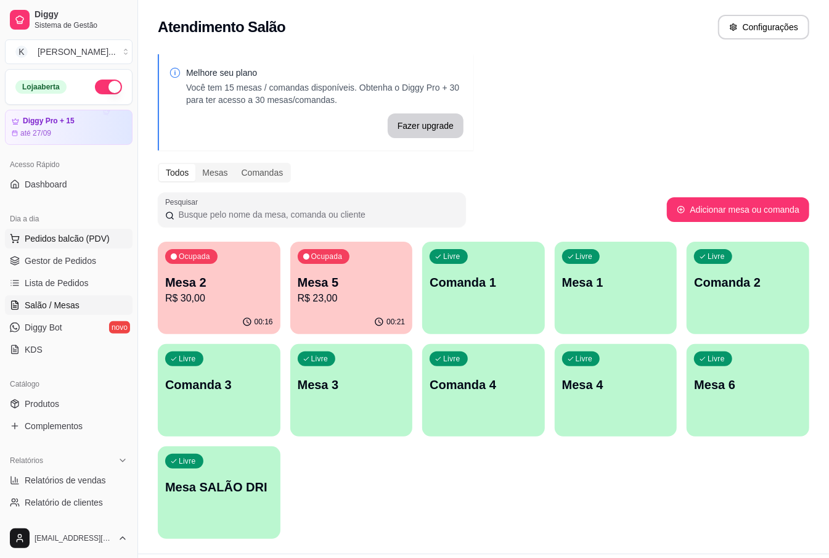
click at [54, 245] on span "Pedidos balcão (PDV)" at bounding box center [67, 238] width 85 height 12
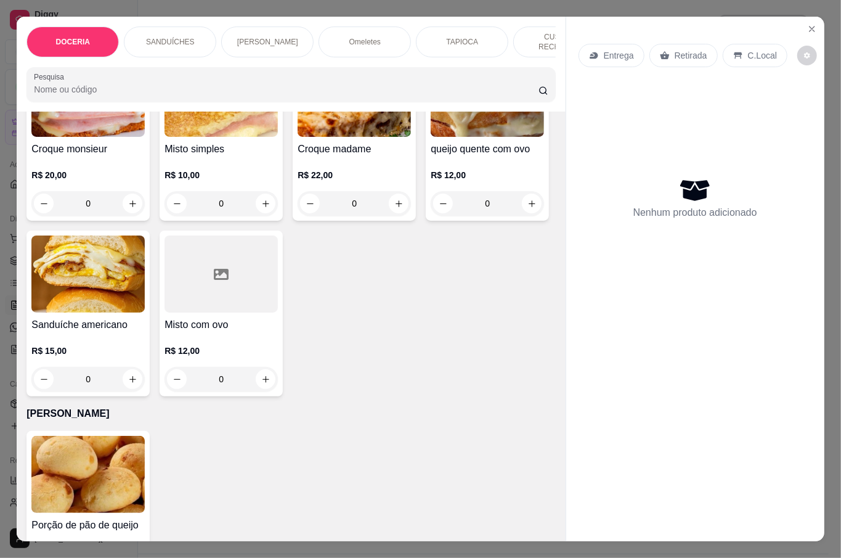
scroll to position [657, 0]
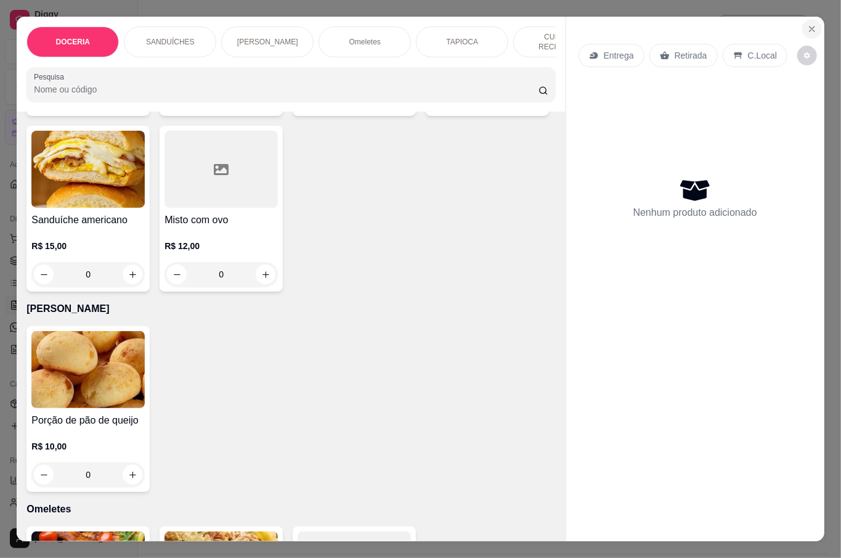
click at [807, 25] on icon "Close" at bounding box center [812, 29] width 10 height 10
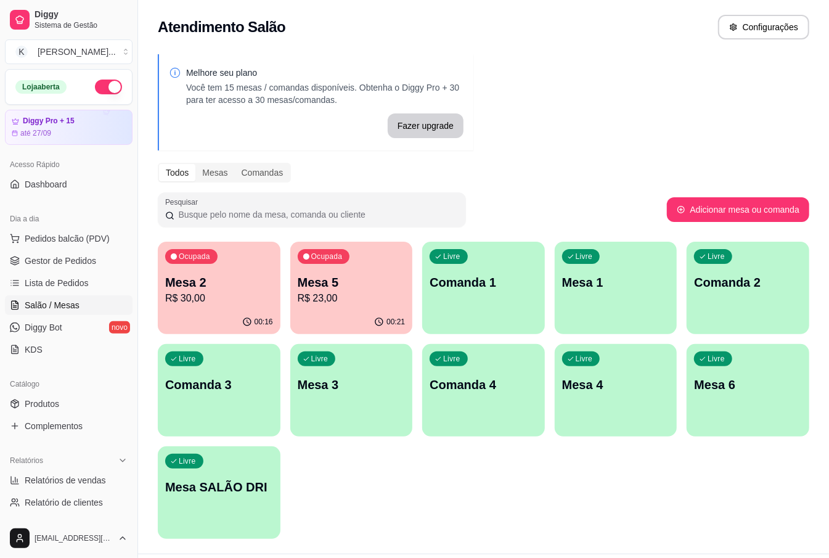
click at [370, 289] on p "Mesa 5" at bounding box center [352, 282] width 108 height 17
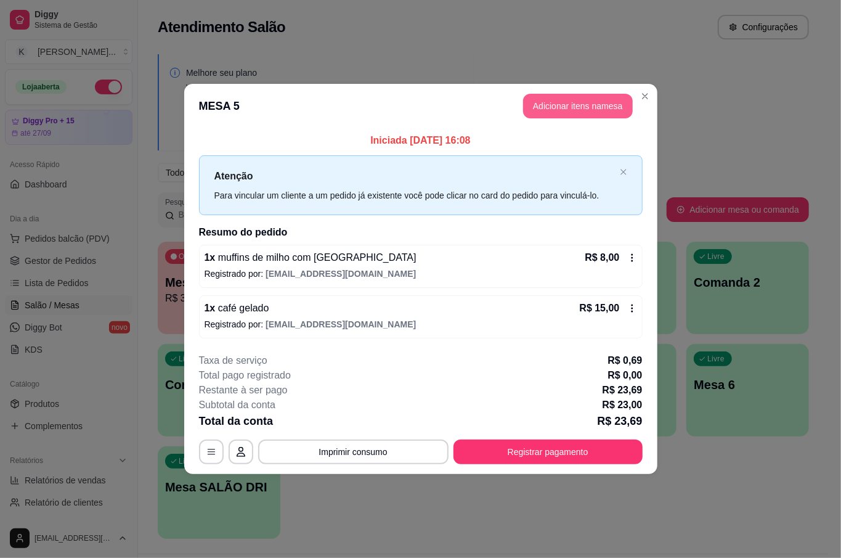
click at [612, 104] on button "Adicionar itens na mesa" at bounding box center [578, 106] width 110 height 25
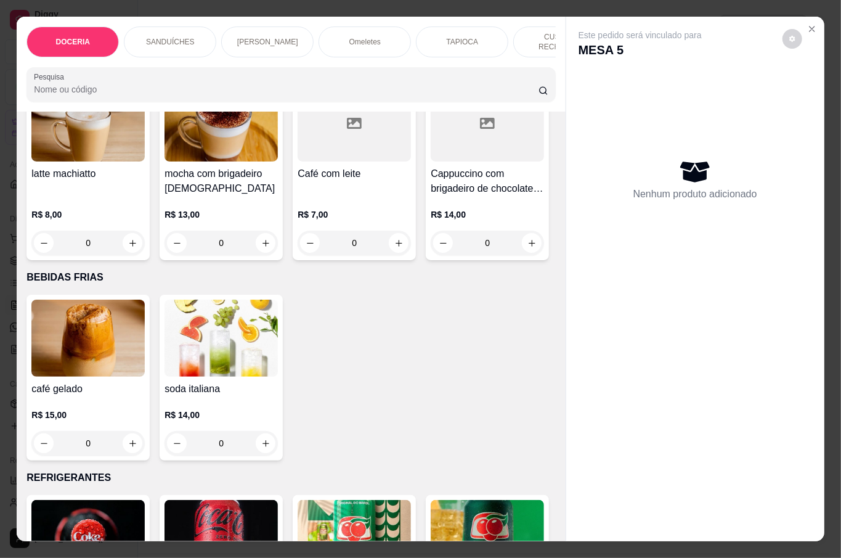
scroll to position [2054, 0]
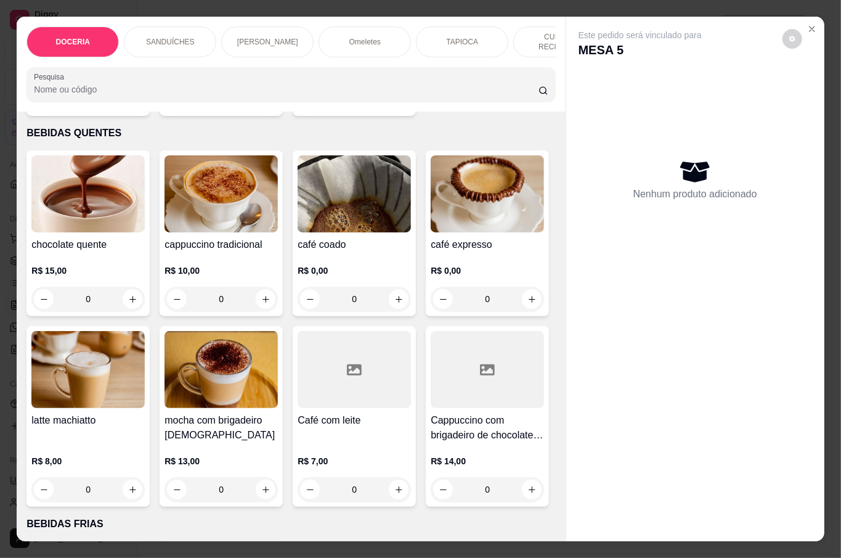
click at [261, 104] on icon "increase-product-quantity" at bounding box center [265, 98] width 9 height 9
type input "1"
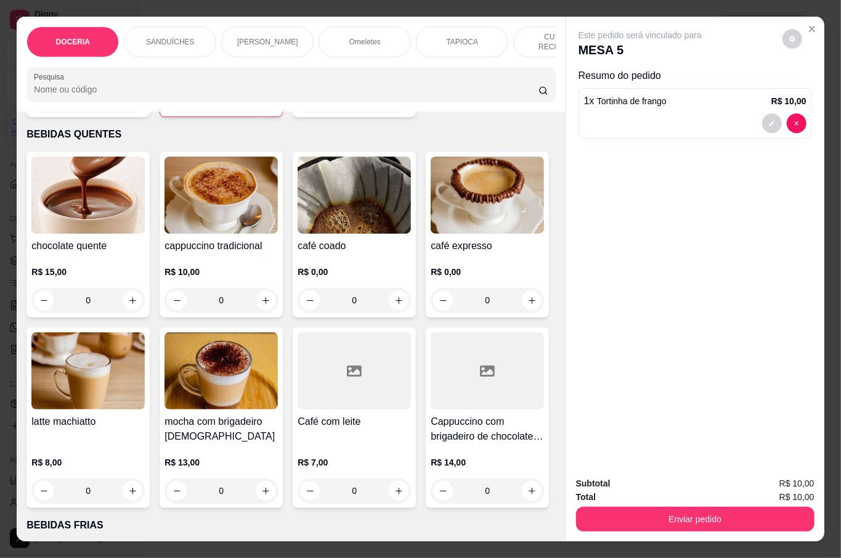
click at [398, 312] on div "0" at bounding box center [354, 300] width 113 height 25
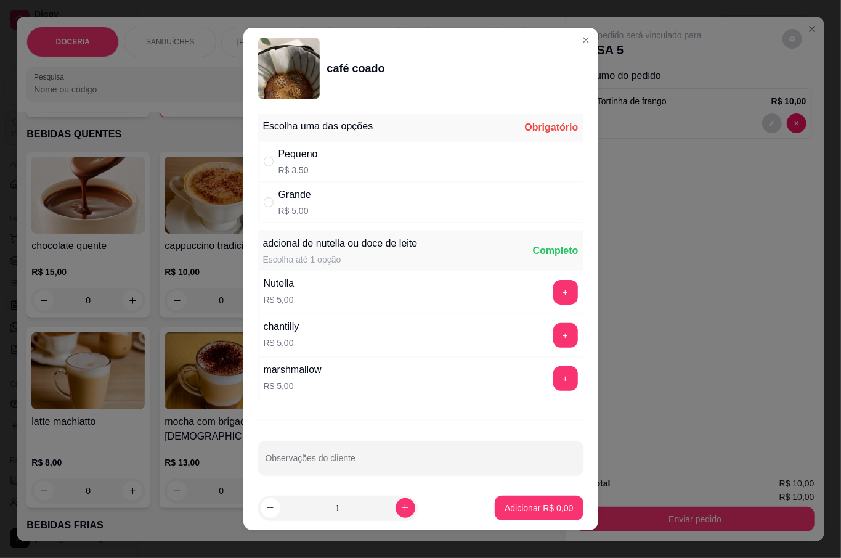
click at [282, 157] on div "Pequeno" at bounding box center [298, 154] width 39 height 15
radio input "true"
click at [556, 509] on button "Adicionar R$ 3,50" at bounding box center [539, 507] width 88 height 25
type input "1"
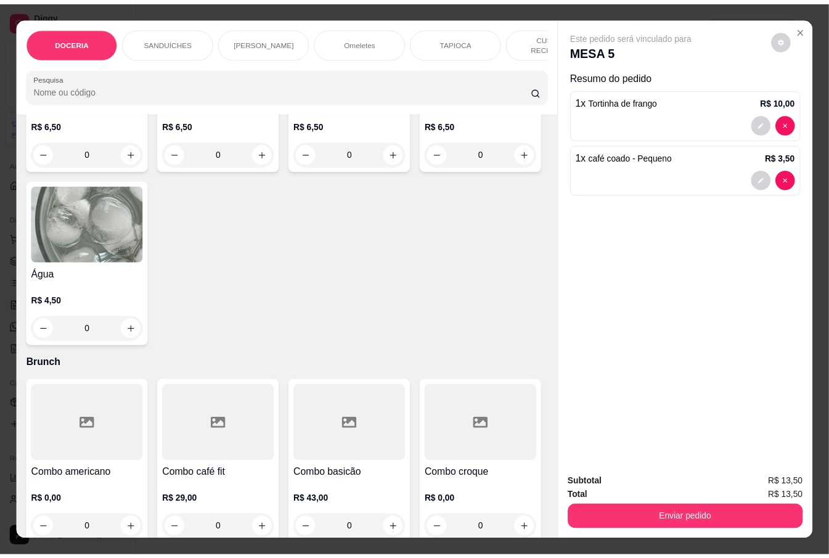
scroll to position [3287, 0]
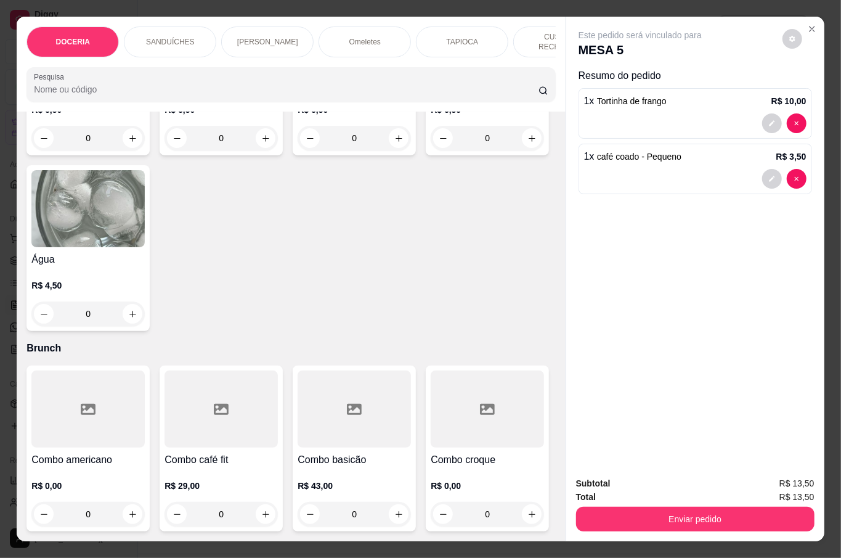
click at [145, 301] on div "0" at bounding box center [87, 313] width 113 height 25
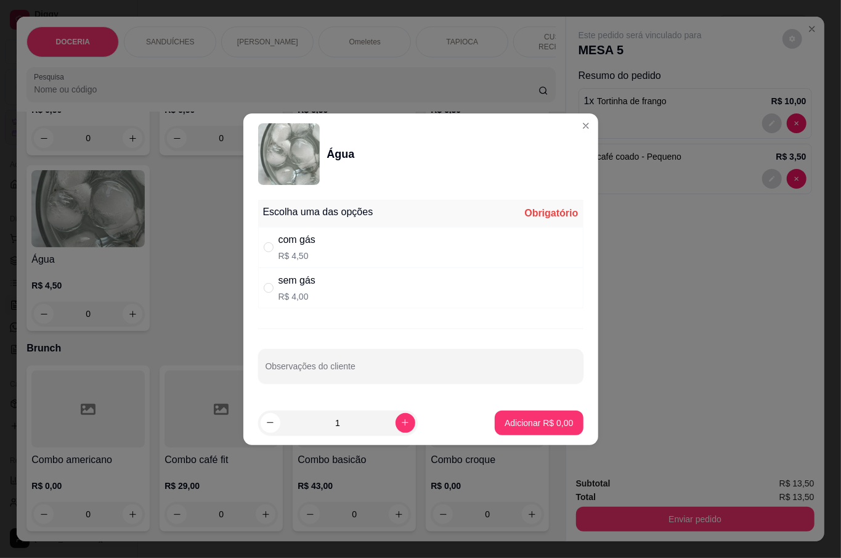
click at [303, 240] on div "com gás" at bounding box center [297, 239] width 37 height 15
radio input "true"
click at [548, 432] on footer "1 Adicionar R$ 4,50" at bounding box center [420, 423] width 355 height 44
click at [546, 430] on button "Adicionar R$ 4,50" at bounding box center [539, 422] width 86 height 24
type input "1"
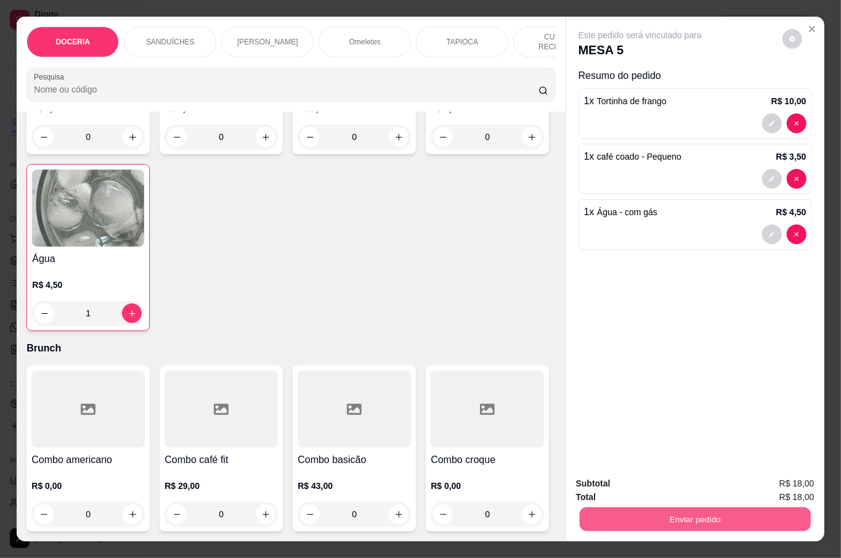
click at [664, 513] on button "Enviar pedido" at bounding box center [694, 519] width 231 height 24
click at [679, 488] on button "Não registrar e enviar pedido" at bounding box center [653, 482] width 128 height 23
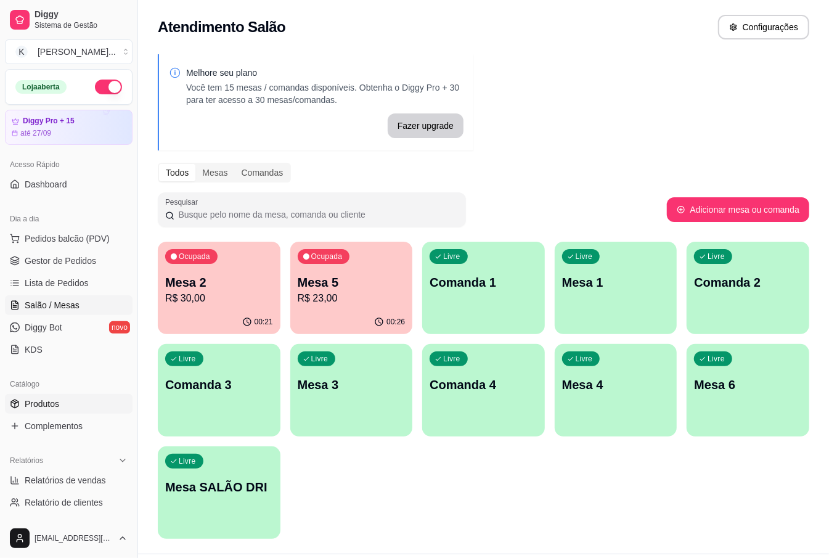
click at [54, 404] on span "Produtos" at bounding box center [42, 404] width 35 height 12
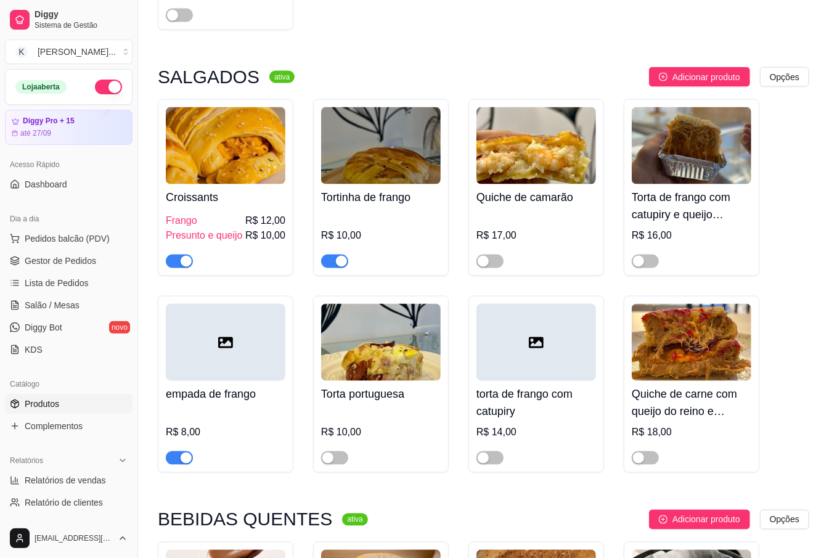
scroll to position [8463, 0]
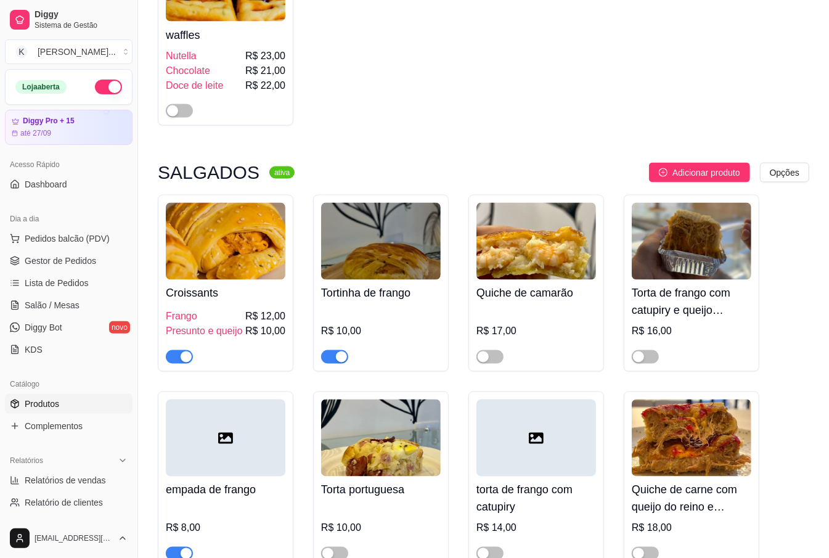
click at [336, 351] on div "button" at bounding box center [341, 356] width 11 height 11
click at [176, 547] on span "button" at bounding box center [179, 554] width 27 height 14
click at [330, 350] on span "button" at bounding box center [334, 357] width 27 height 14
click at [36, 256] on span "Gestor de Pedidos" at bounding box center [60, 261] width 71 height 12
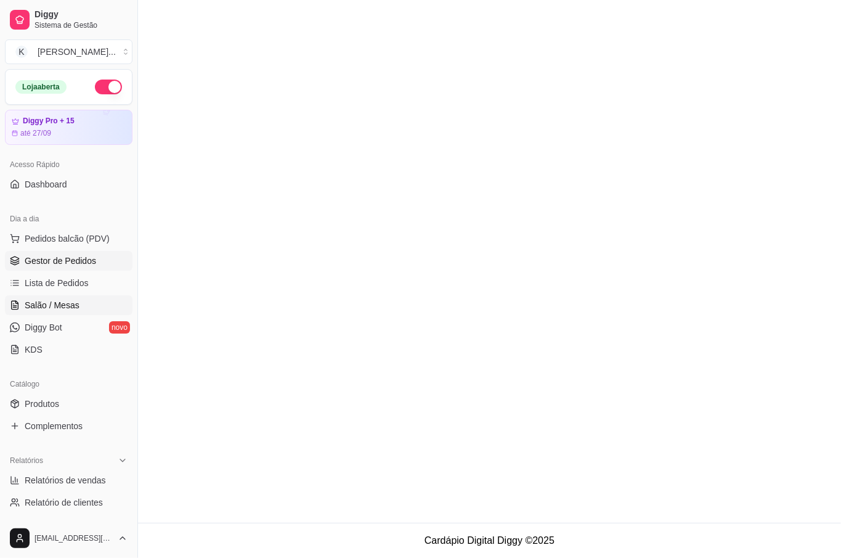
click at [57, 300] on span "Salão / Mesas" at bounding box center [52, 305] width 55 height 12
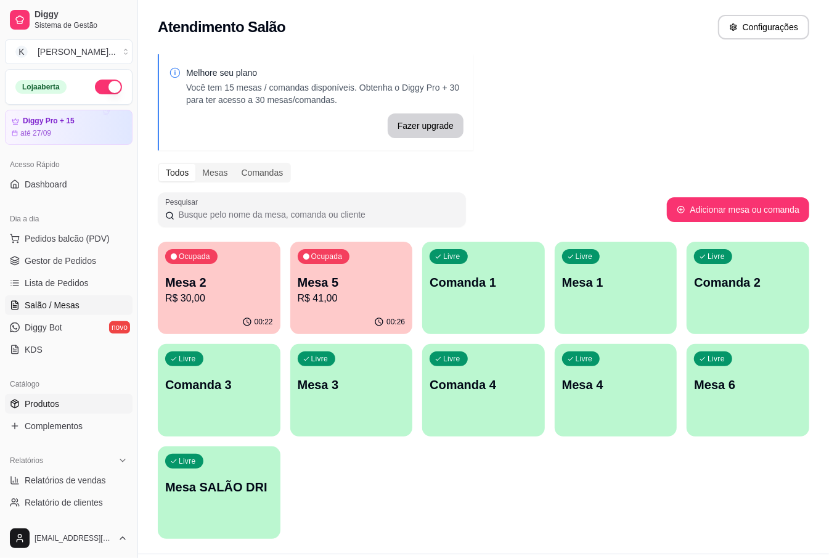
click at [47, 404] on span "Produtos" at bounding box center [42, 404] width 35 height 12
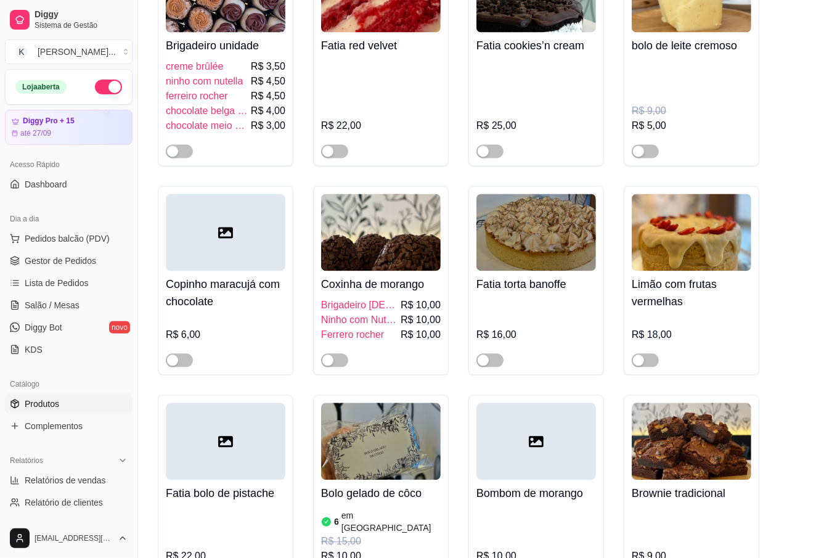
scroll to position [1396, 0]
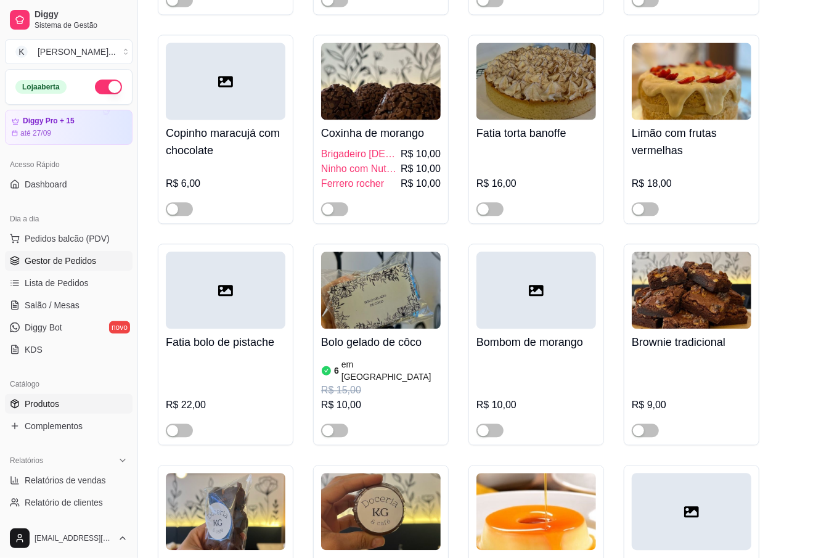
click at [50, 256] on span "Gestor de Pedidos" at bounding box center [60, 261] width 71 height 12
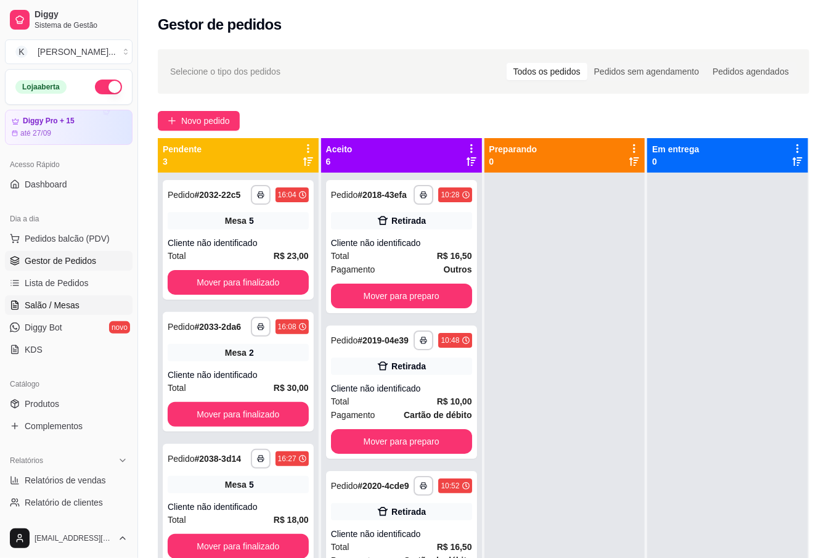
click at [65, 299] on span "Salão / Mesas" at bounding box center [52, 305] width 55 height 12
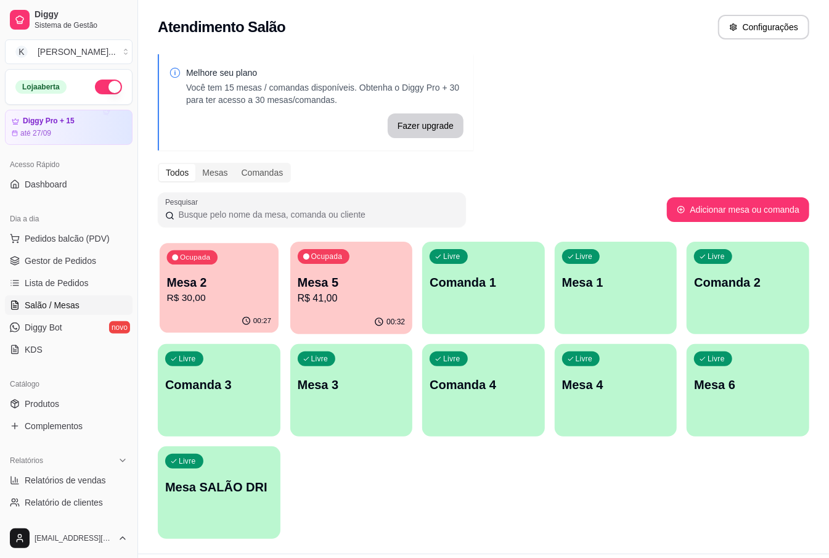
click at [227, 290] on div "Mesa 2 R$ 30,00" at bounding box center [219, 289] width 104 height 31
click at [345, 284] on p "Mesa 5" at bounding box center [352, 282] width 108 height 17
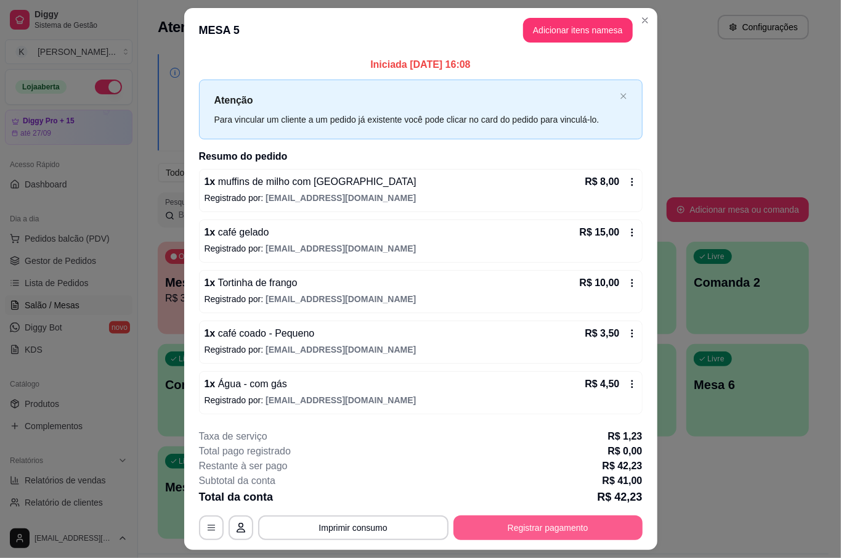
click at [548, 528] on button "Registrar pagamento" at bounding box center [548, 527] width 189 height 25
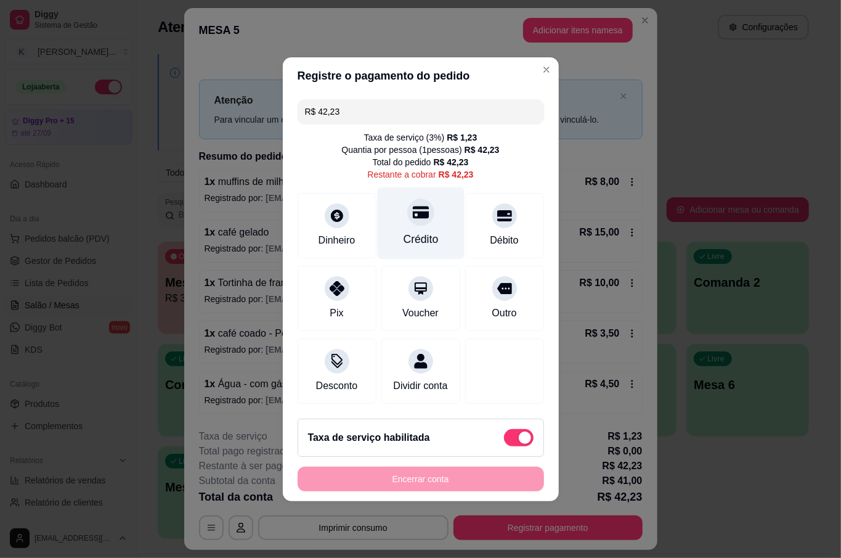
click at [412, 215] on div at bounding box center [420, 211] width 27 height 27
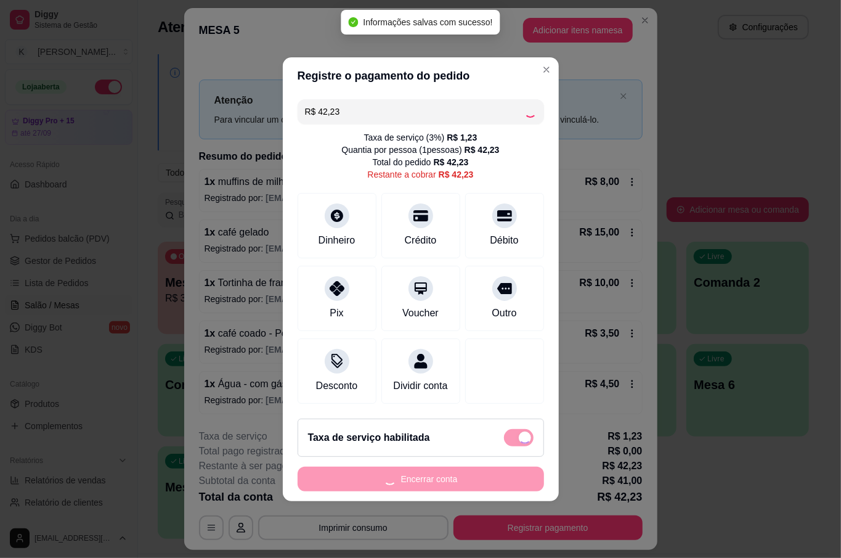
type input "R$ 0,00"
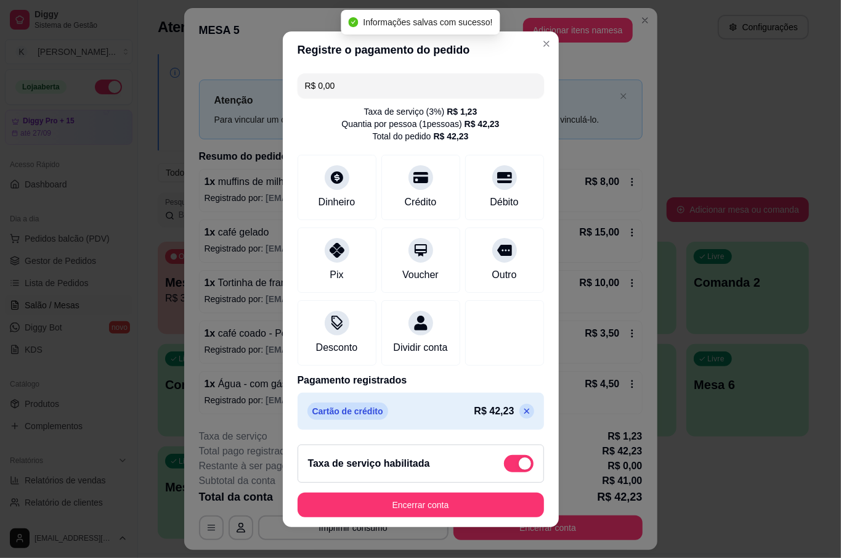
click at [438, 499] on button "Encerrar conta" at bounding box center [421, 504] width 247 height 25
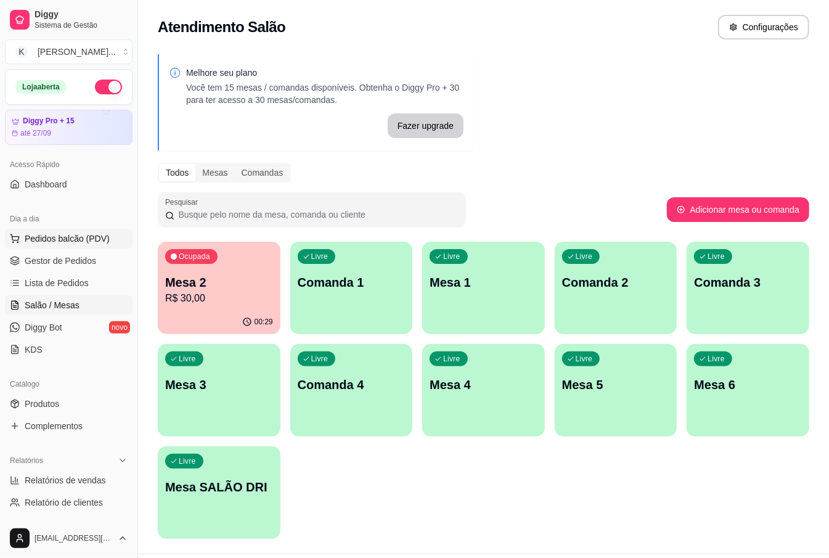
click at [80, 238] on span "Pedidos balcão (PDV)" at bounding box center [67, 238] width 85 height 12
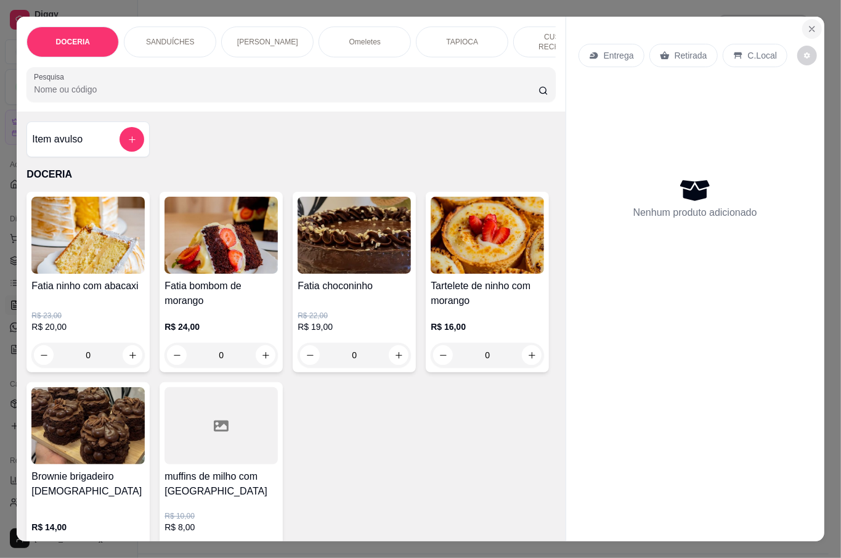
click at [802, 19] on button "Close" at bounding box center [812, 29] width 20 height 20
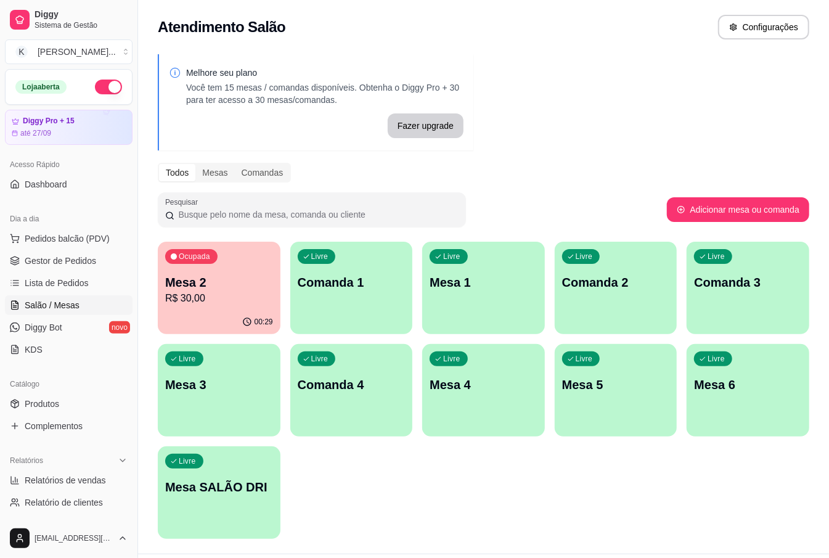
click at [600, 378] on p "Mesa 5" at bounding box center [616, 384] width 108 height 17
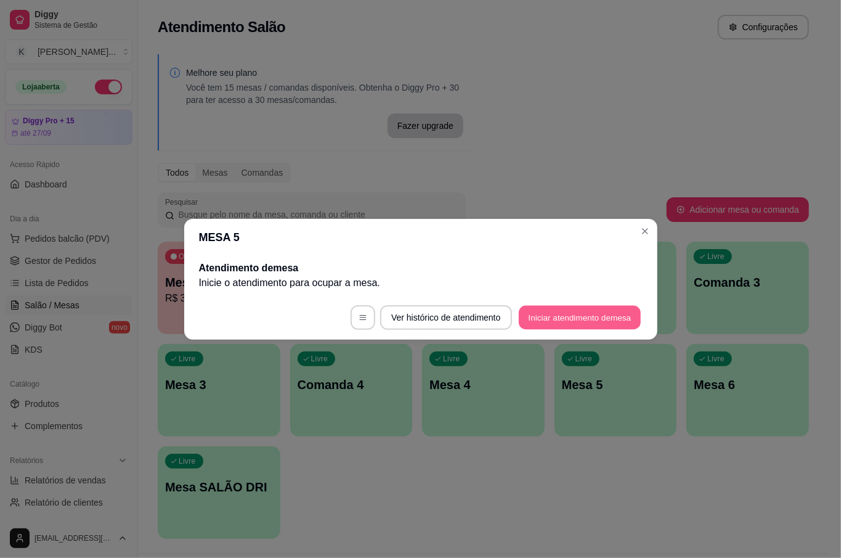
click at [573, 317] on button "Iniciar atendimento de mesa" at bounding box center [580, 317] width 122 height 24
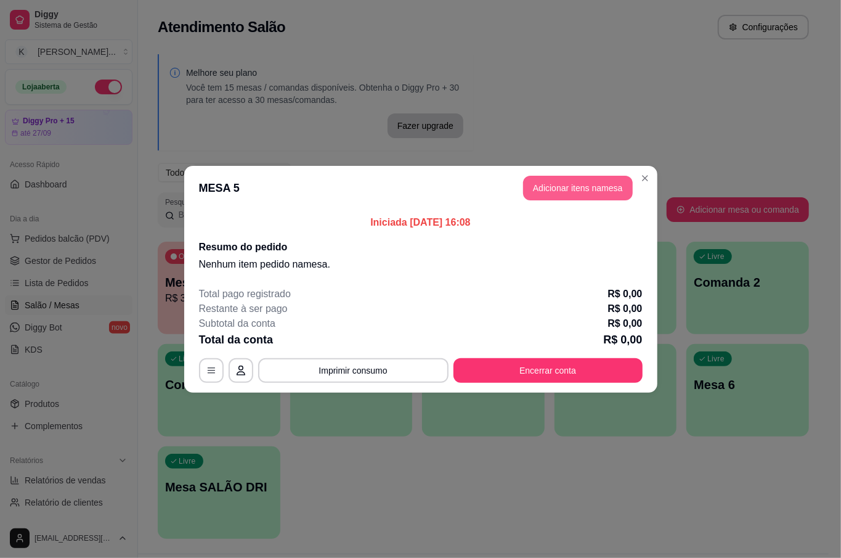
click at [540, 189] on button "Adicionar itens na mesa" at bounding box center [578, 188] width 110 height 25
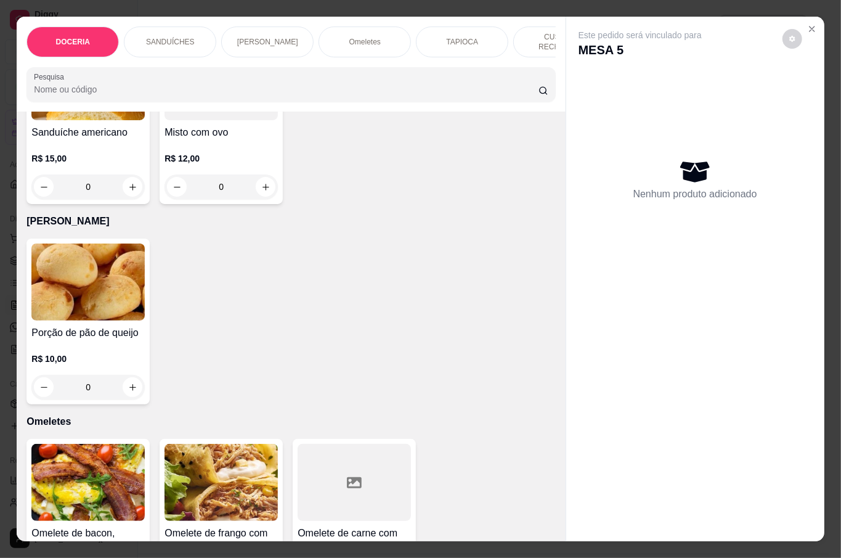
scroll to position [740, 0]
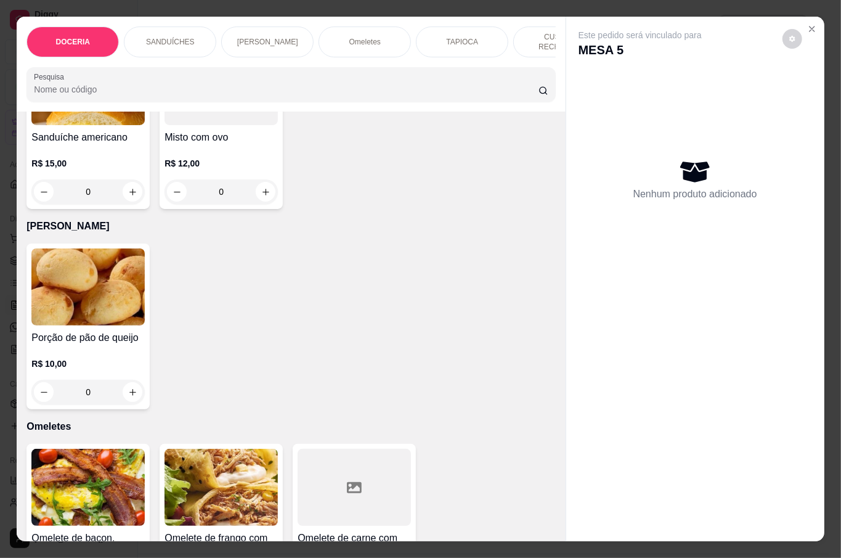
click at [129, 386] on div "0" at bounding box center [87, 392] width 113 height 25
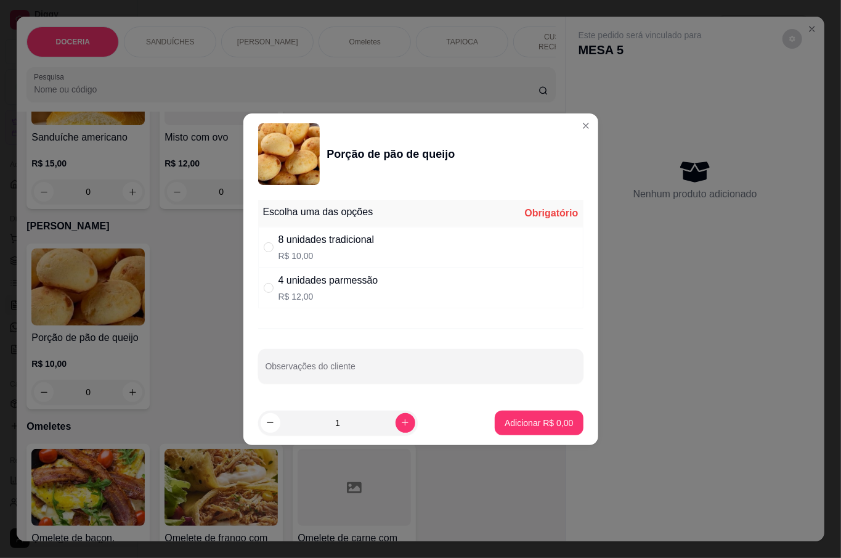
click at [314, 243] on div "8 unidades tradicional" at bounding box center [327, 239] width 96 height 15
radio input "true"
click at [528, 424] on p "Adicionar R$ 10,00" at bounding box center [536, 423] width 73 height 12
type input "1"
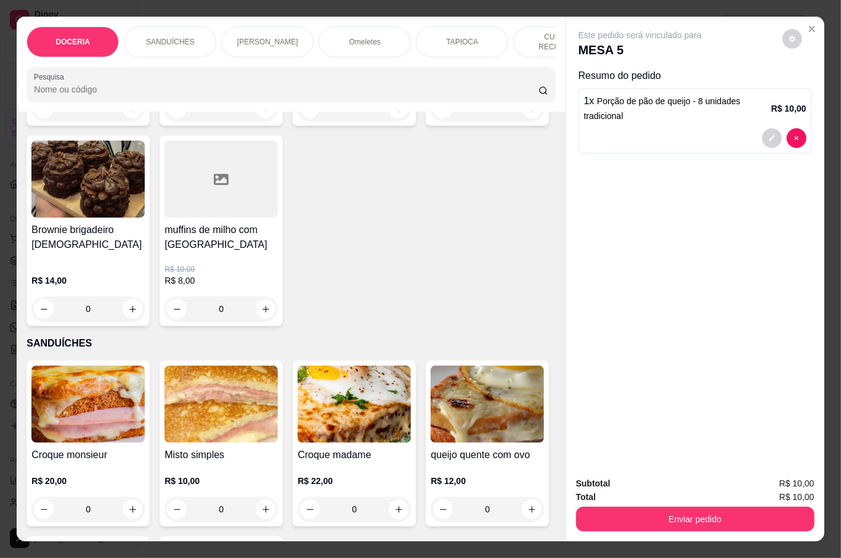
scroll to position [0, 0]
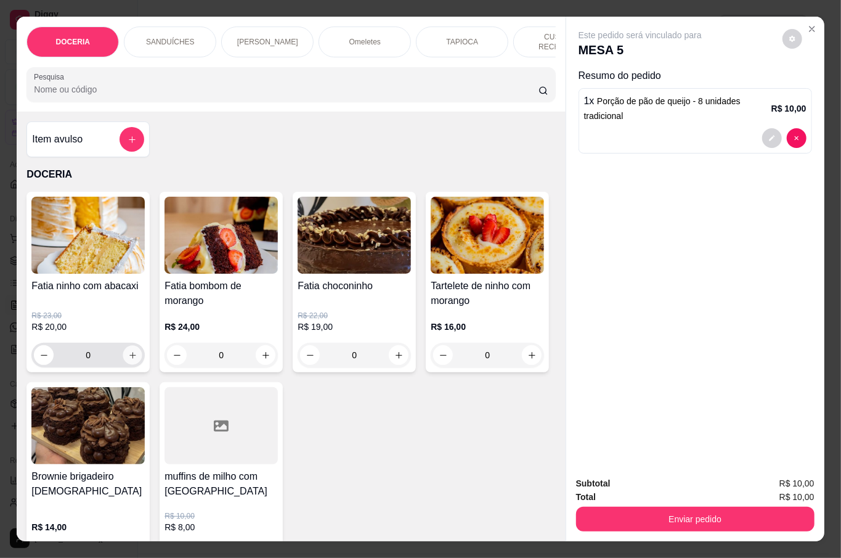
click at [128, 353] on icon "increase-product-quantity" at bounding box center [132, 355] width 9 height 9
type input "1"
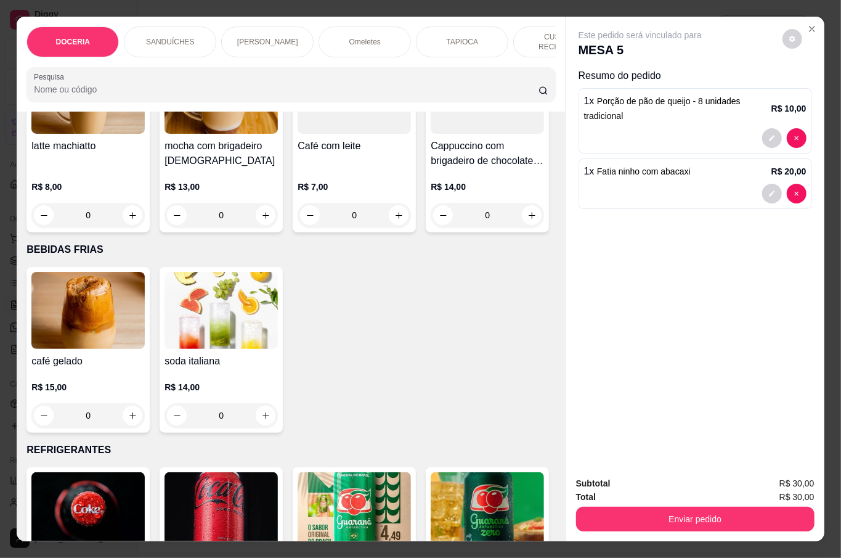
scroll to position [2383, 0]
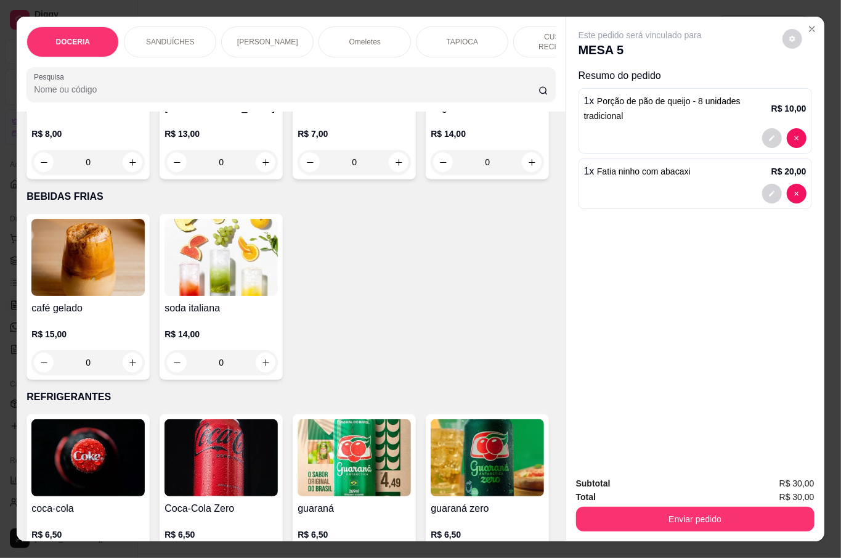
click at [145, 174] on div "0" at bounding box center [87, 162] width 113 height 25
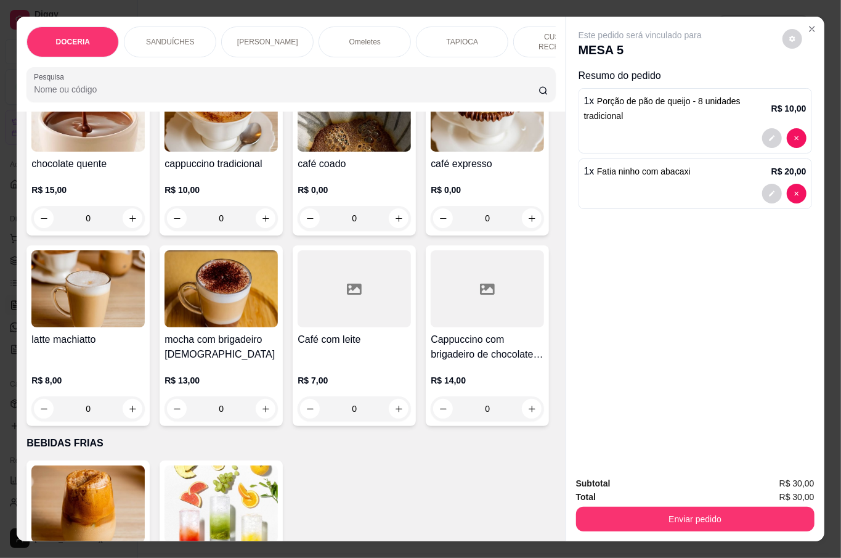
click at [254, 230] on div "0" at bounding box center [221, 218] width 113 height 25
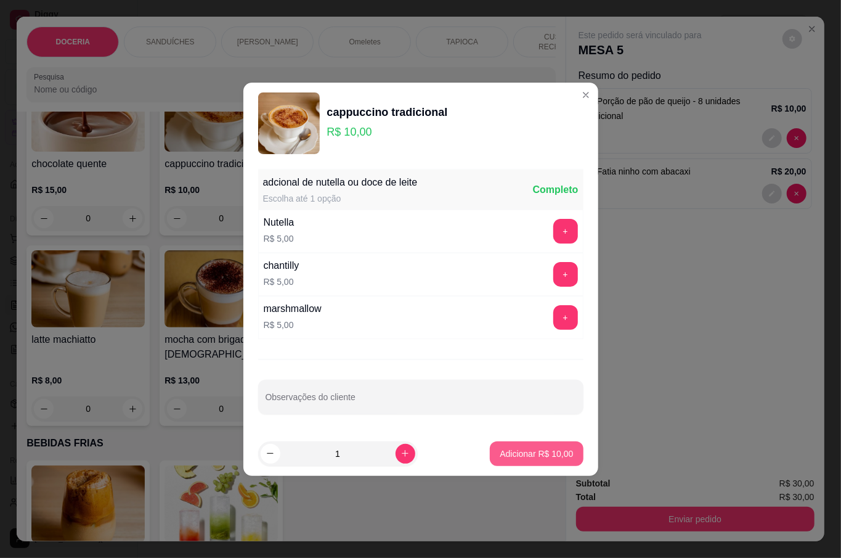
click at [532, 445] on button "Adicionar R$ 10,00" at bounding box center [536, 453] width 93 height 25
type input "1"
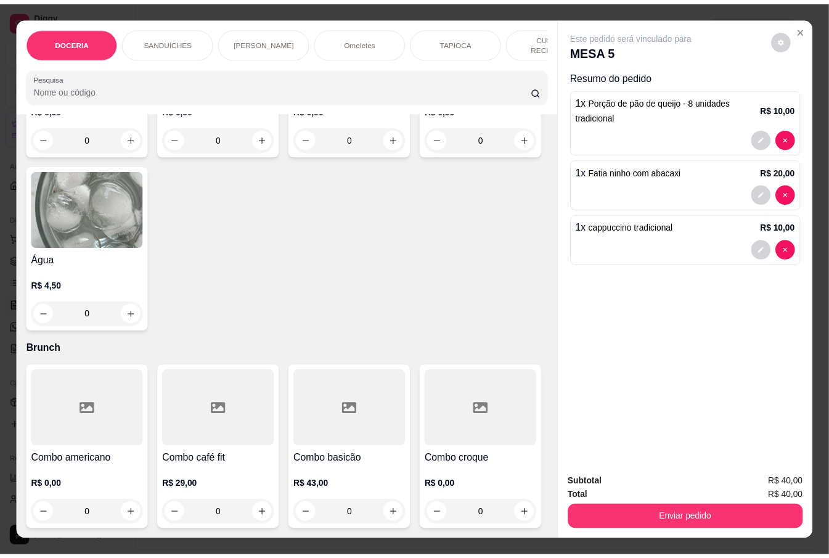
scroll to position [2876, 0]
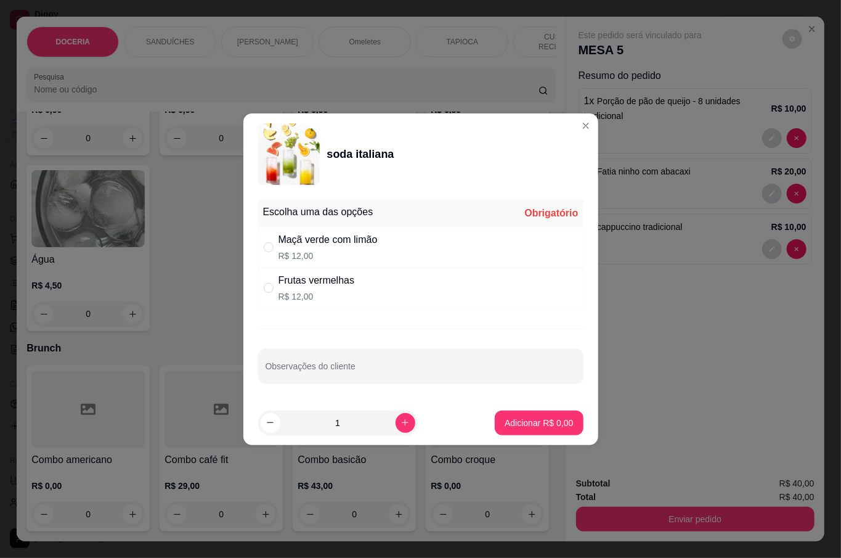
click at [275, 250] on div "" at bounding box center [271, 247] width 15 height 14
radio input "true"
click at [533, 420] on p "Adicionar R$ 12,00" at bounding box center [536, 423] width 73 height 12
type input "1"
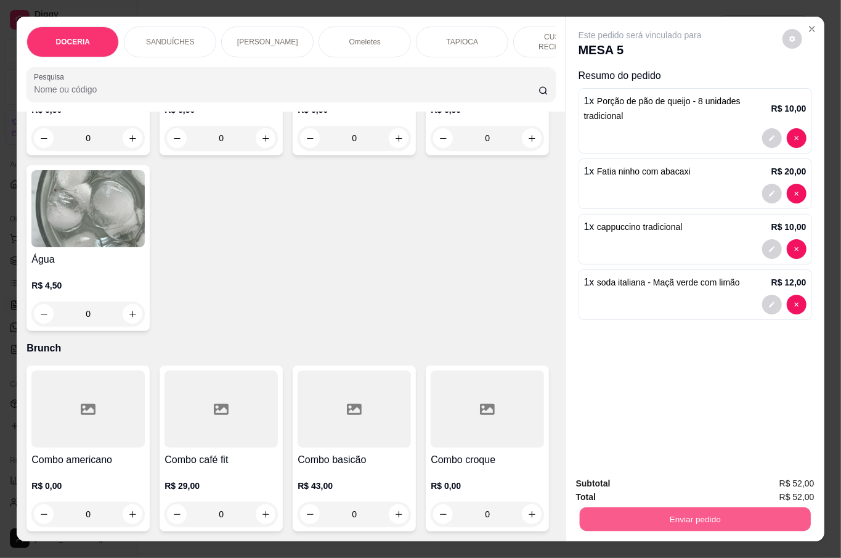
click at [712, 511] on button "Enviar pedido" at bounding box center [694, 519] width 231 height 24
click at [689, 484] on button "Não registrar e enviar pedido" at bounding box center [653, 482] width 128 height 23
